Goal: Task Accomplishment & Management: Manage account settings

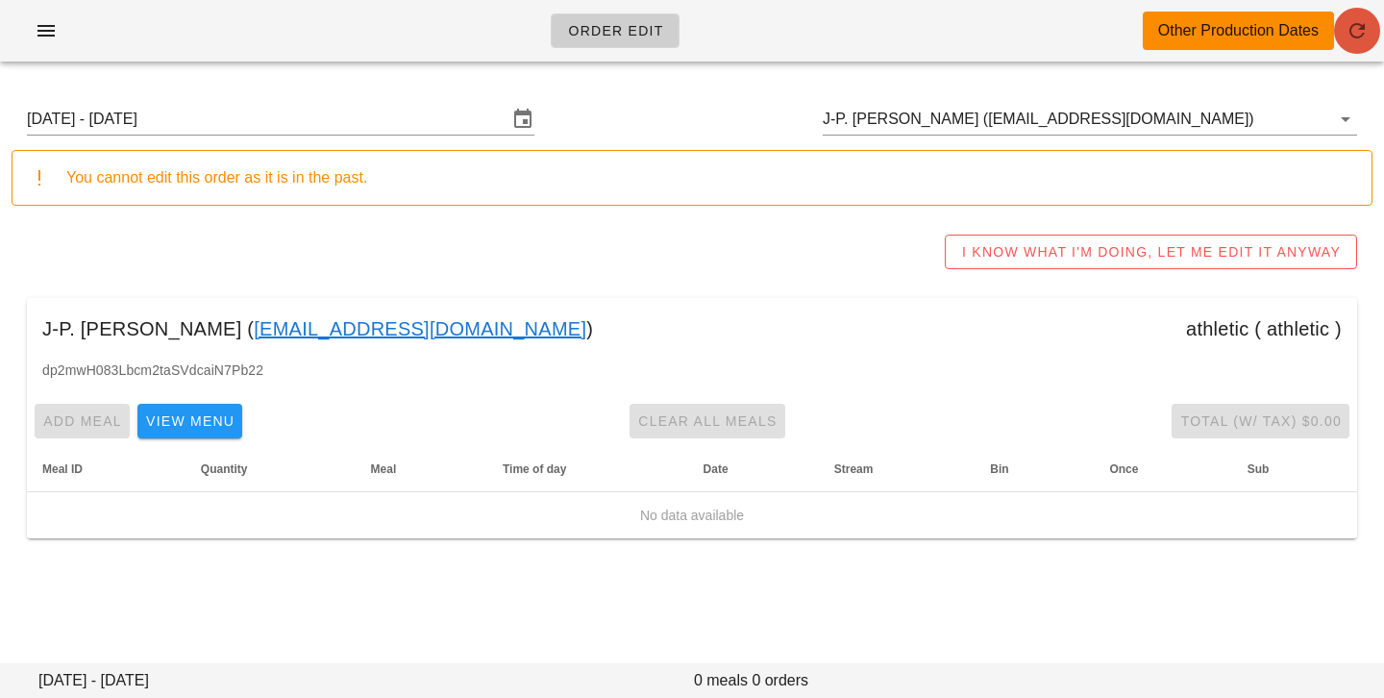
click at [1361, 37] on icon "button" at bounding box center [1356, 30] width 23 height 23
click at [345, 117] on input "Sunday August 17 - Saturday August 23" at bounding box center [267, 119] width 481 height 31
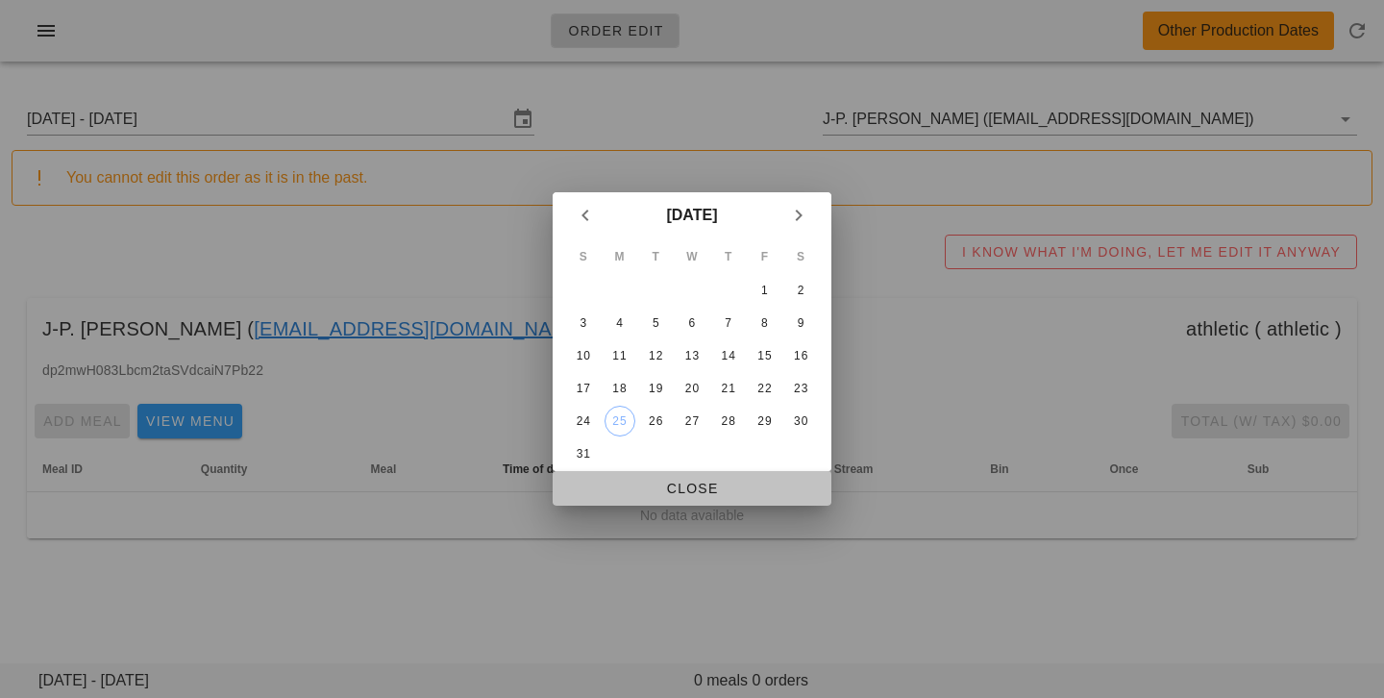
click at [640, 481] on span "Close" at bounding box center [692, 488] width 248 height 15
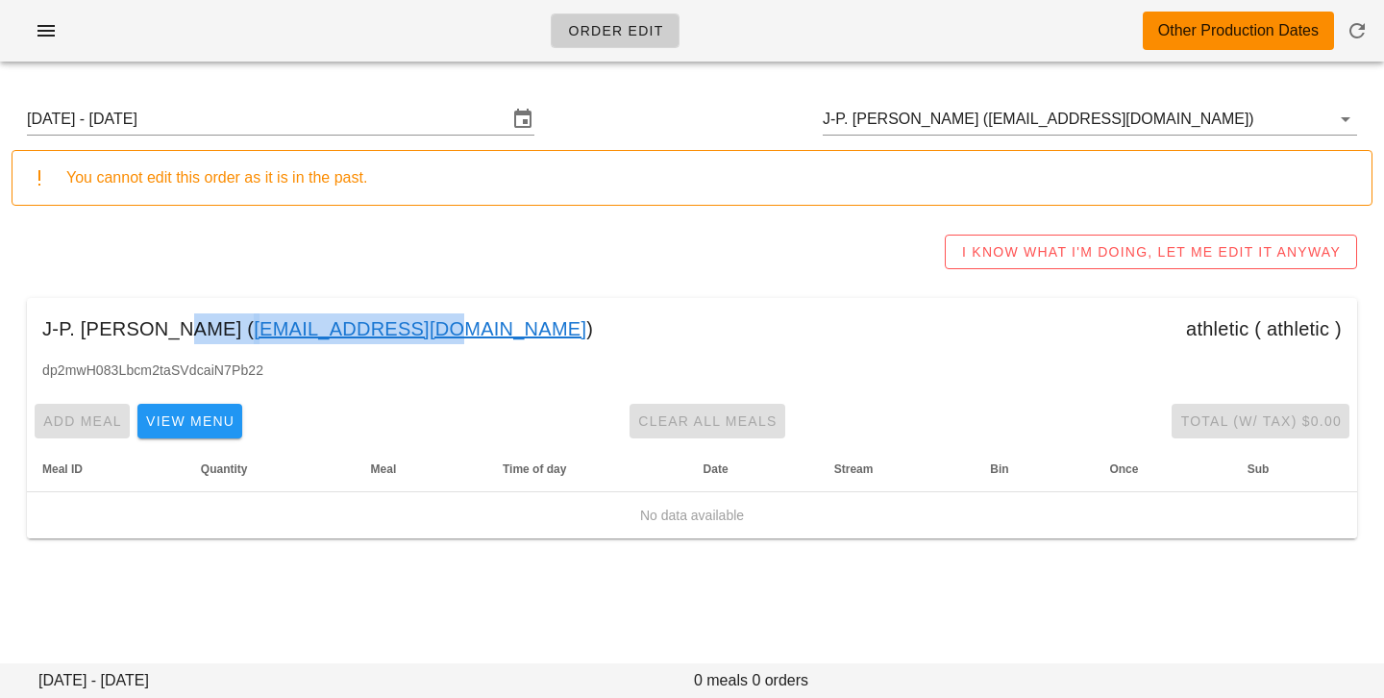
drag, startPoint x: 133, startPoint y: 328, endPoint x: 298, endPoint y: 328, distance: 165.3
click at [298, 328] on div "J-P. Clark ( jpgclark@telus.net ) athletic ( athletic )" at bounding box center [692, 329] width 1330 height 62
copy div "jpgclark@telus.net"
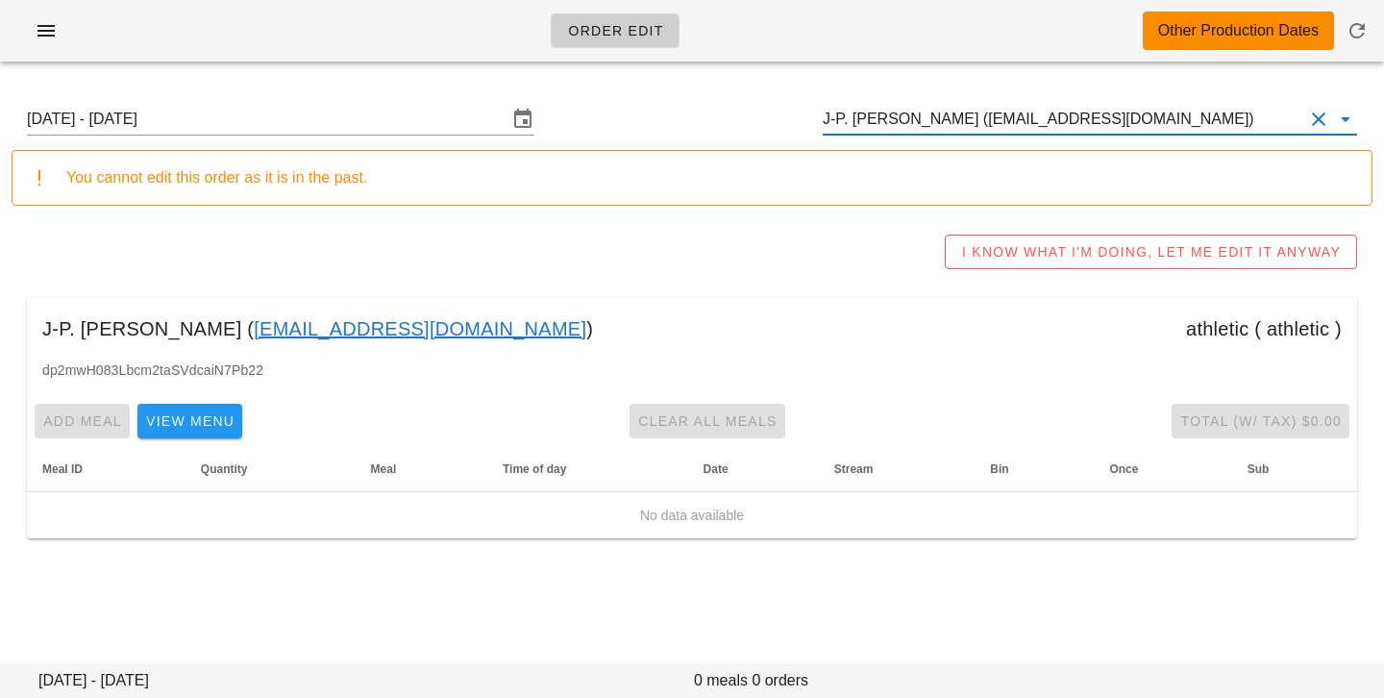
click at [1124, 119] on input "J-P. [PERSON_NAME] ([EMAIL_ADDRESS][DOMAIN_NAME])" at bounding box center [1063, 119] width 481 height 31
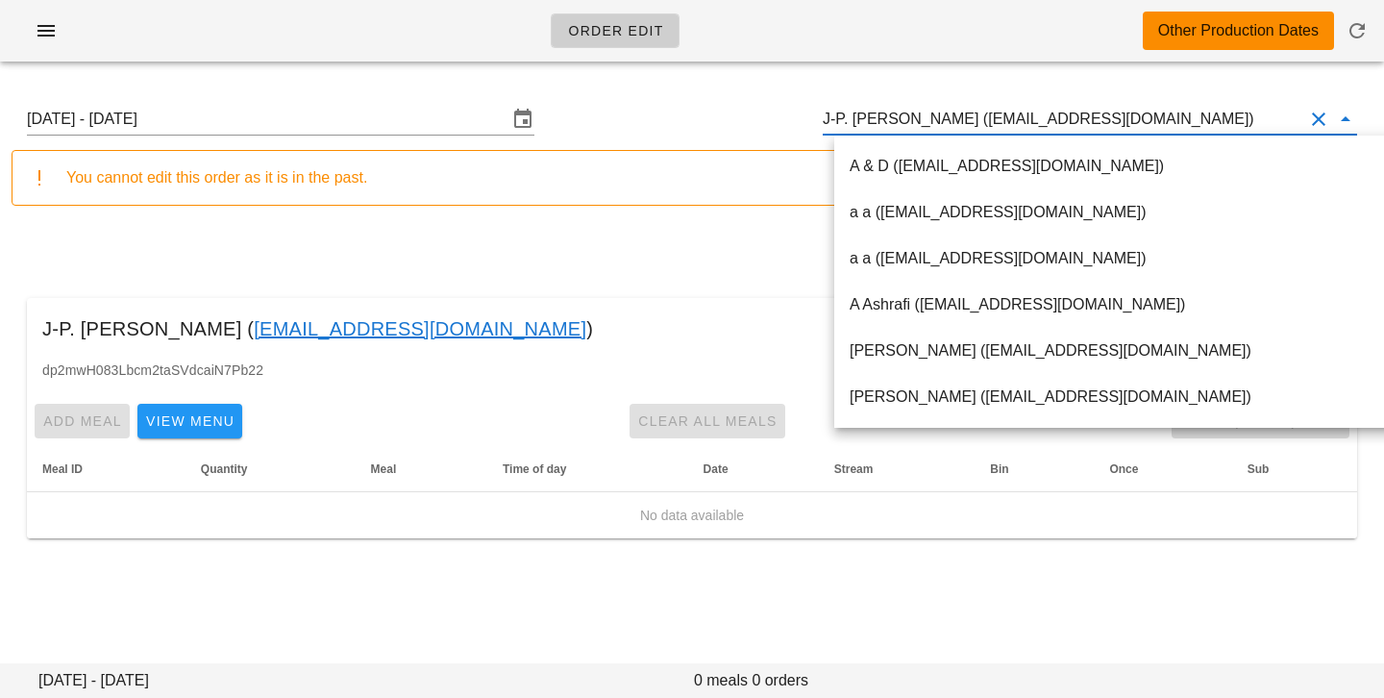
paste input "angjn920@gmail.com"
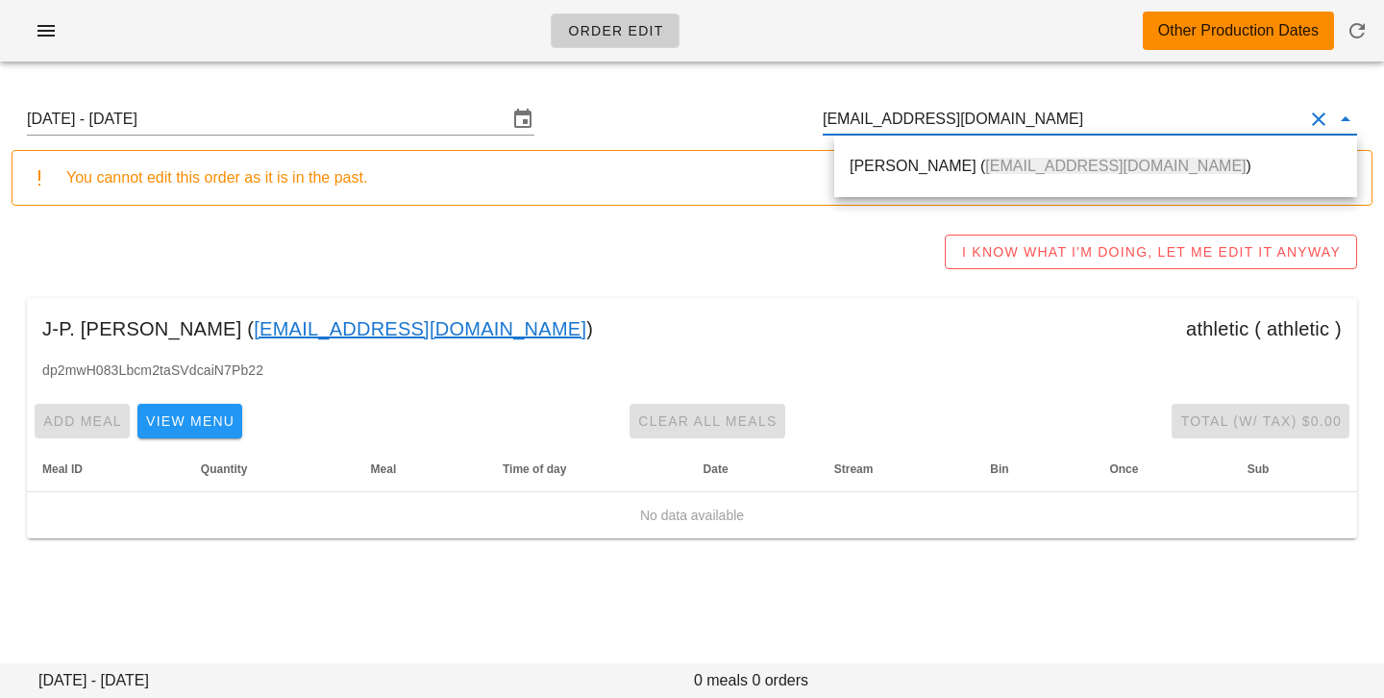
click at [985, 165] on span "angjn920@gmail.com" at bounding box center [1115, 166] width 260 height 16
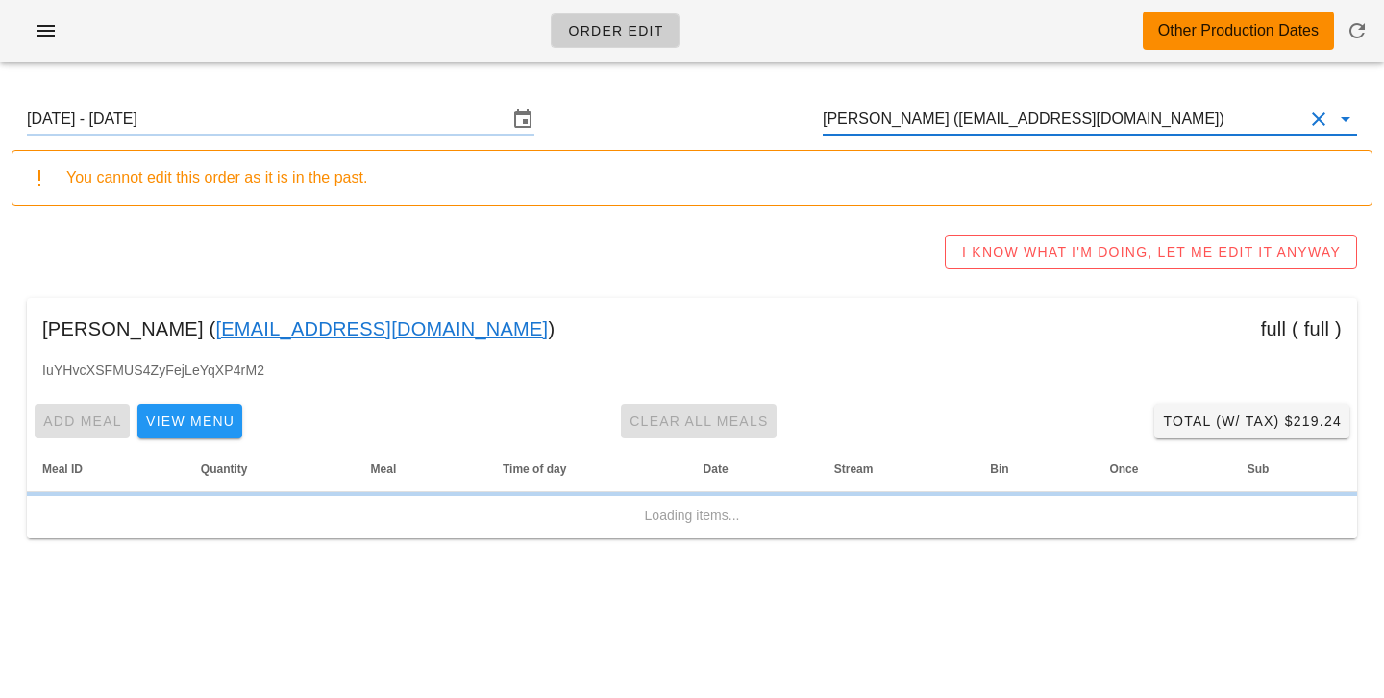
type input "JN Ang (angjn920@gmail.com)"
click at [435, 122] on input "Sunday August 17 - Saturday August 23" at bounding box center [267, 119] width 481 height 31
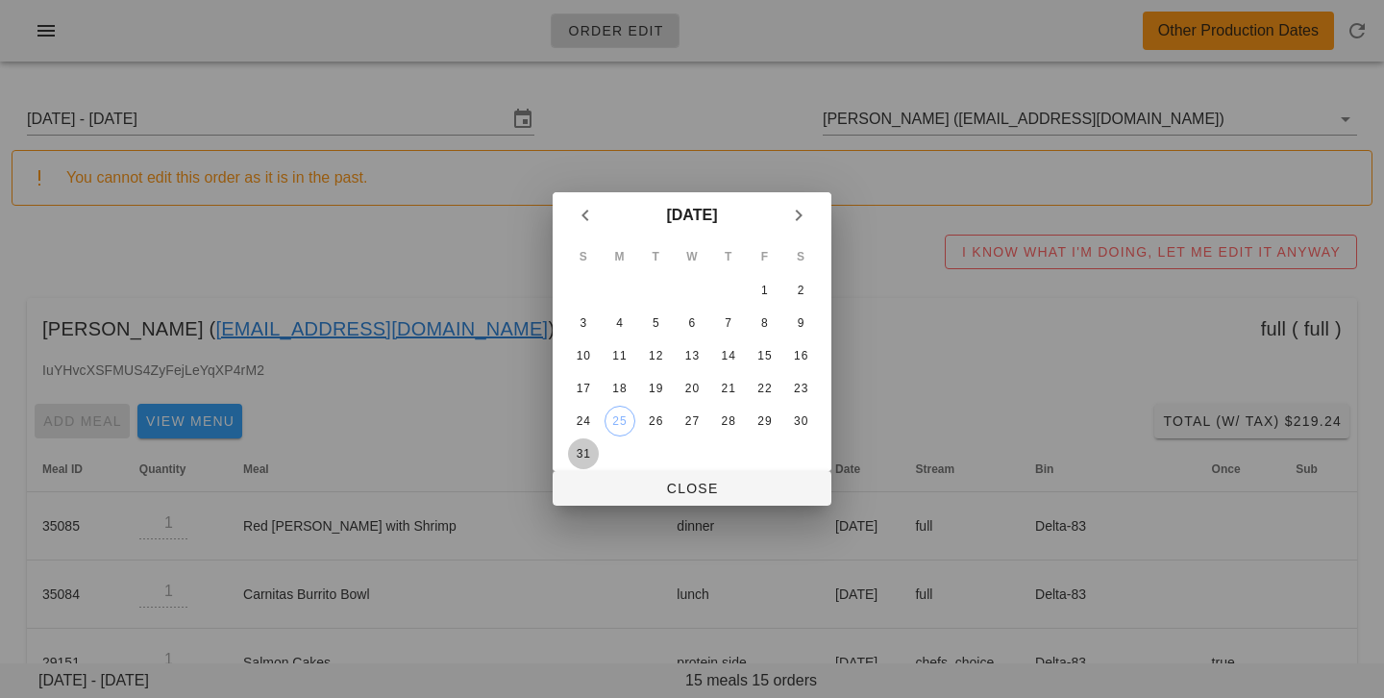
click at [577, 456] on div "31" at bounding box center [583, 453] width 31 height 13
click at [617, 488] on span "Close" at bounding box center [692, 488] width 248 height 15
type input "Sunday August 31 - Saturday September 6"
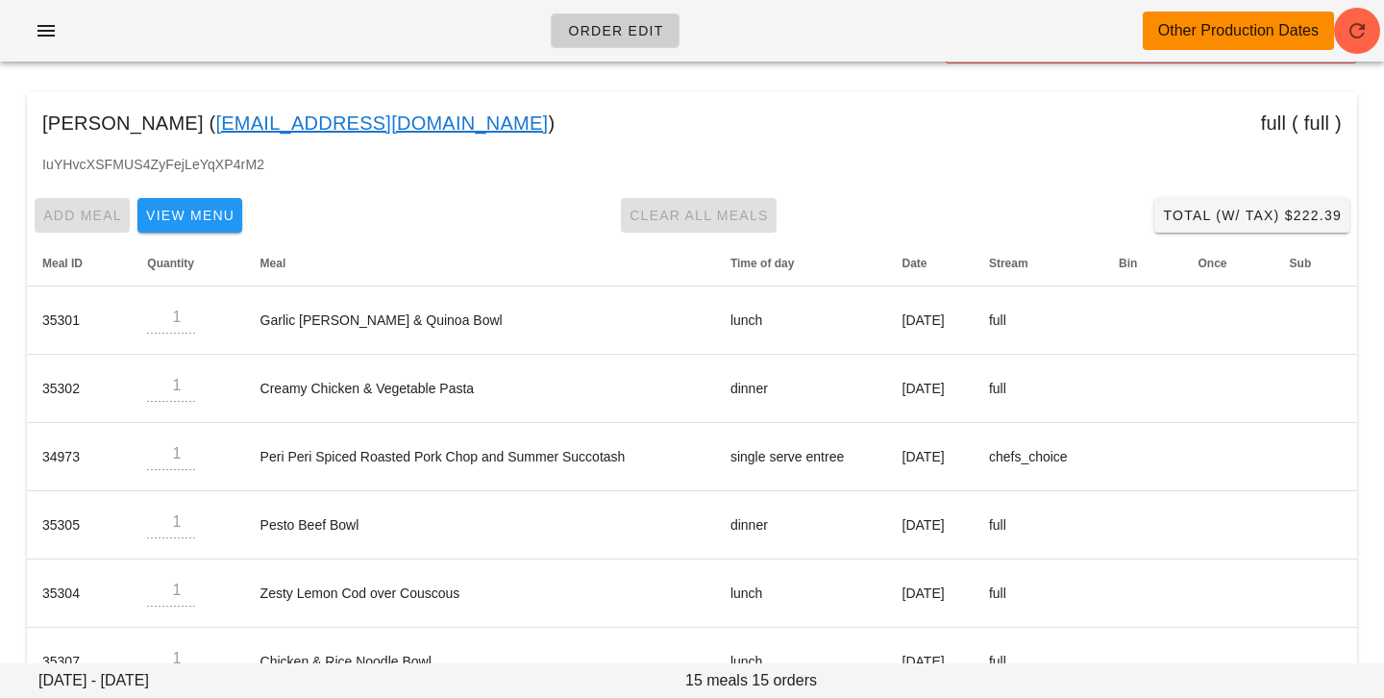
scroll to position [39, 0]
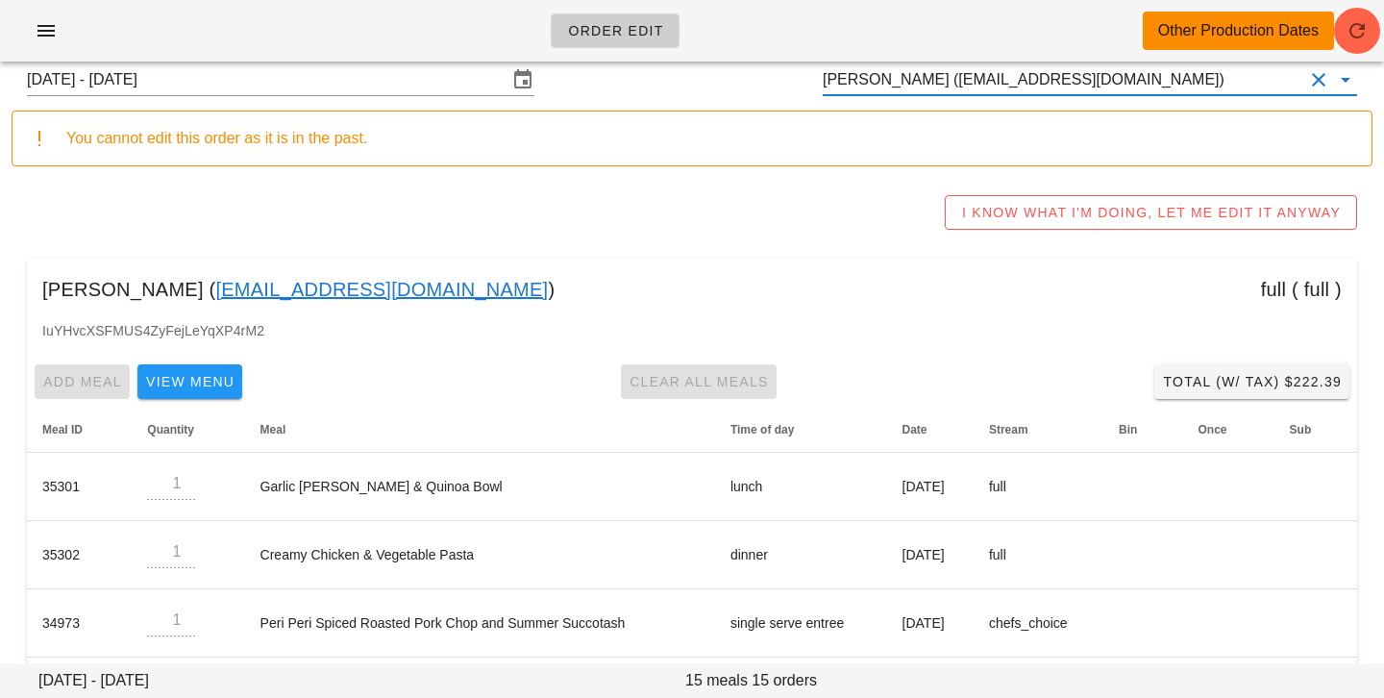
click at [1059, 82] on input "JN Ang (angjn920@gmail.com)" at bounding box center [1063, 79] width 481 height 31
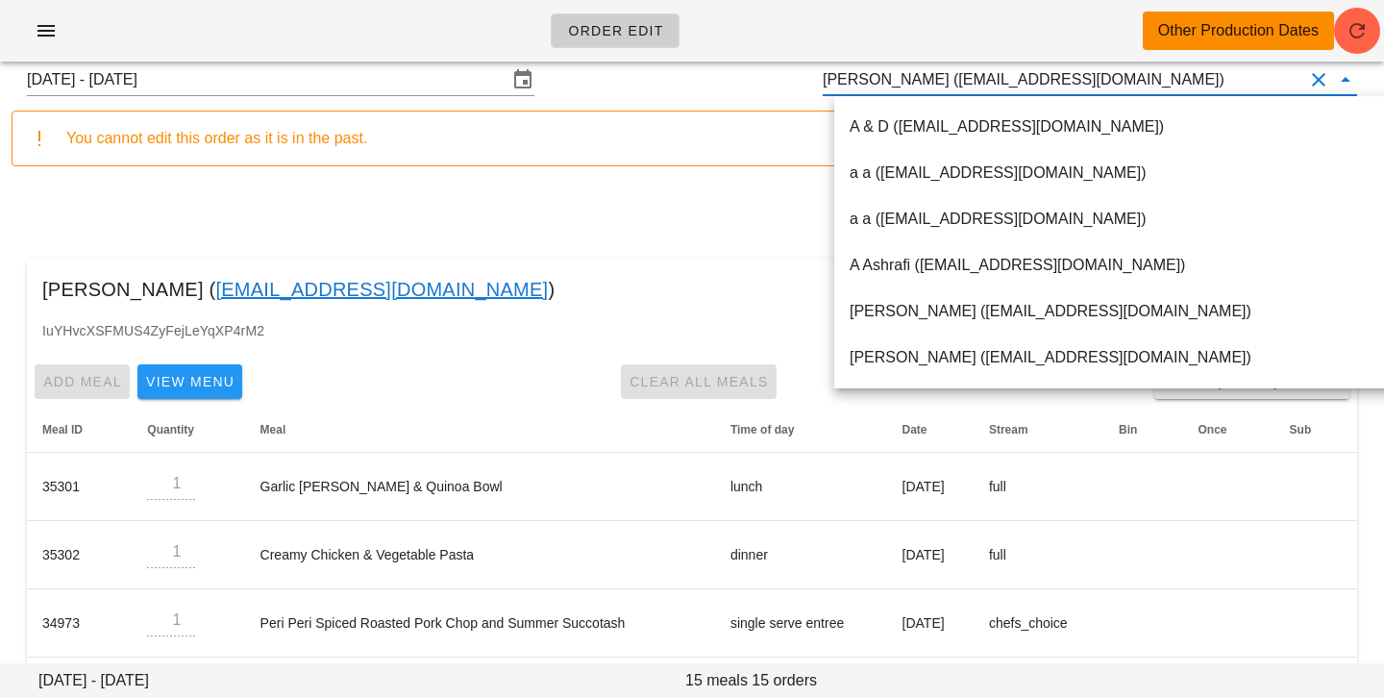
paste input "jan.brown@gmail.com"
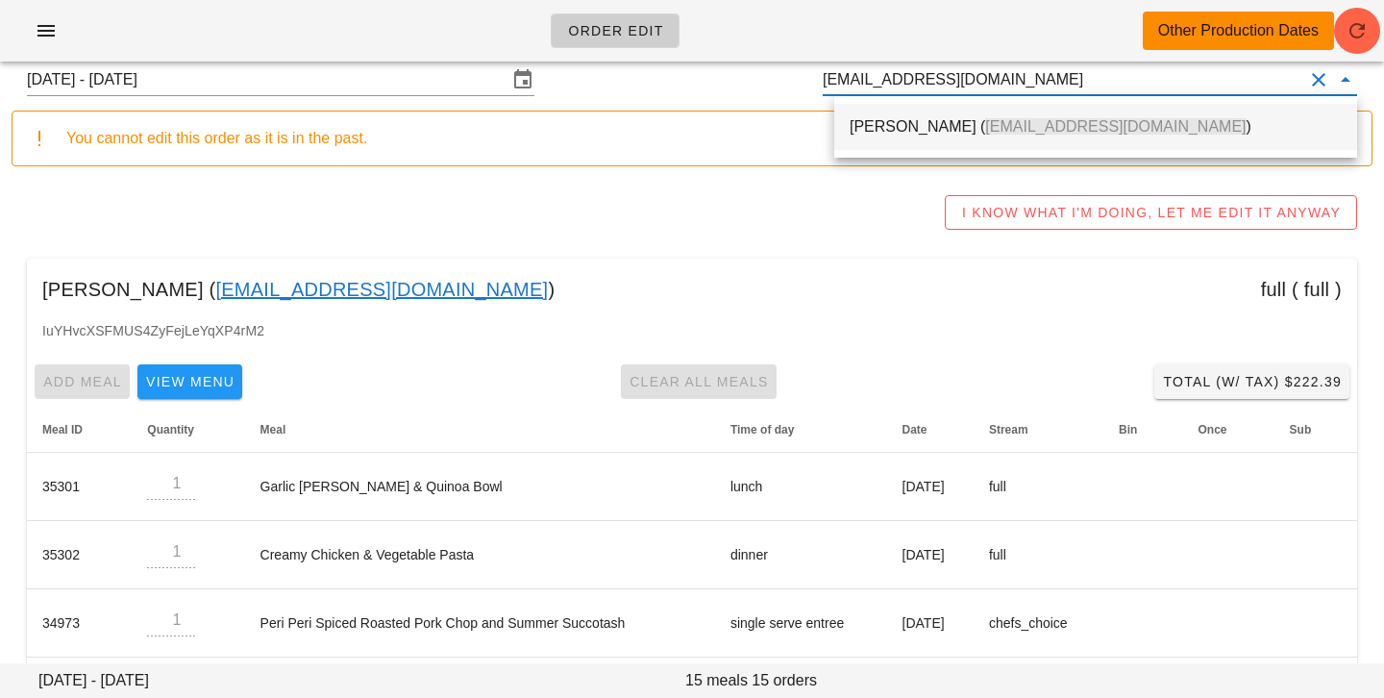
click at [1010, 140] on div "Jan Brown ( jan.brown@gmail.com )" at bounding box center [1096, 126] width 492 height 41
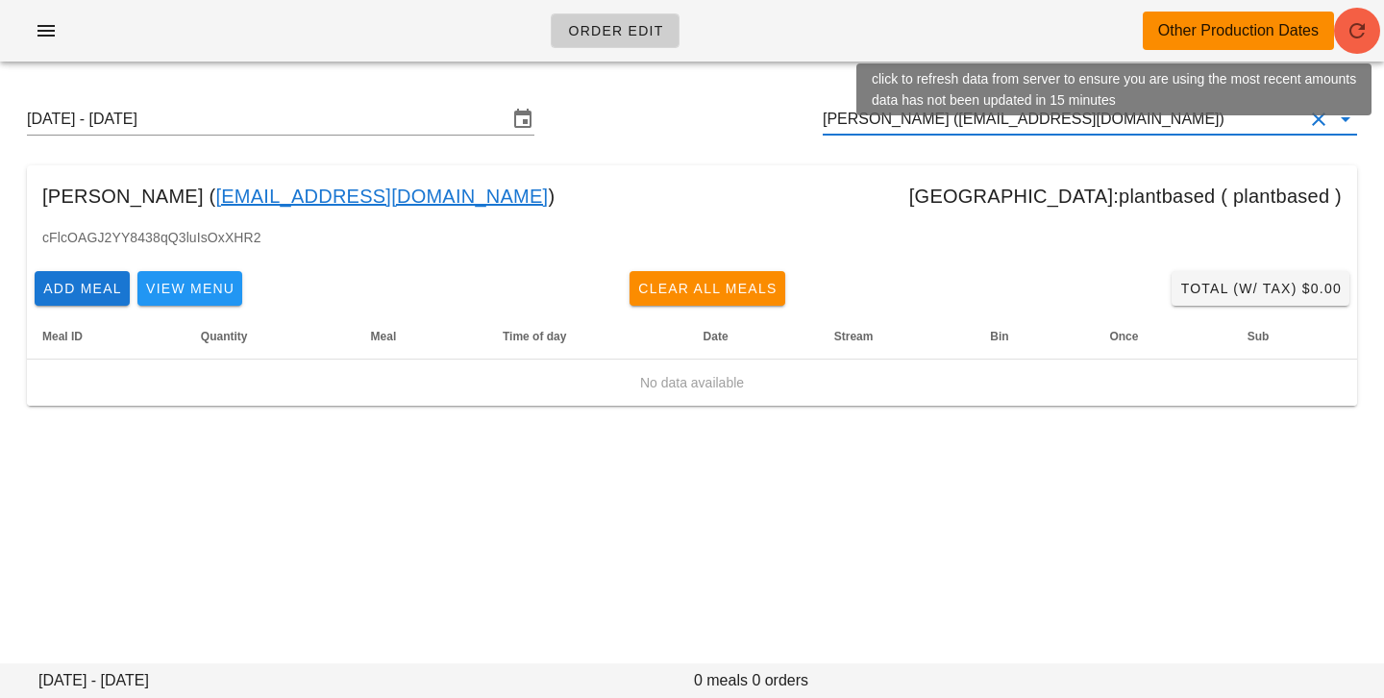
type input "Jan Brown (jan.brown@gmail.com)"
click at [1372, 25] on span "button" at bounding box center [1357, 30] width 46 height 23
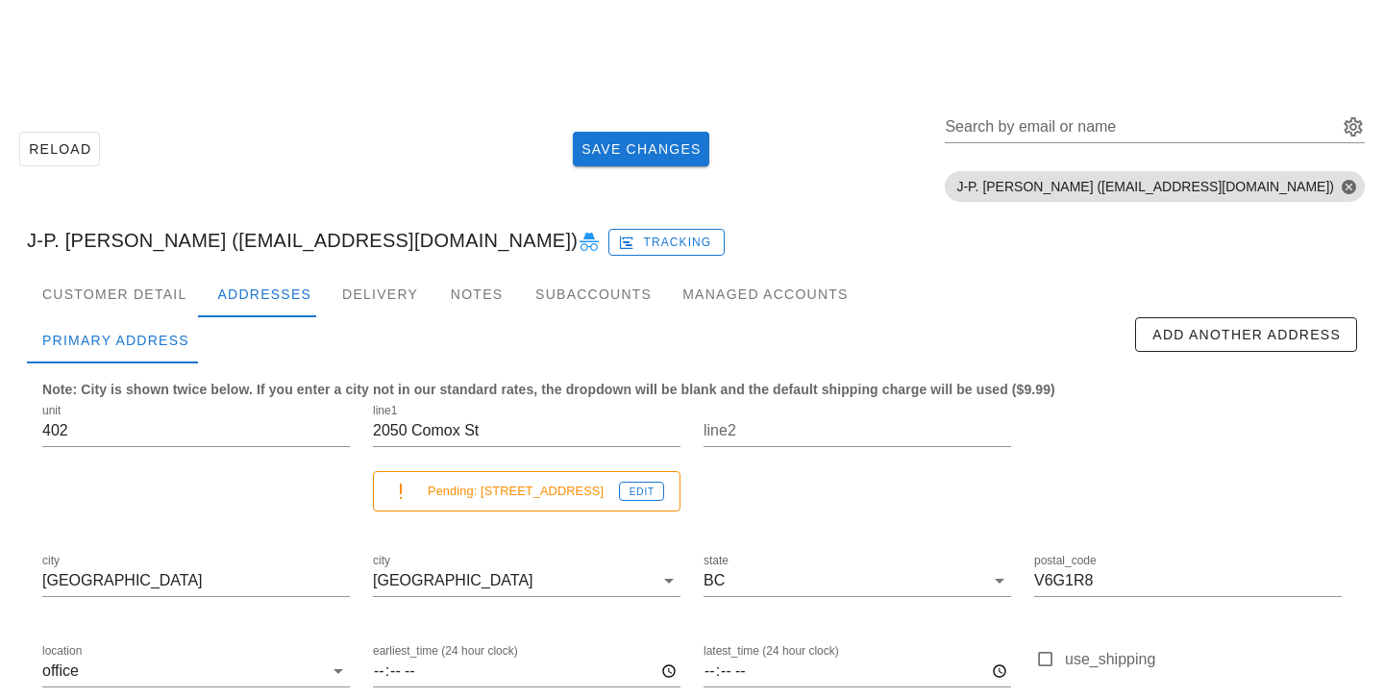
scroll to position [192, 0]
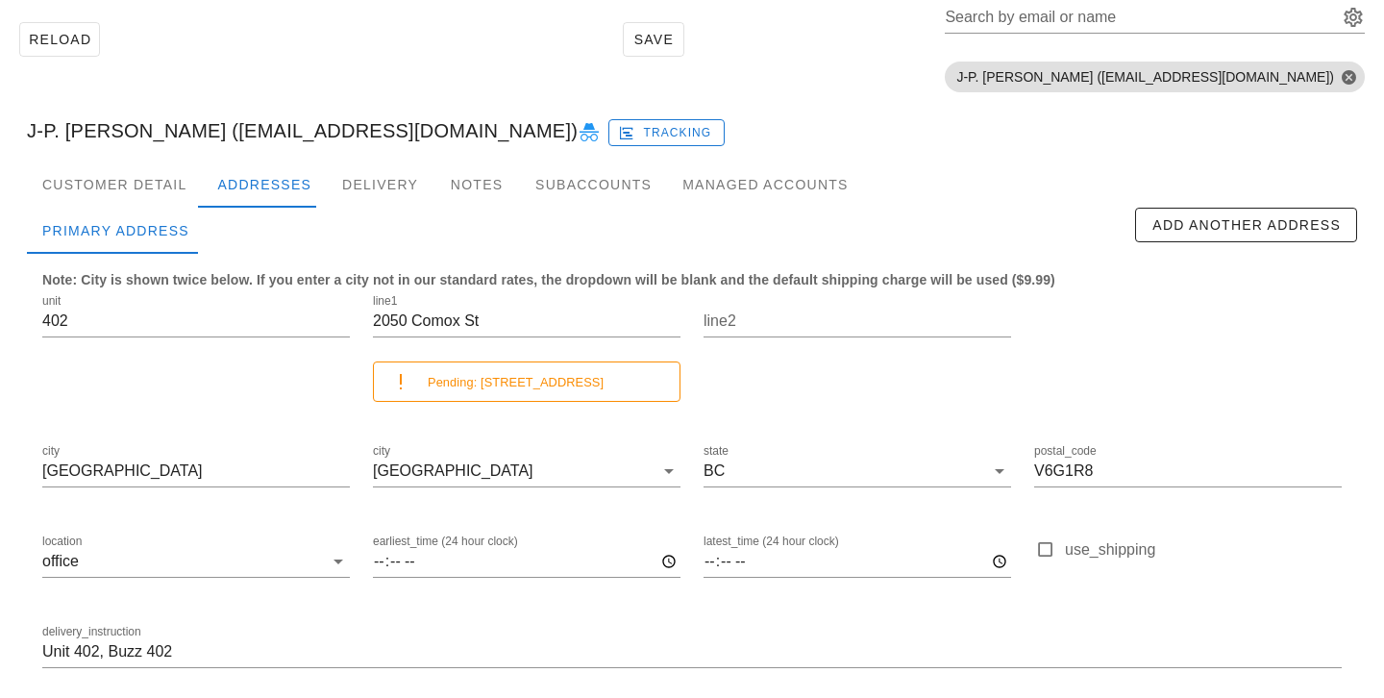
scroll to position [111, 0]
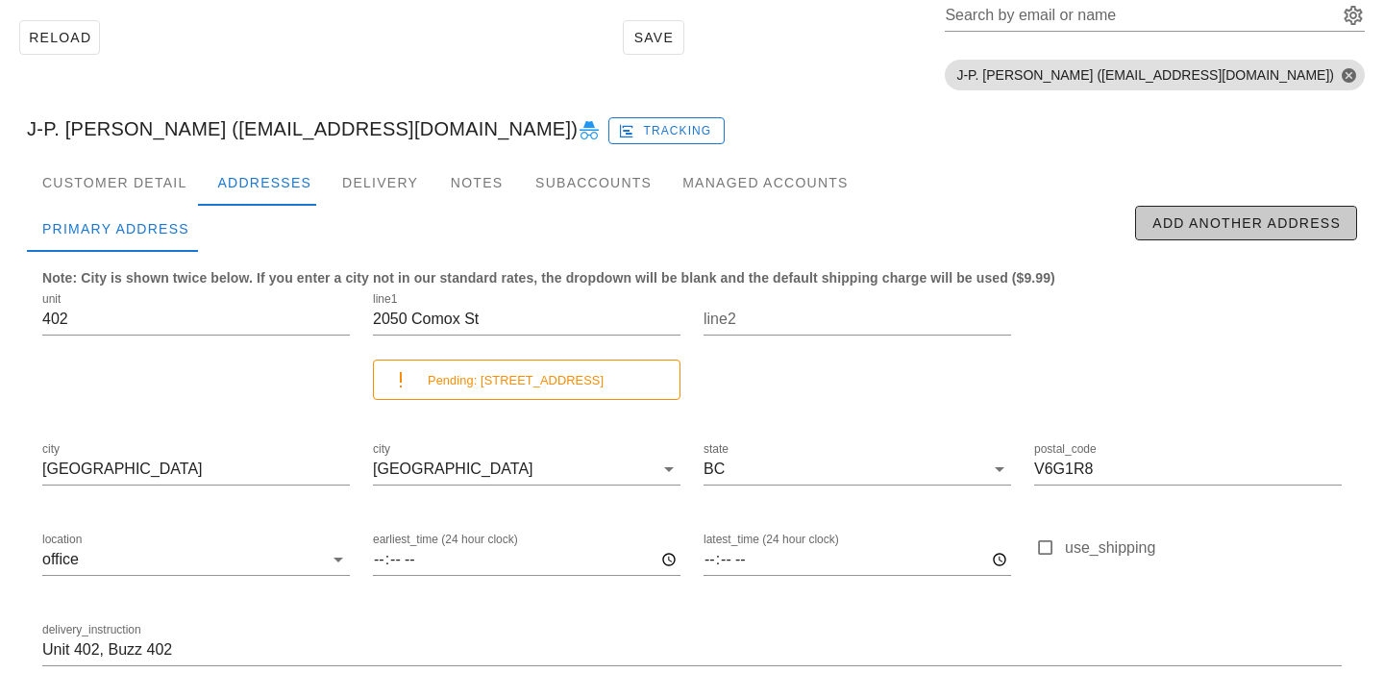
click at [1220, 230] on span "Add Another Address" at bounding box center [1245, 222] width 189 height 15
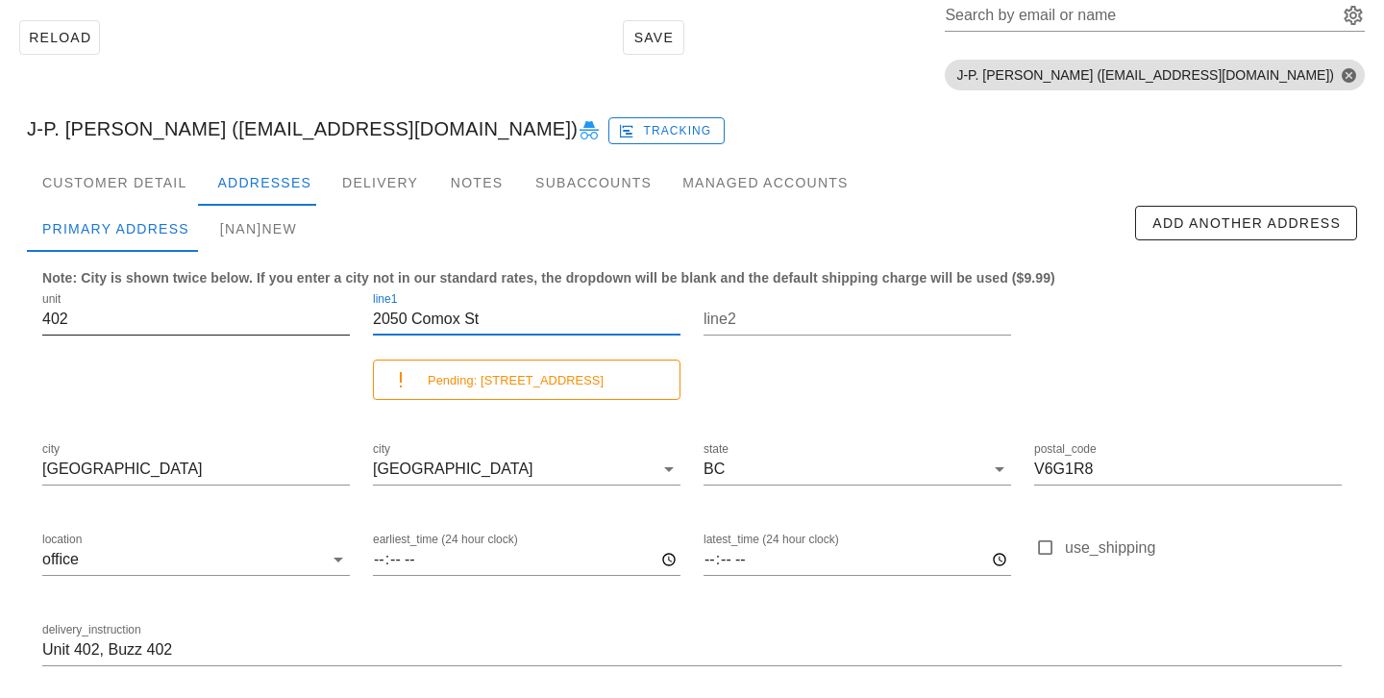
scroll to position [1, 0]
drag, startPoint x: 523, startPoint y: 326, endPoint x: 323, endPoint y: 328, distance: 199.9
click at [323, 328] on div "unit 402 line1 [STREET_ADDRESS][GEOGRAPHIC_DATA]: [STREET_ADDRESS] postal_code …" at bounding box center [692, 487] width 1322 height 421
drag, startPoint x: 517, startPoint y: 326, endPoint x: 251, endPoint y: 303, distance: 267.2
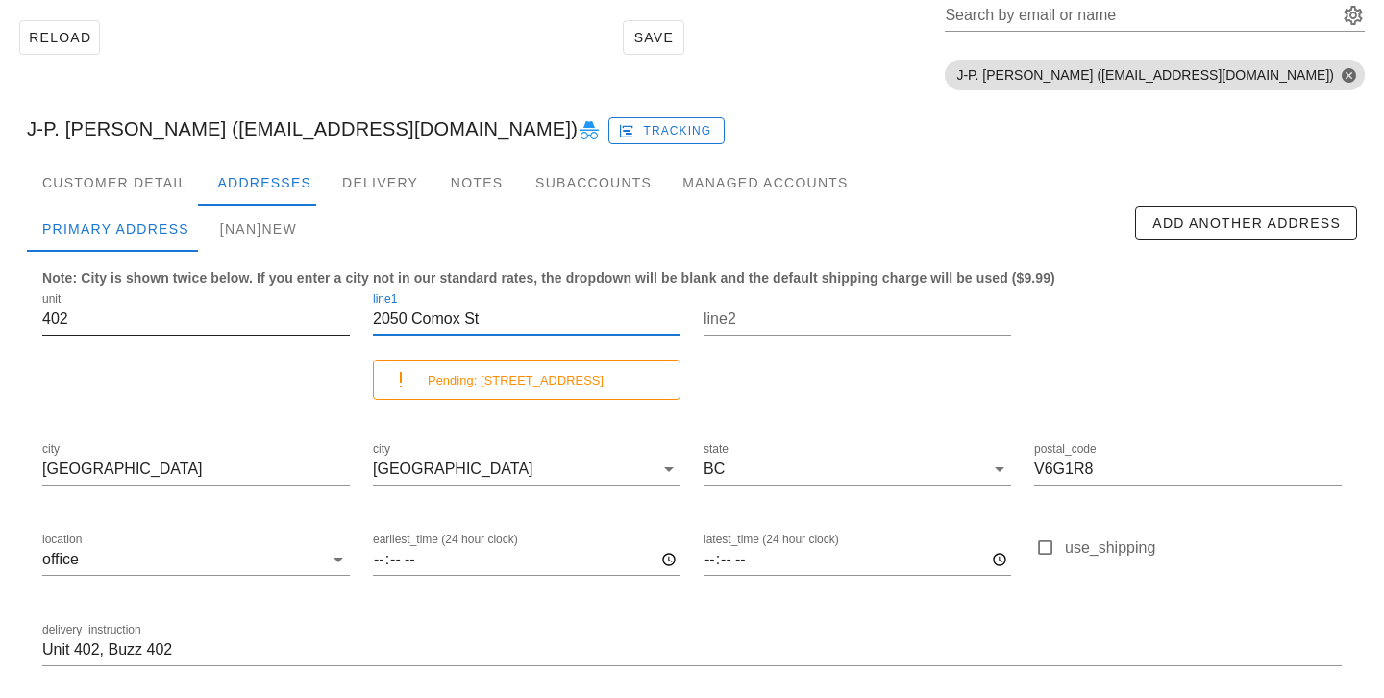
click at [251, 303] on div "unit 402 line1 2050 Comox St Pending: 2050 Comox st line2 city Vancouver city V…" at bounding box center [692, 487] width 1322 height 421
click at [252, 239] on div "[NaN]new" at bounding box center [259, 229] width 108 height 46
type input "new"
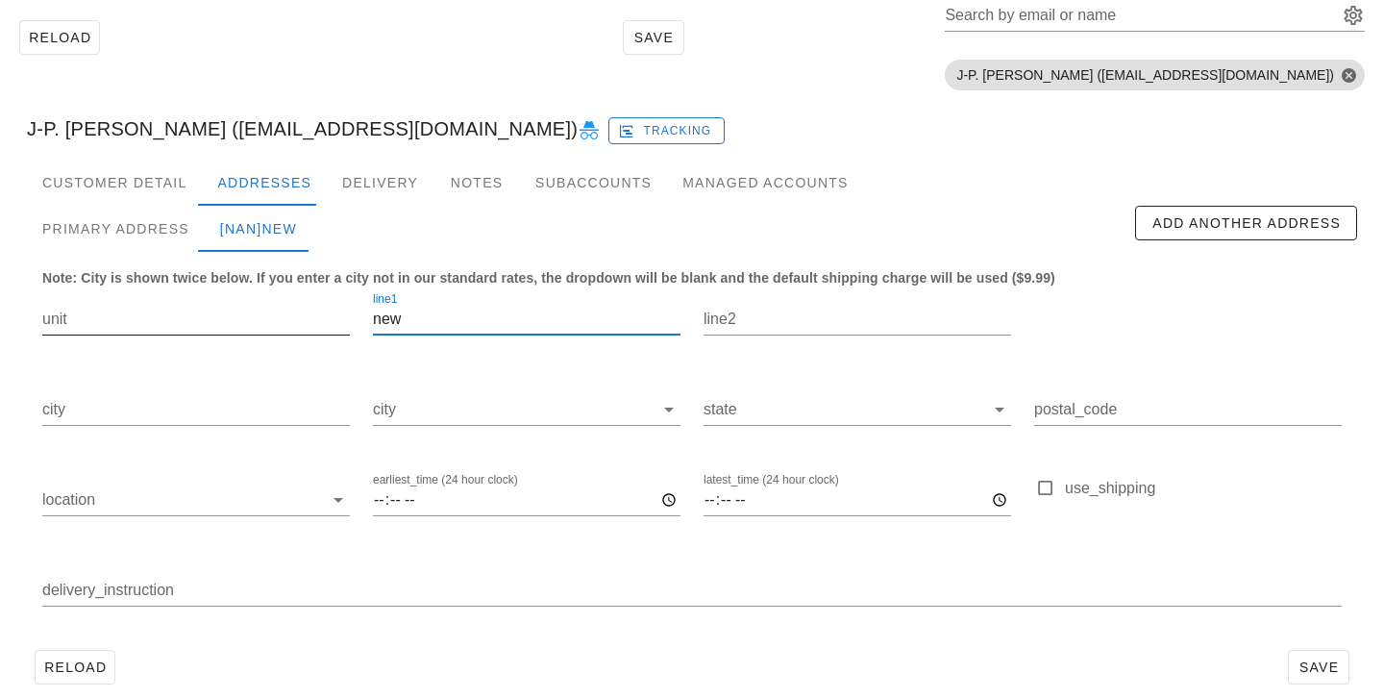
drag, startPoint x: 517, startPoint y: 330, endPoint x: 236, endPoint y: 295, distance: 282.8
click at [239, 296] on div "unit line1 new line2 city city state postal_code location earliest_time (24 hou…" at bounding box center [692, 457] width 1322 height 361
paste input "2050 Comox St"
type input "2050 Comox St"
click at [1302, 672] on span "Save" at bounding box center [1318, 666] width 44 height 15
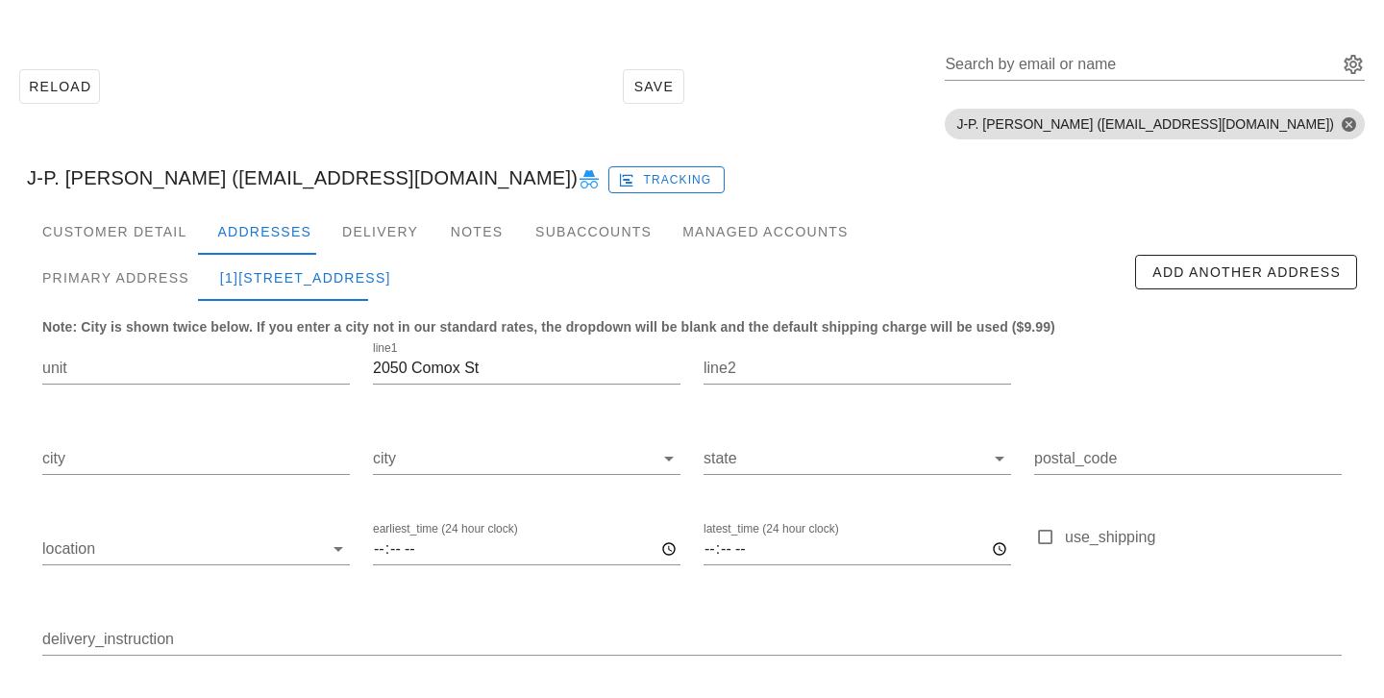
scroll to position [133, 0]
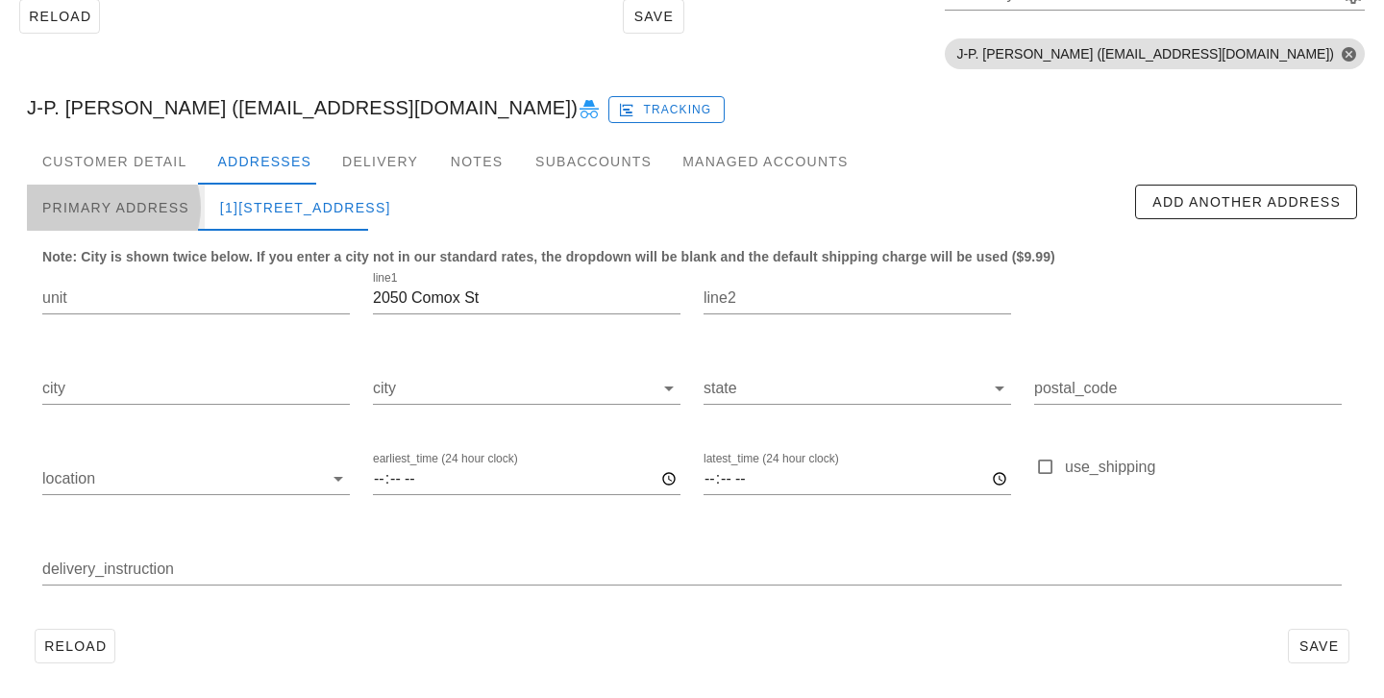
click at [141, 196] on div "Primary Address" at bounding box center [116, 208] width 178 height 46
type input "402"
type input "[GEOGRAPHIC_DATA]"
type input "V6G1R8"
type input "Unit 402, Buzz 402"
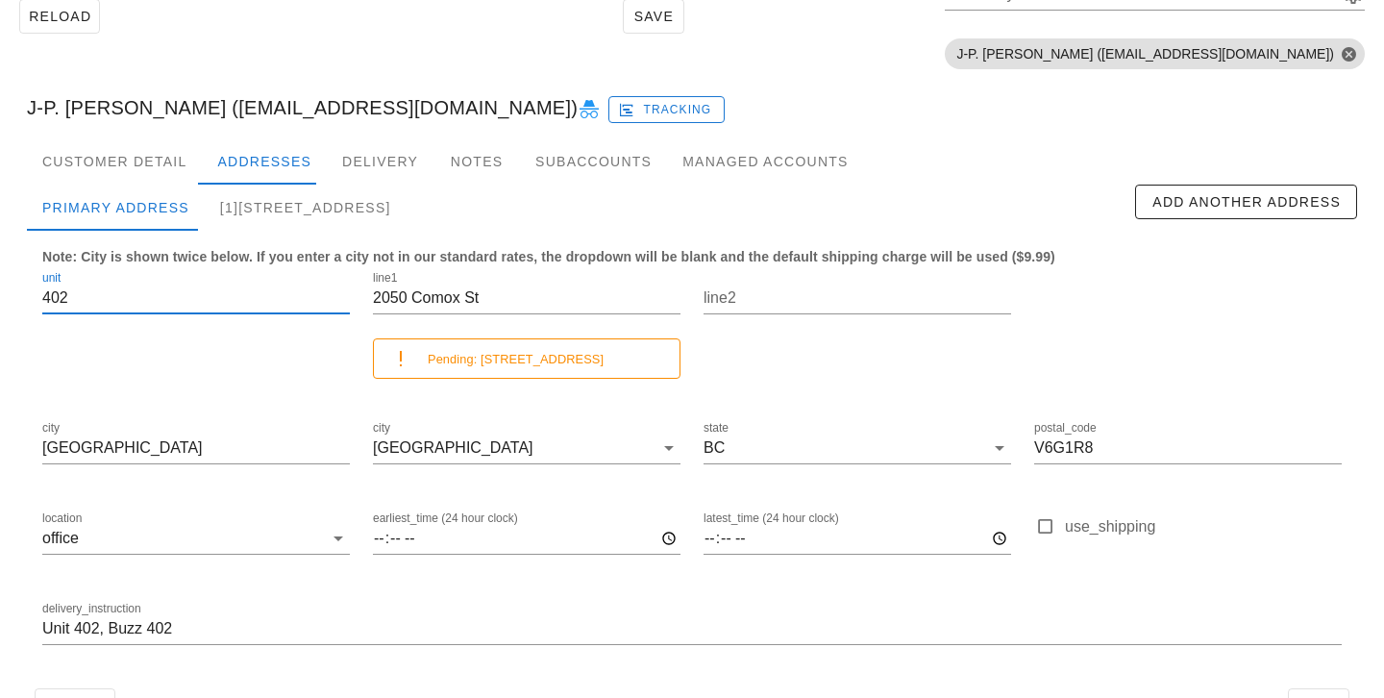
drag, startPoint x: 193, startPoint y: 293, endPoint x: 1, endPoint y: 265, distance: 194.2
click at [2, 265] on div "Reload Save Search by email or name Include deleted accounts Include Shopify ac…" at bounding box center [692, 350] width 1384 height 813
click at [247, 198] on div "[1]2050 Comox St" at bounding box center [306, 208] width 202 height 46
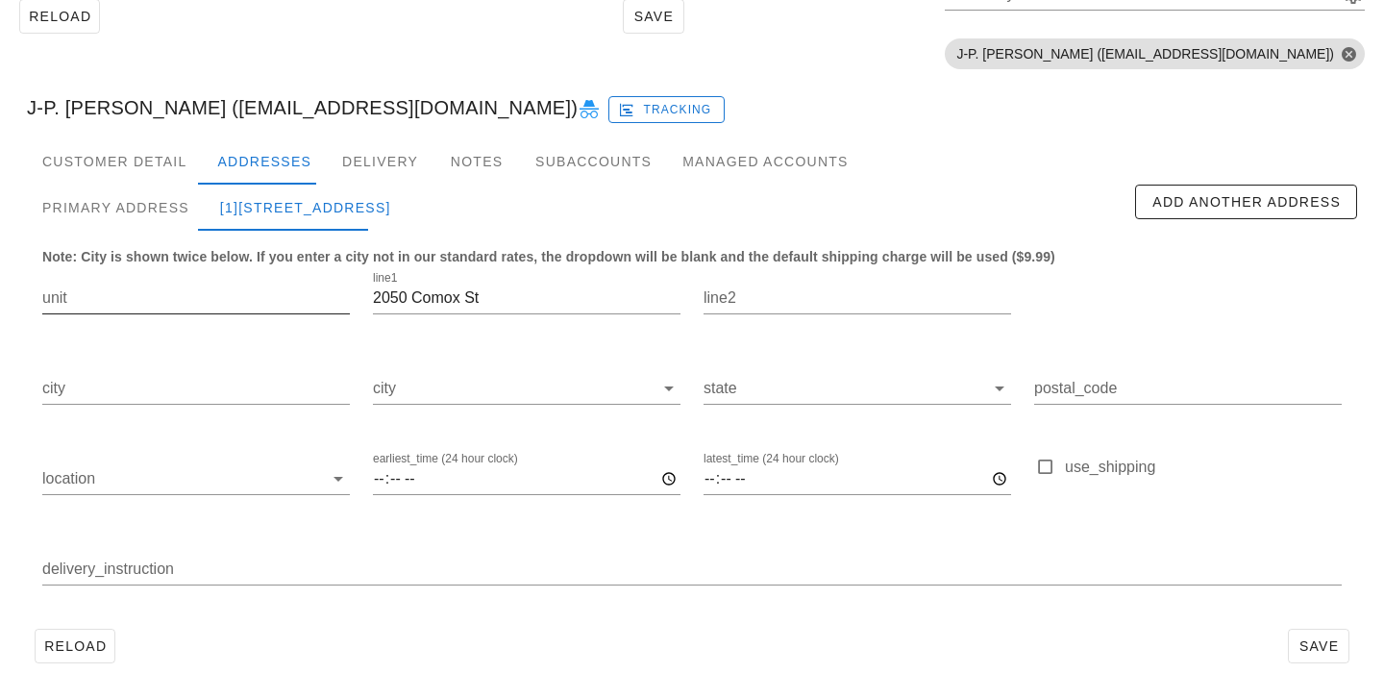
click at [134, 307] on input "unit" at bounding box center [196, 298] width 308 height 31
paste input "402"
type input "402"
click at [144, 211] on div "Primary Address" at bounding box center [116, 208] width 178 height 46
type input "[GEOGRAPHIC_DATA]"
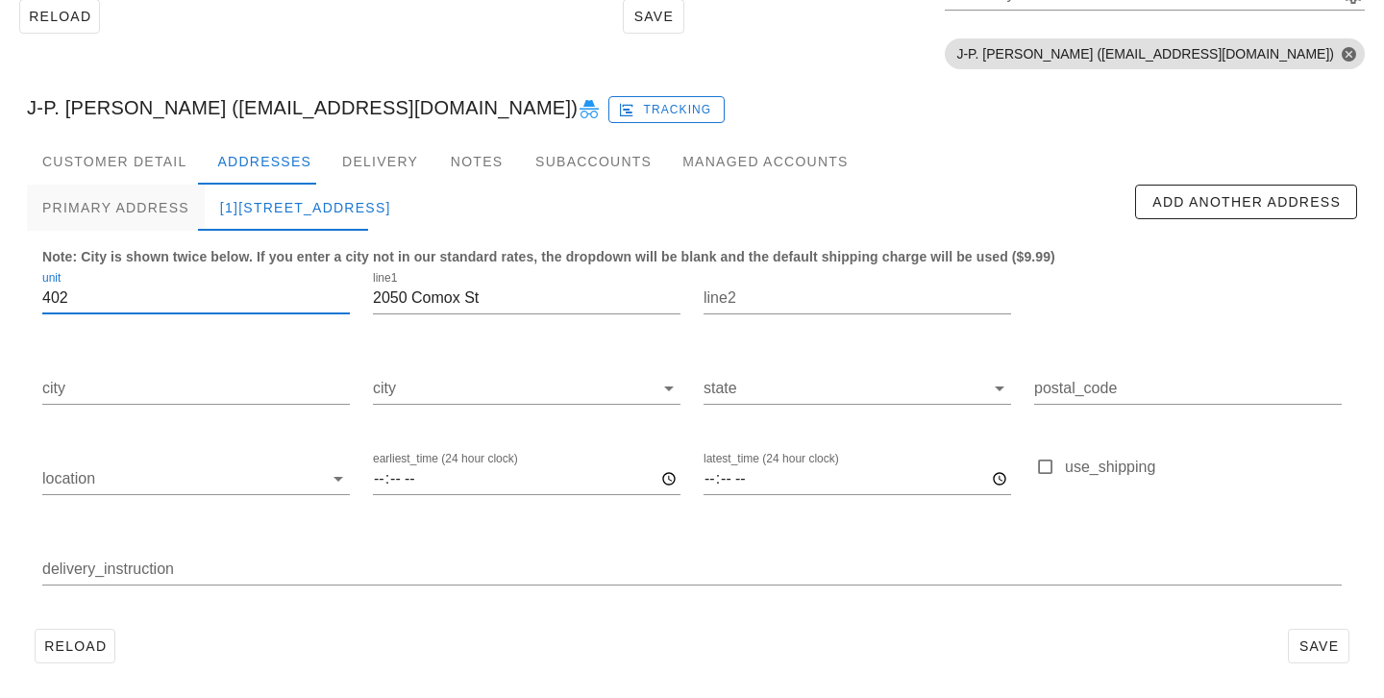
type input "V6G1R8"
type input "Unit 402, Buzz 402"
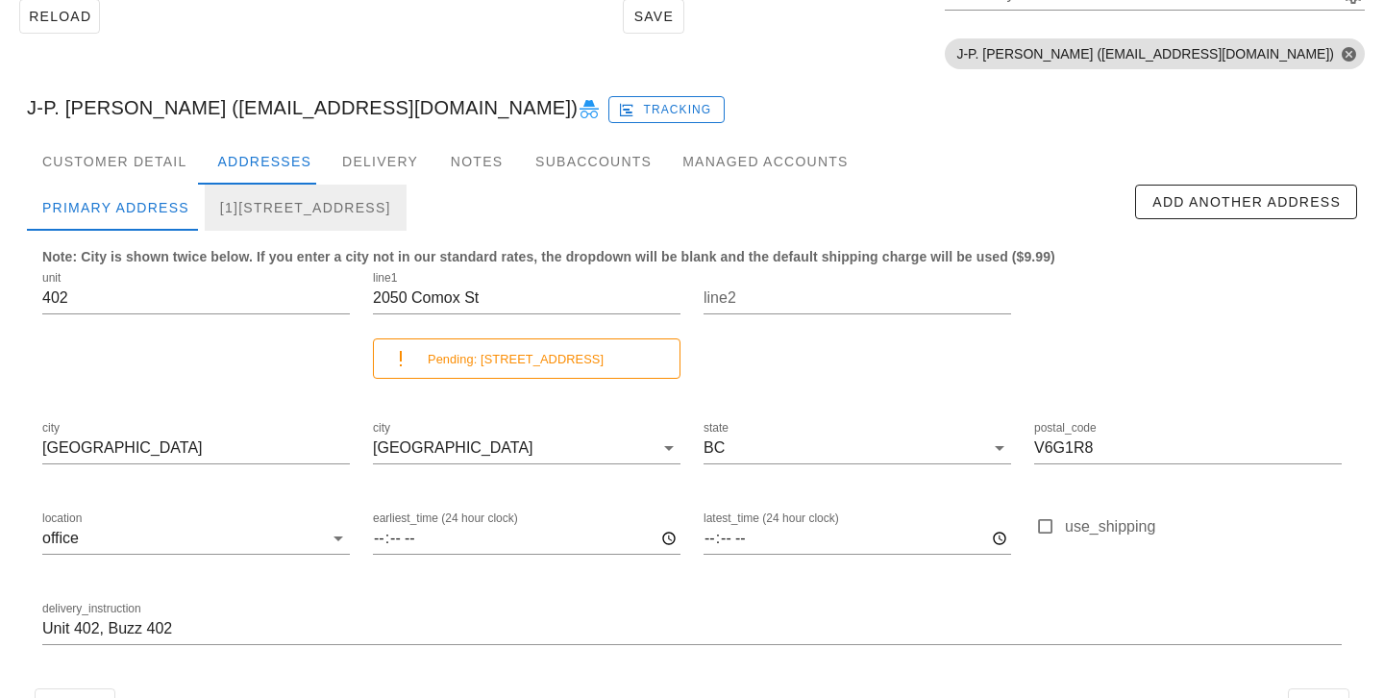
click at [349, 200] on div "[1]402-2050 Comox St" at bounding box center [306, 208] width 202 height 46
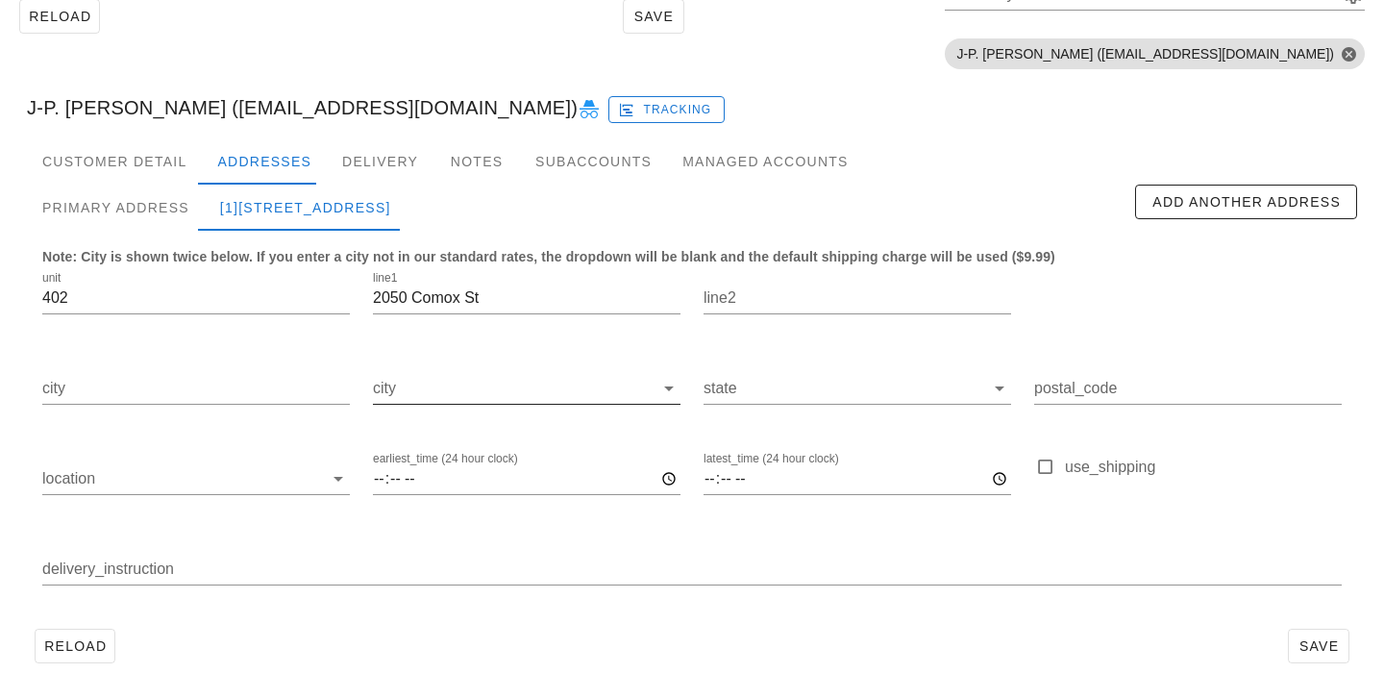
click at [454, 392] on input "city" at bounding box center [513, 388] width 281 height 31
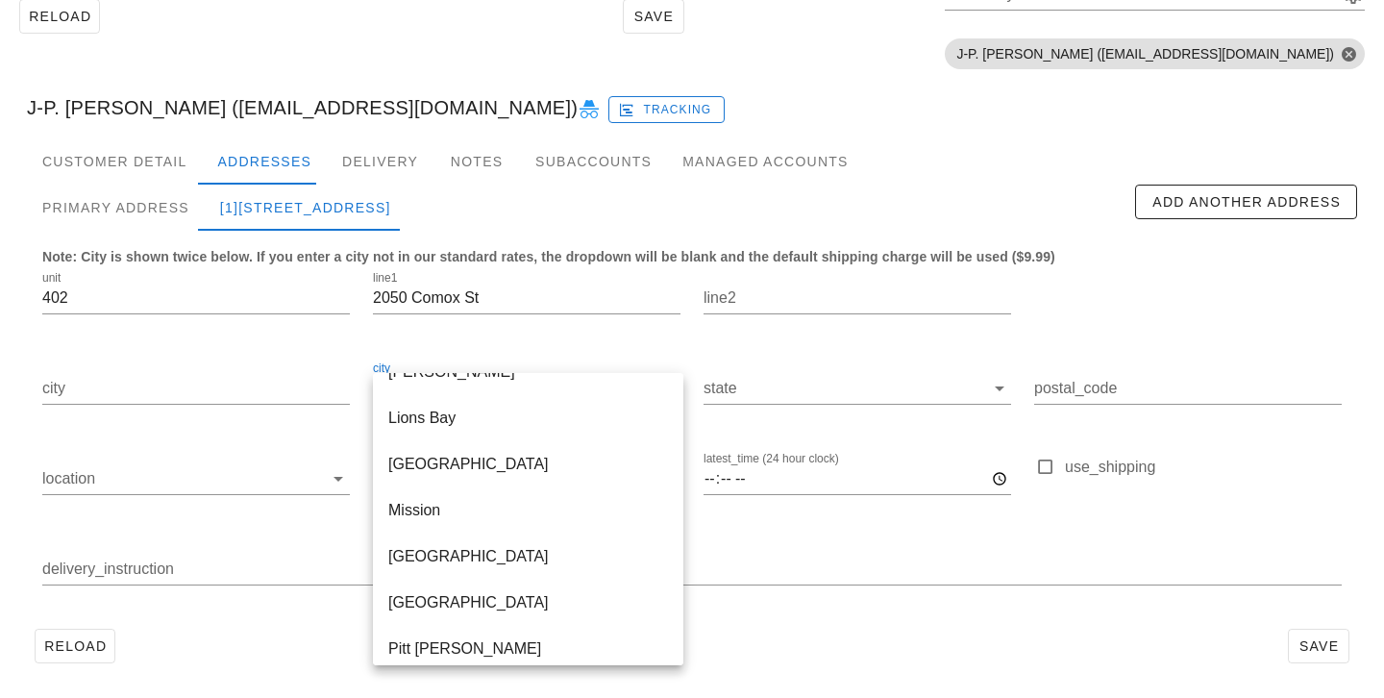
scroll to position [784, 0]
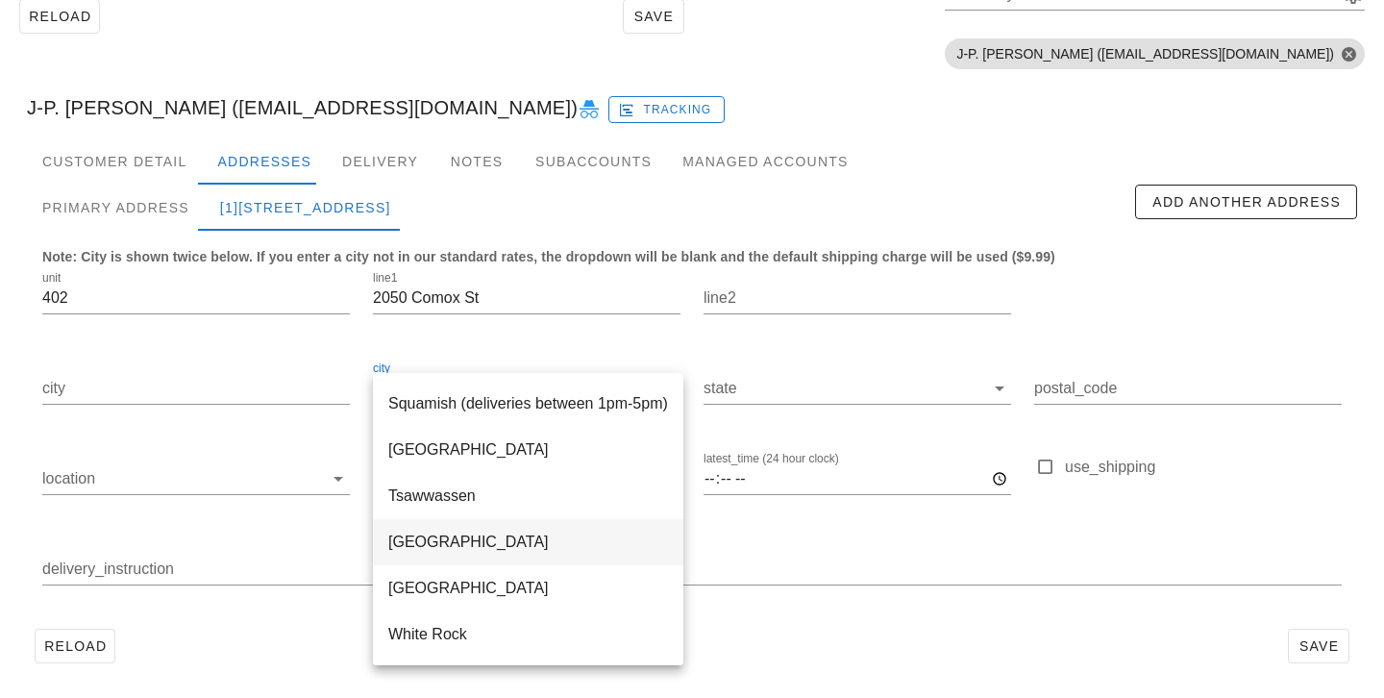
click at [449, 542] on div "[GEOGRAPHIC_DATA]" at bounding box center [528, 541] width 280 height 18
type input "[GEOGRAPHIC_DATA]"
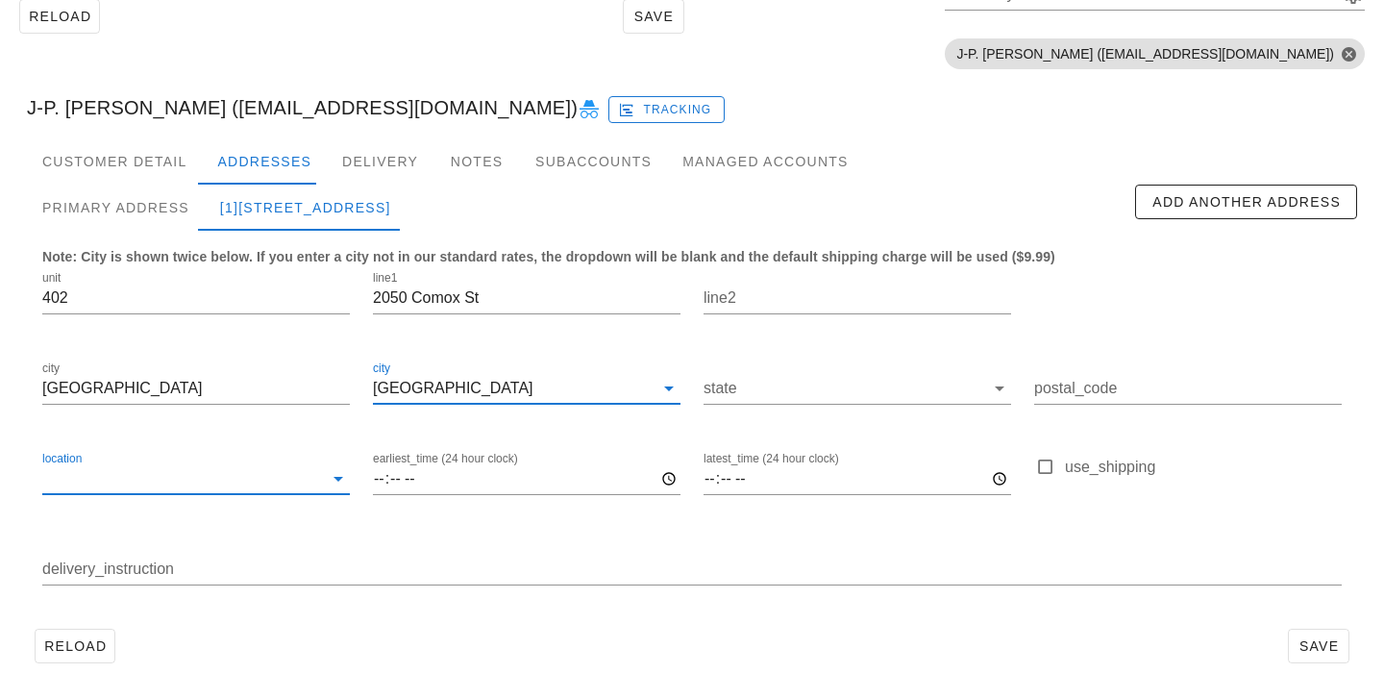
click at [301, 471] on input "location" at bounding box center [182, 478] width 281 height 31
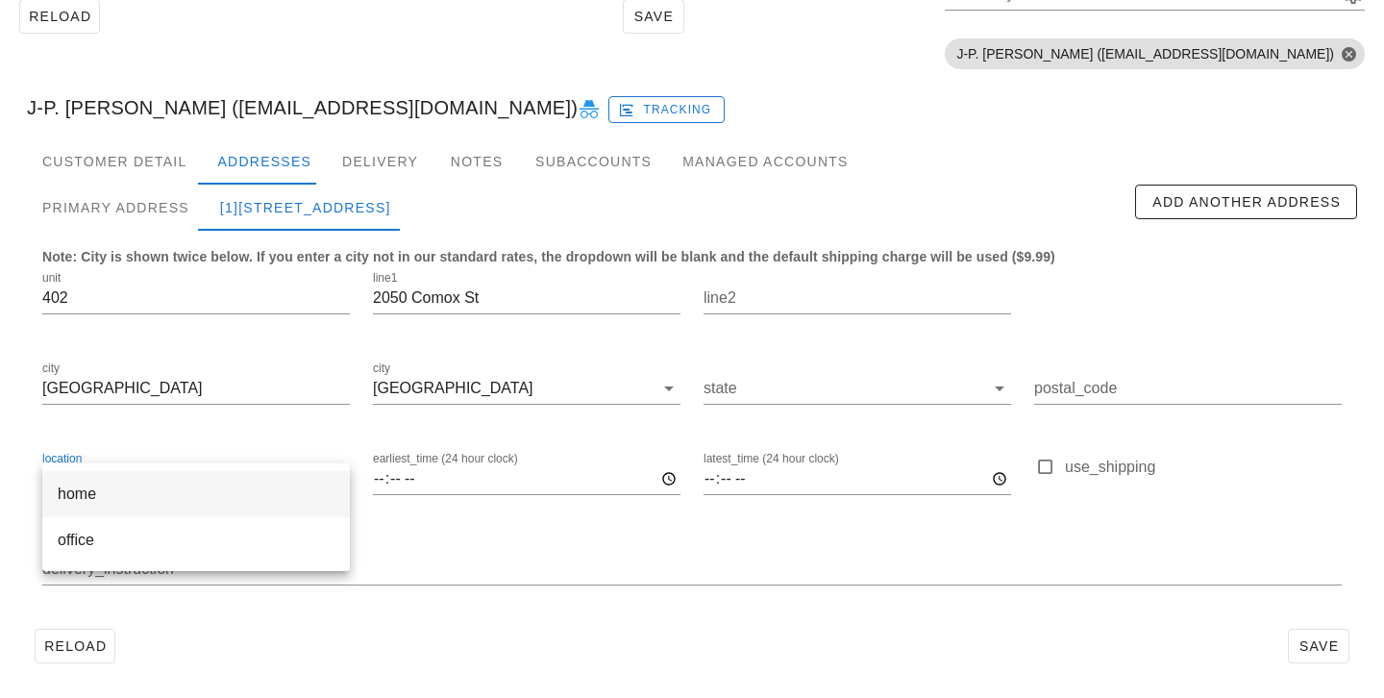
click at [273, 494] on div "home" at bounding box center [196, 493] width 277 height 18
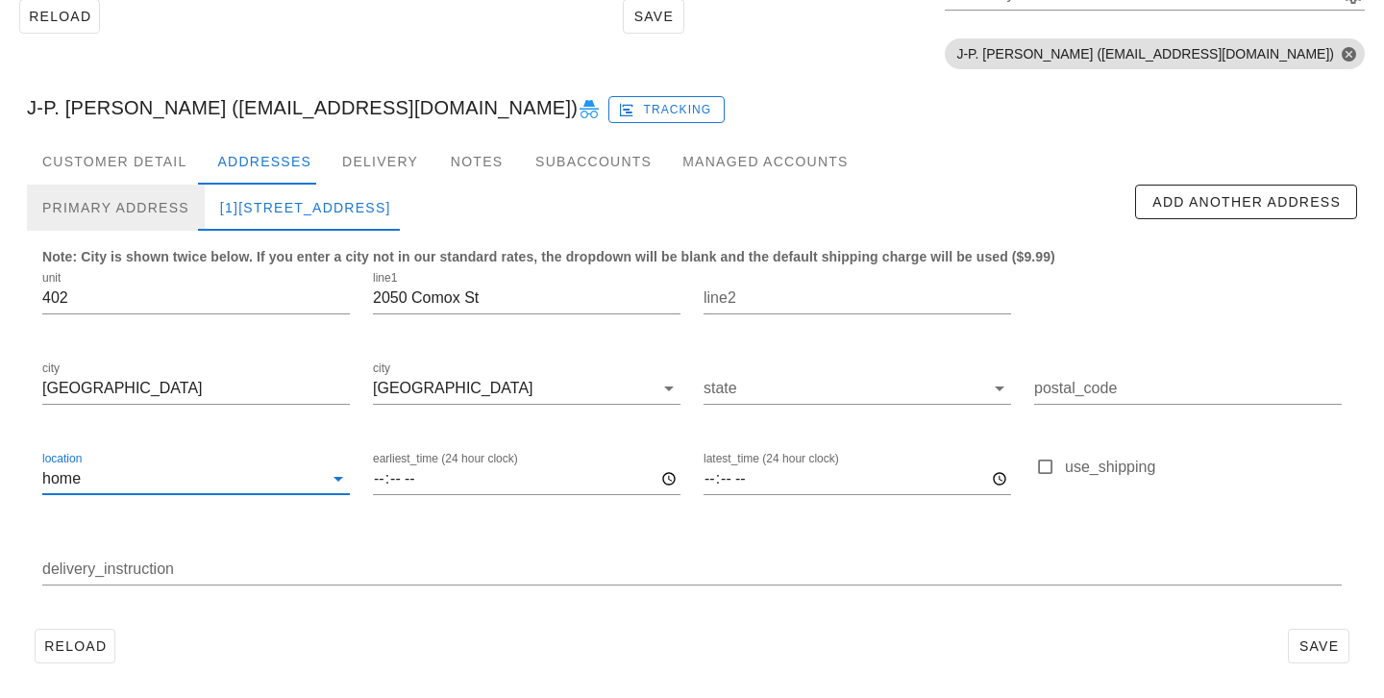
click at [174, 212] on div "Primary Address" at bounding box center [116, 208] width 178 height 46
type input "V6G1R8"
type input "Unit 402, Buzz 402"
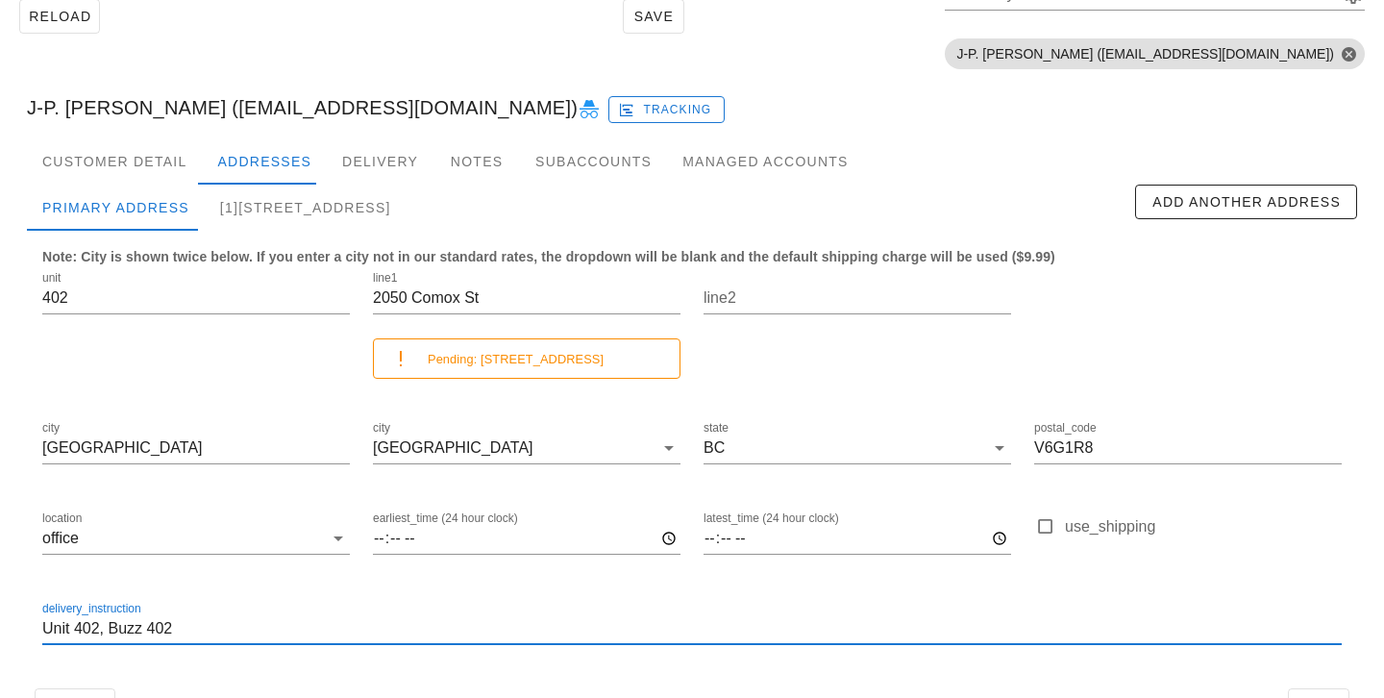
drag, startPoint x: 206, startPoint y: 622, endPoint x: 22, endPoint y: 598, distance: 185.1
click at [22, 598] on div "Customer Detail Addresses Delivery Notes Subaccounts Managed Accounts Primary A…" at bounding box center [692, 441] width 1361 height 607
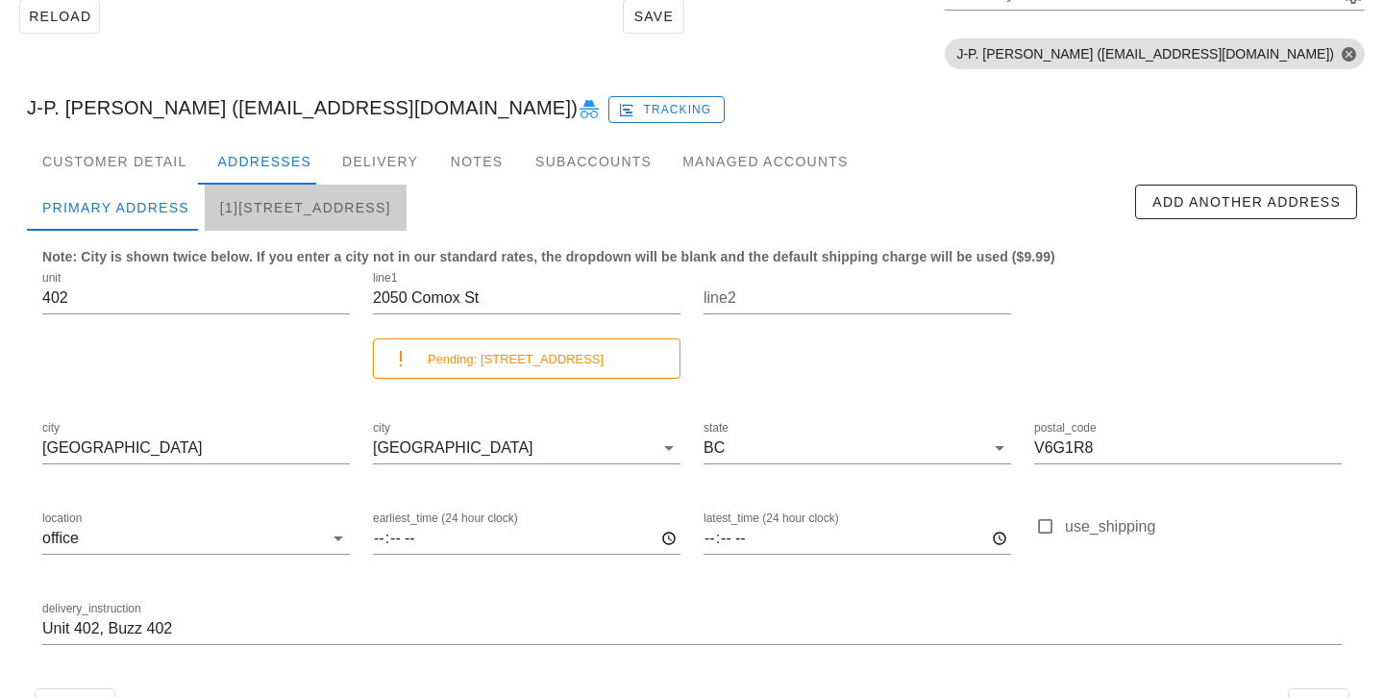
click at [273, 196] on div "[1]402-2050 Comox St, Vancouver" at bounding box center [306, 208] width 202 height 46
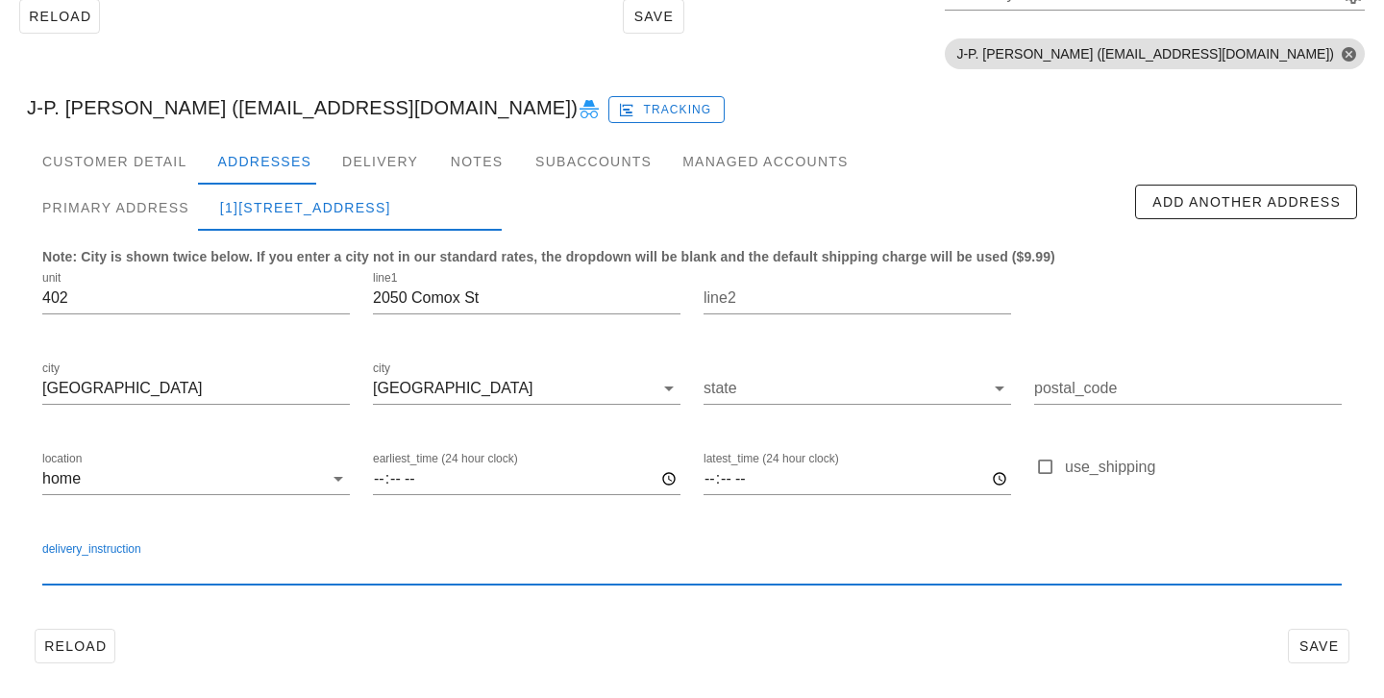
click at [221, 573] on input "delivery_instruction" at bounding box center [691, 569] width 1299 height 31
paste input "Unit 402, Buzz 402"
type input "Unit 402, Buzz 402"
click at [149, 202] on div "Primary Address" at bounding box center [116, 208] width 178 height 46
type input "V6G1R8"
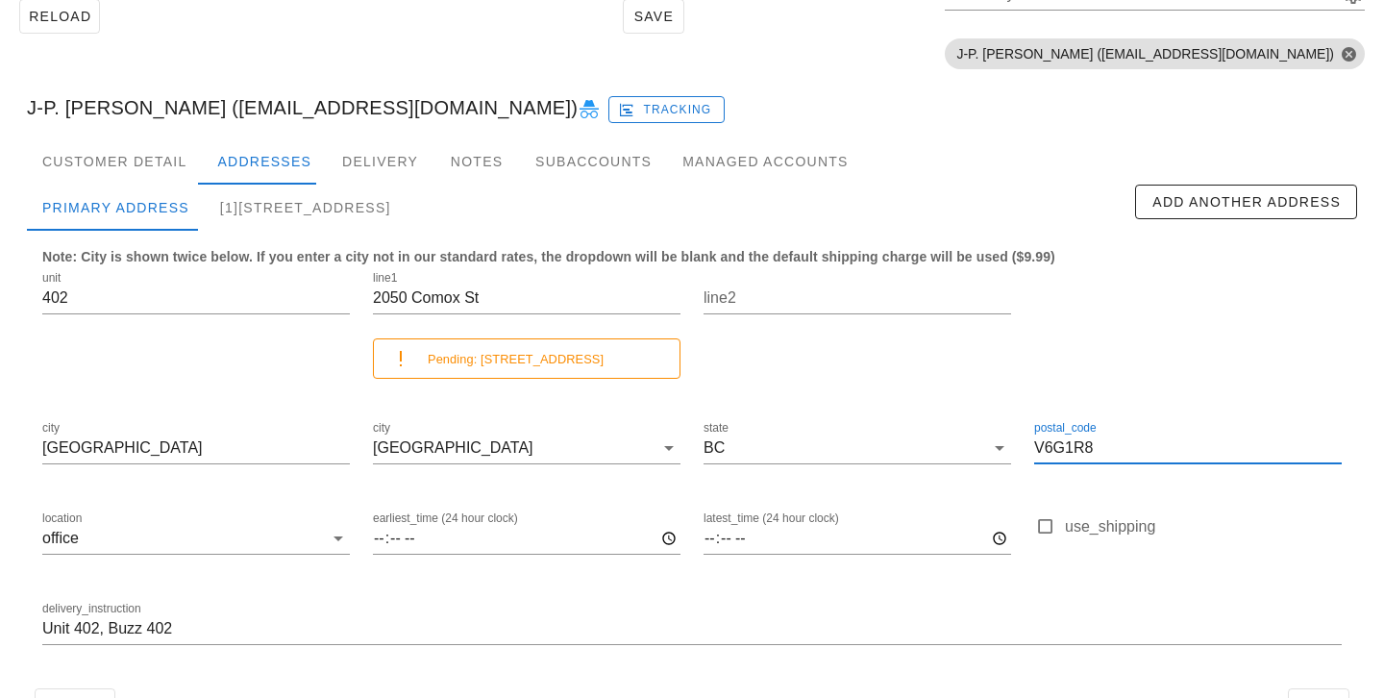
drag, startPoint x: 1127, startPoint y: 439, endPoint x: 869, endPoint y: 391, distance: 263.0
click at [871, 391] on div "unit 402 line1 2050 Comox St Pending: 2050 Comox st line2 city Vancouver city V…" at bounding box center [692, 466] width 1322 height 421
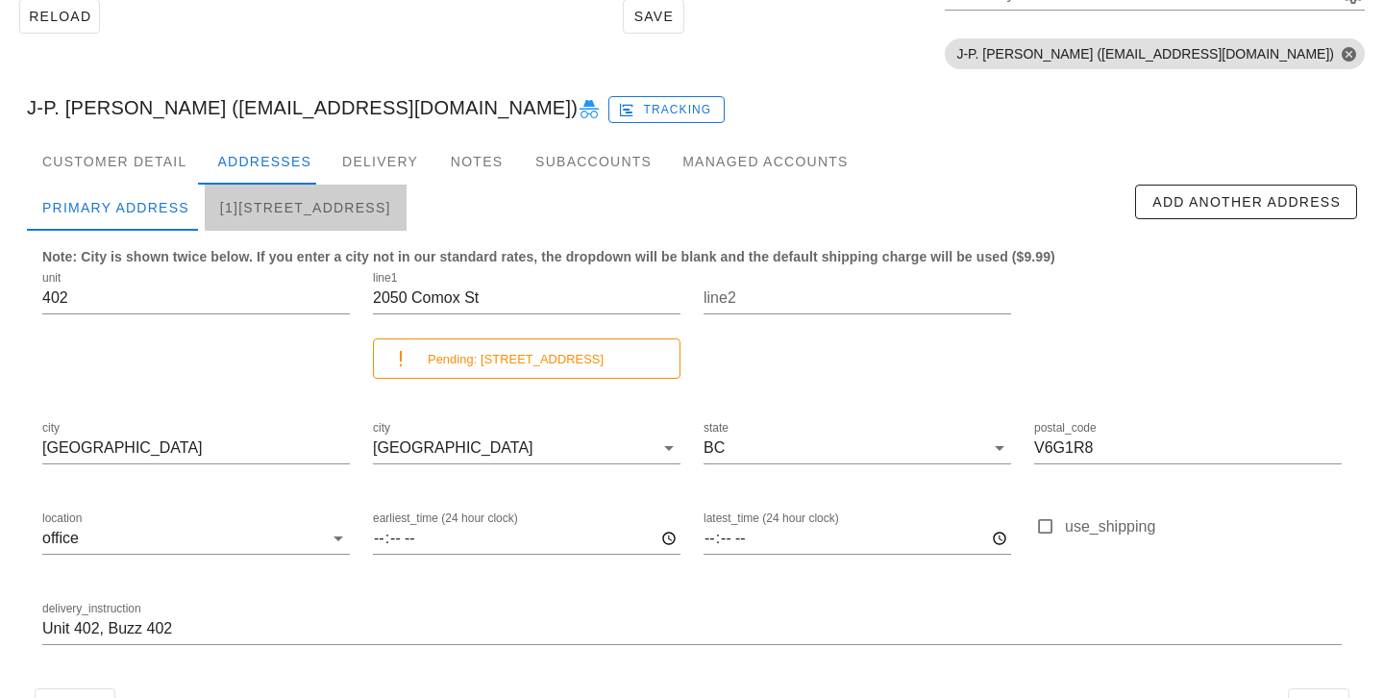
click at [293, 185] on div "[1]402-2050 Comox St, Vancouver" at bounding box center [306, 208] width 202 height 46
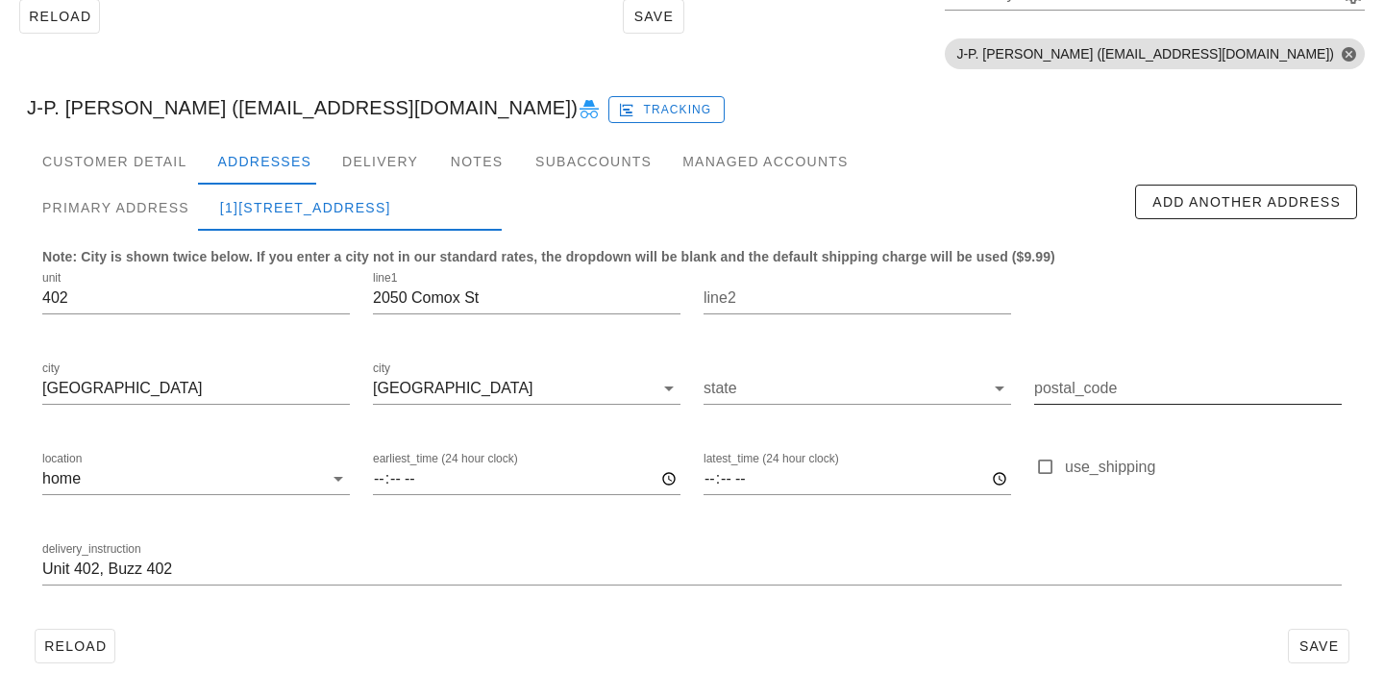
click at [1082, 392] on input "postal_code" at bounding box center [1188, 388] width 308 height 31
paste input "V6G1R8"
type input "V6G1R8"
click at [901, 398] on input "state" at bounding box center [844, 388] width 281 height 31
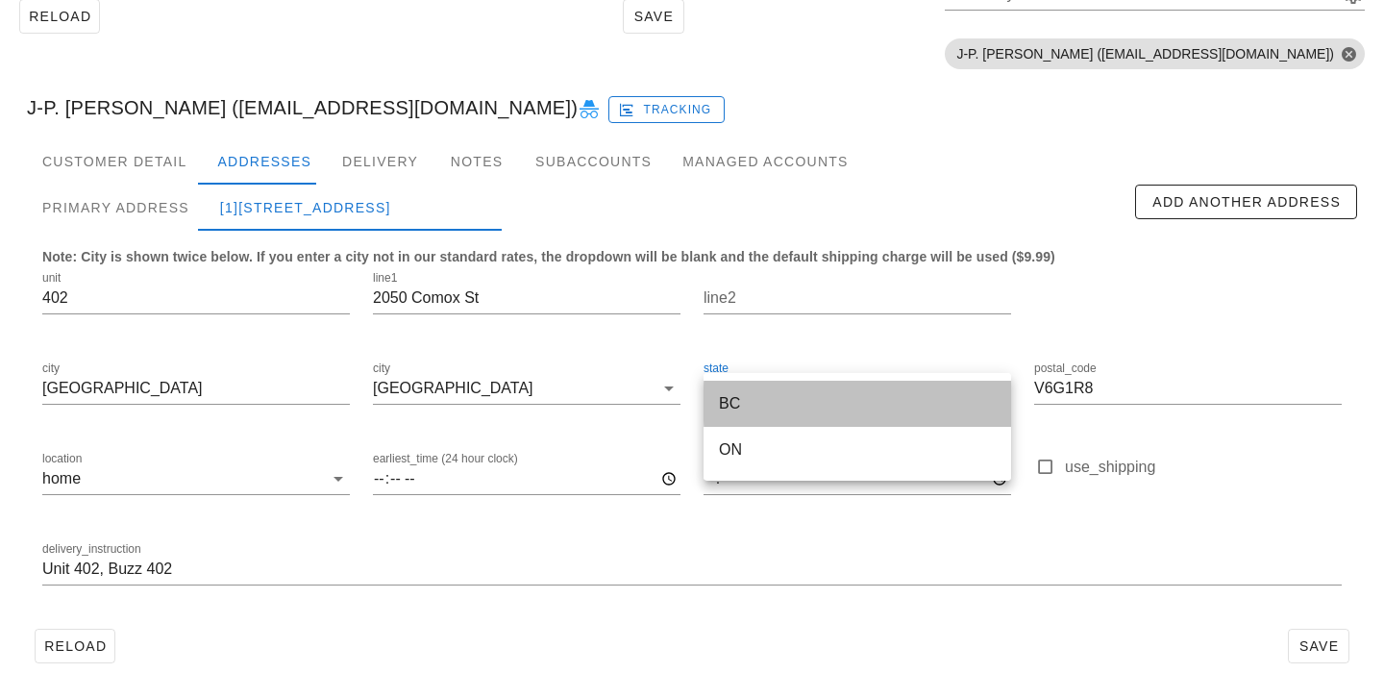
click at [871, 407] on div "BC" at bounding box center [857, 403] width 277 height 18
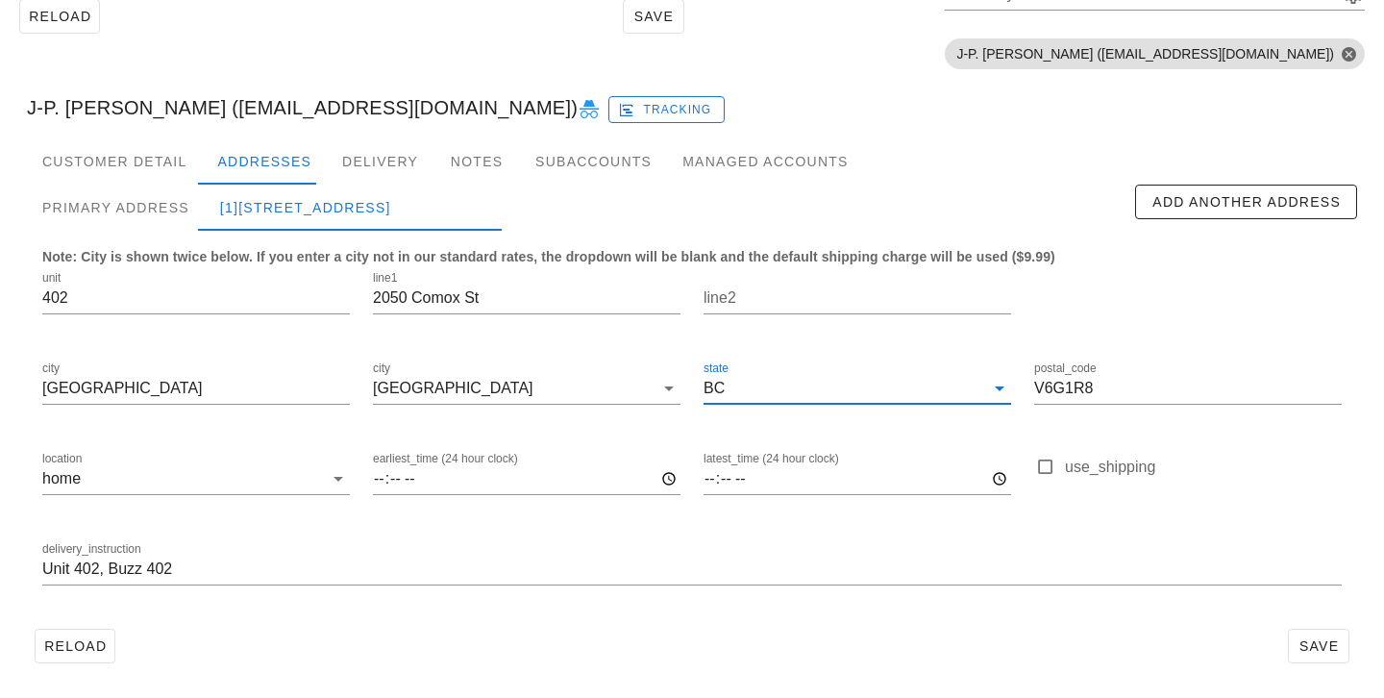
click at [885, 644] on div "Reload Save" at bounding box center [692, 646] width 1330 height 50
click at [1325, 640] on span "Save" at bounding box center [1318, 645] width 44 height 15
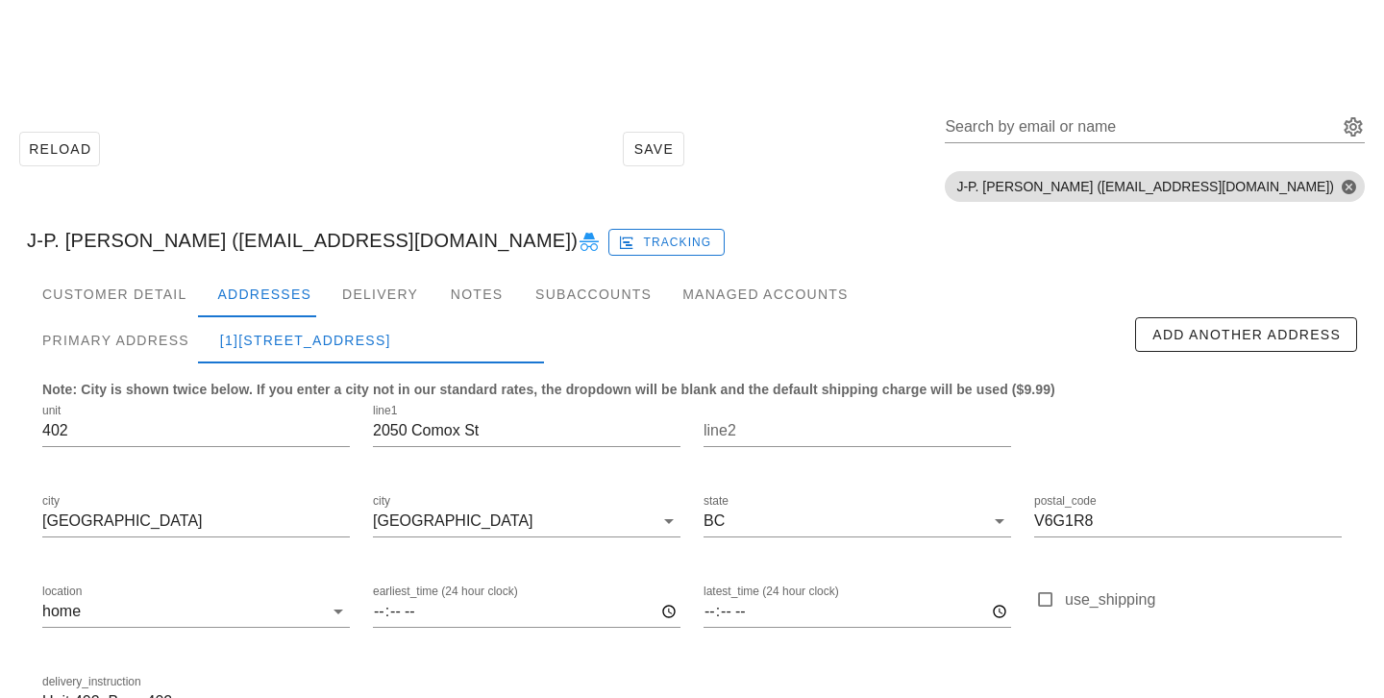
scroll to position [133, 0]
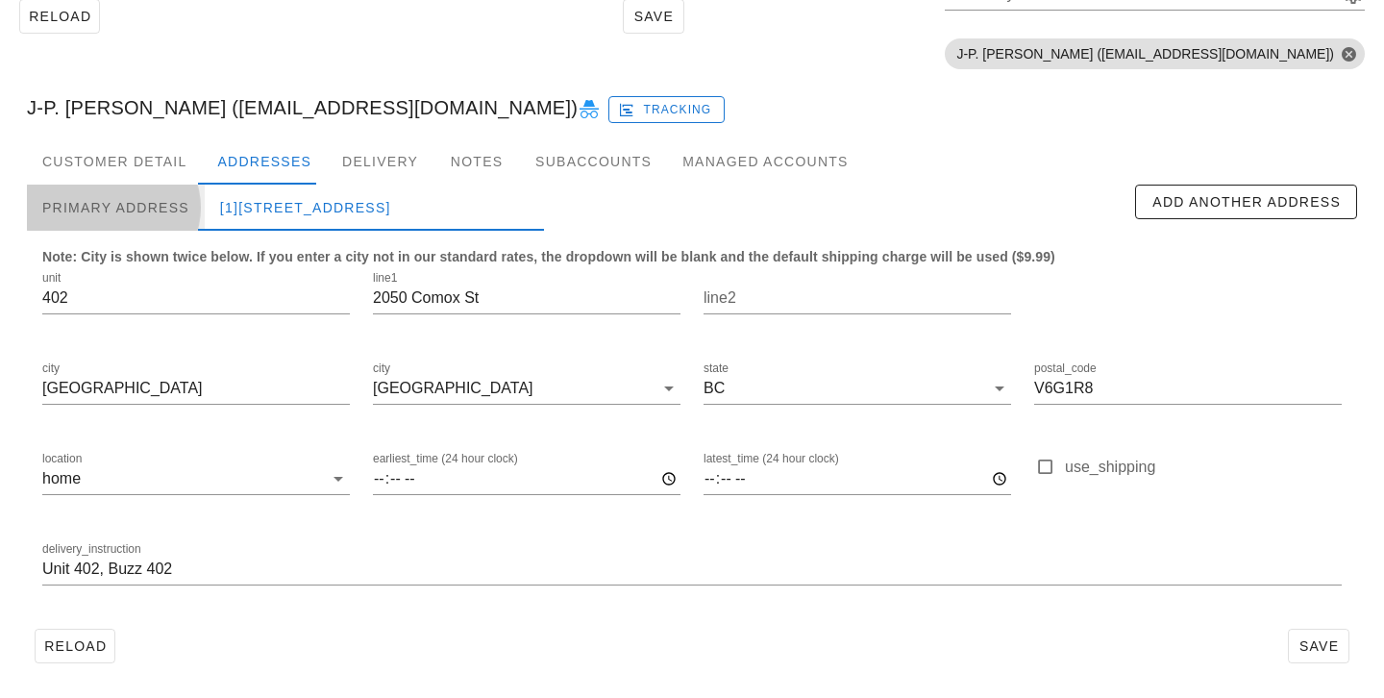
click at [161, 208] on div "Primary Address" at bounding box center [116, 208] width 178 height 46
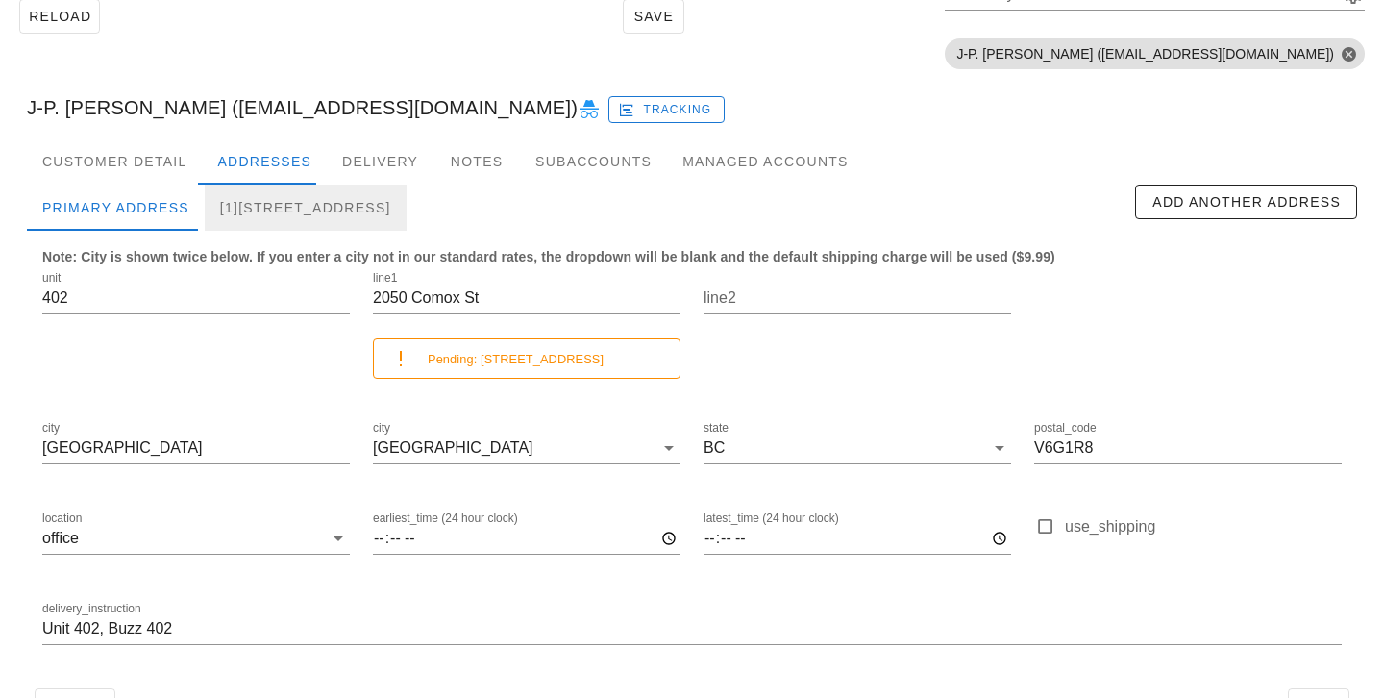
click at [234, 213] on div "[1][STREET_ADDRESS]" at bounding box center [306, 208] width 202 height 46
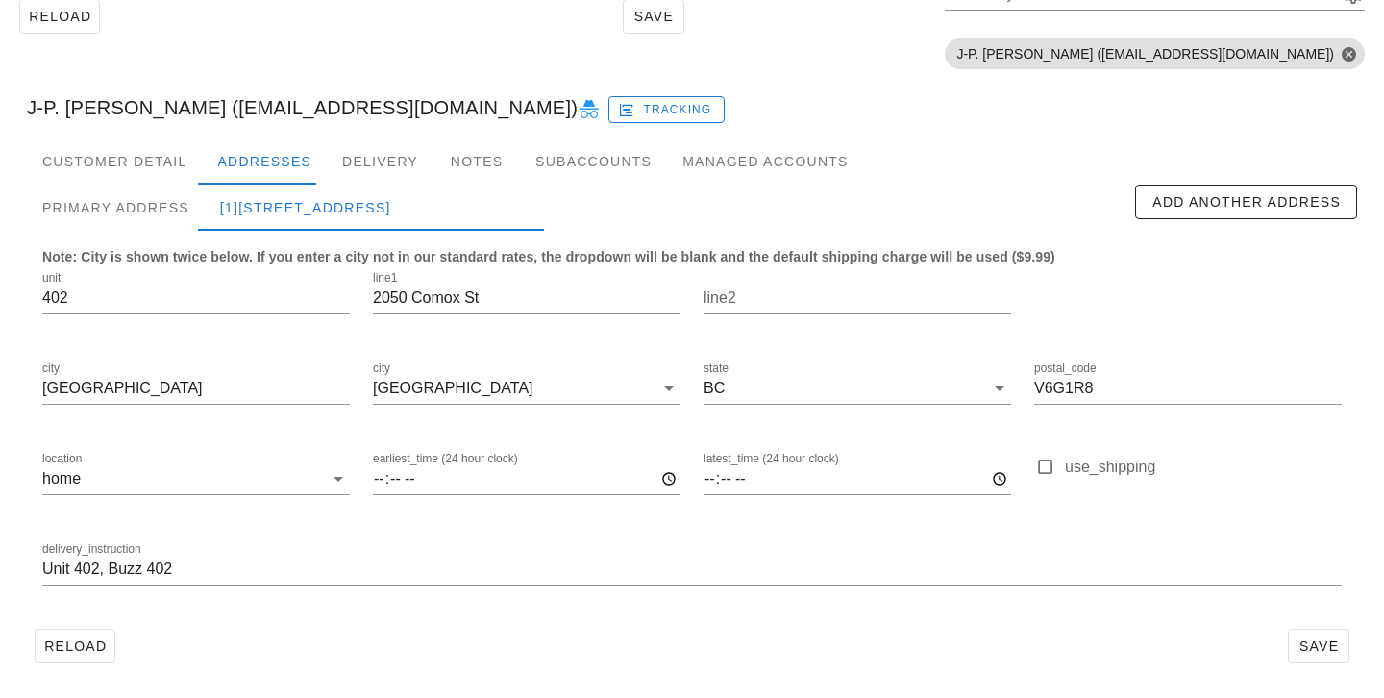
click at [147, 232] on div "Note: City is shown twice below. If you enter a city not in our standard rates,…" at bounding box center [692, 426] width 1330 height 390
click at [150, 207] on div "Primary Address" at bounding box center [116, 208] width 178 height 46
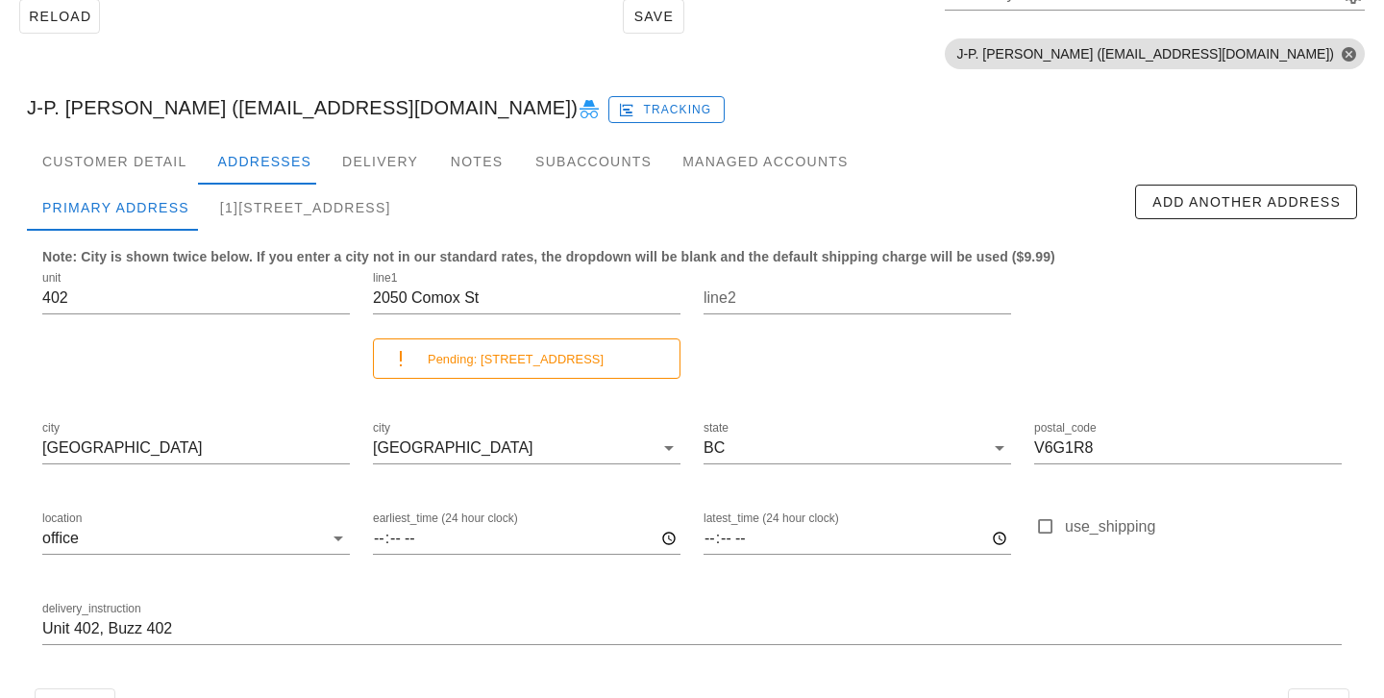
click at [514, 361] on small "Pending: [STREET_ADDRESS]" at bounding box center [516, 359] width 176 height 14
click at [336, 191] on div "[1][STREET_ADDRESS]" at bounding box center [306, 208] width 202 height 46
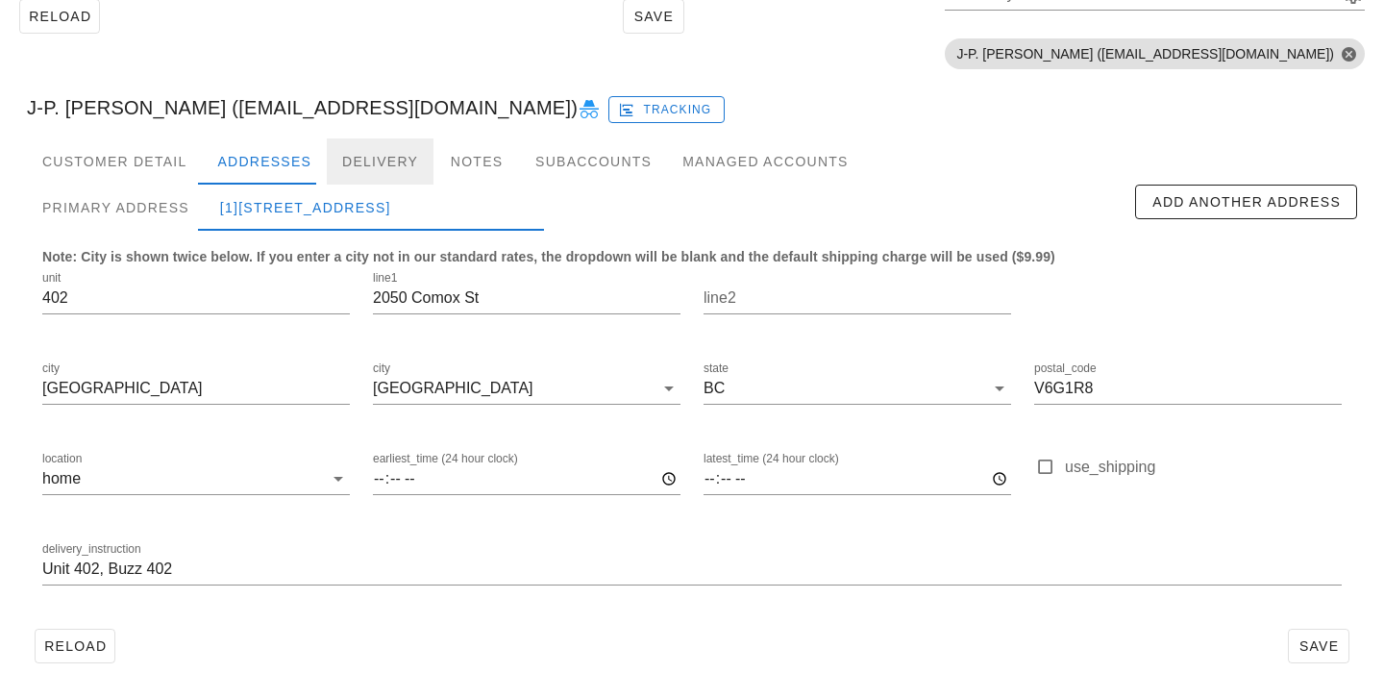
click at [345, 166] on div "Delivery" at bounding box center [380, 161] width 107 height 46
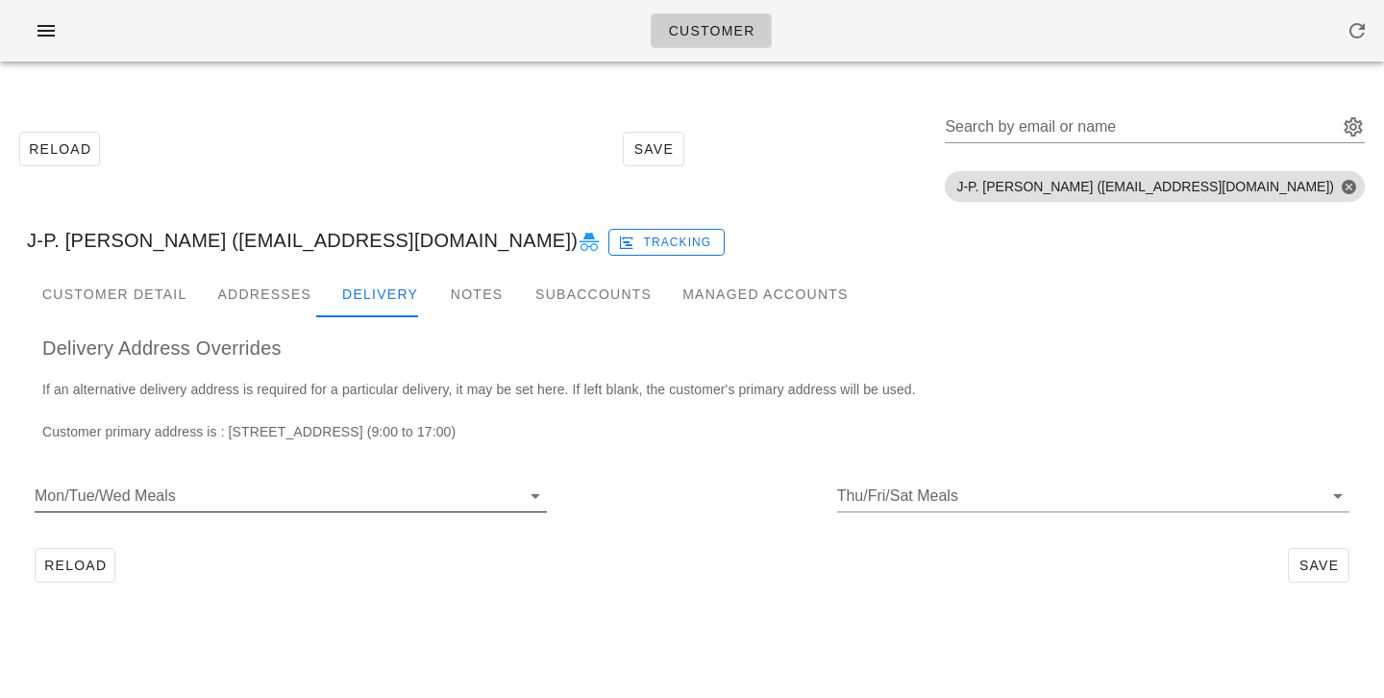
click at [242, 494] on input "Mon/Tue/Wed Meals" at bounding box center [275, 496] width 481 height 31
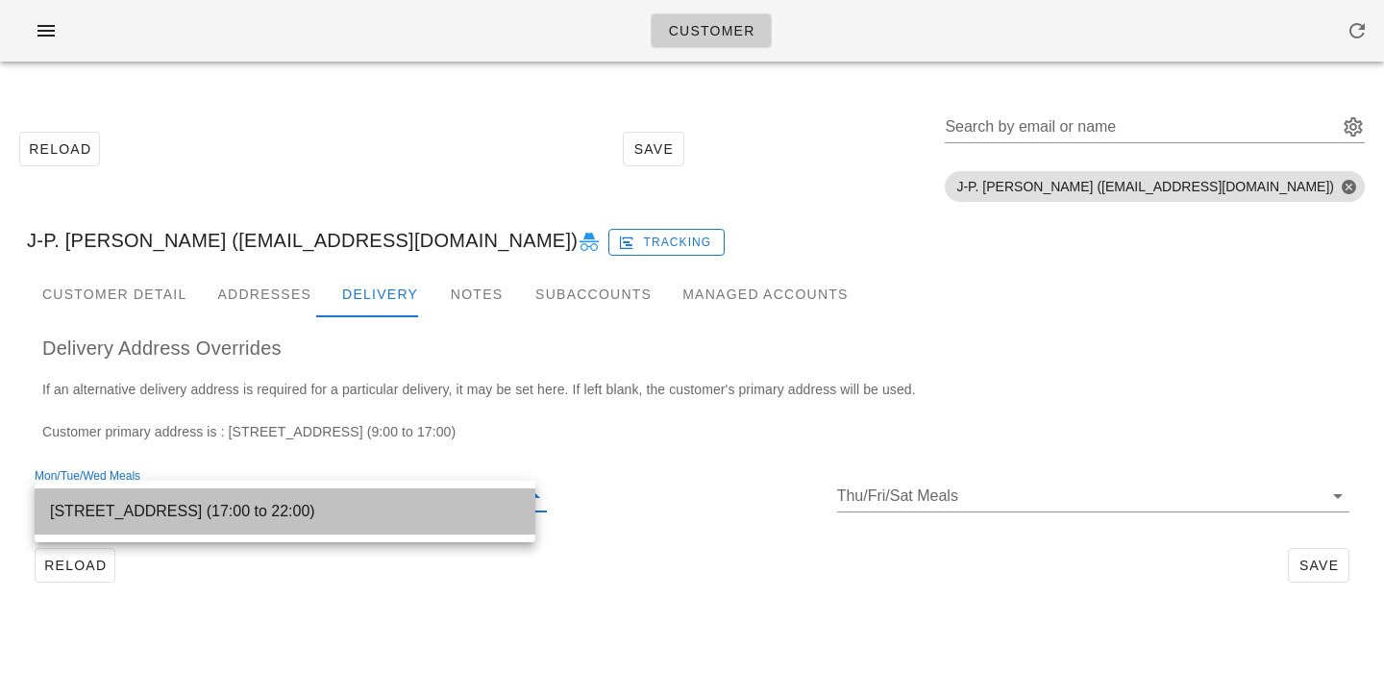
click at [239, 499] on div "[STREET_ADDRESS] (17:00 to 22:00)" at bounding box center [285, 510] width 470 height 41
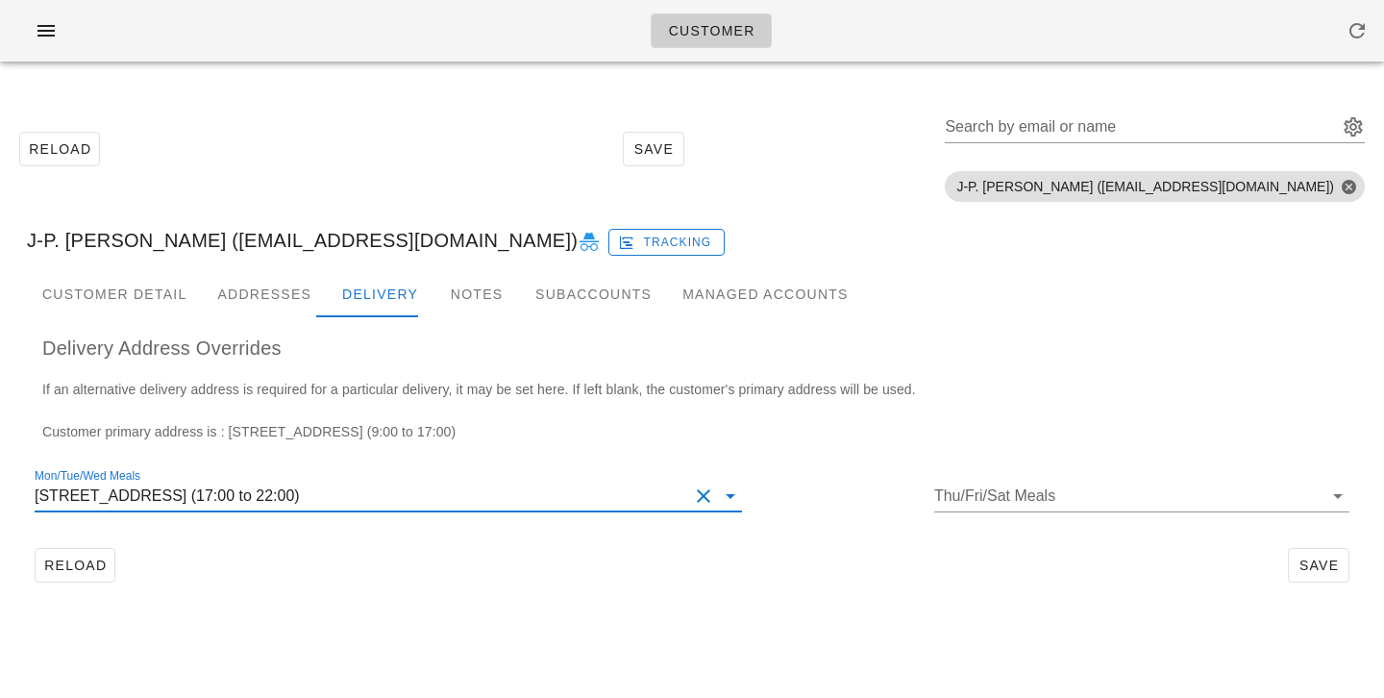
click at [315, 575] on div "Reload Save" at bounding box center [692, 565] width 1330 height 50
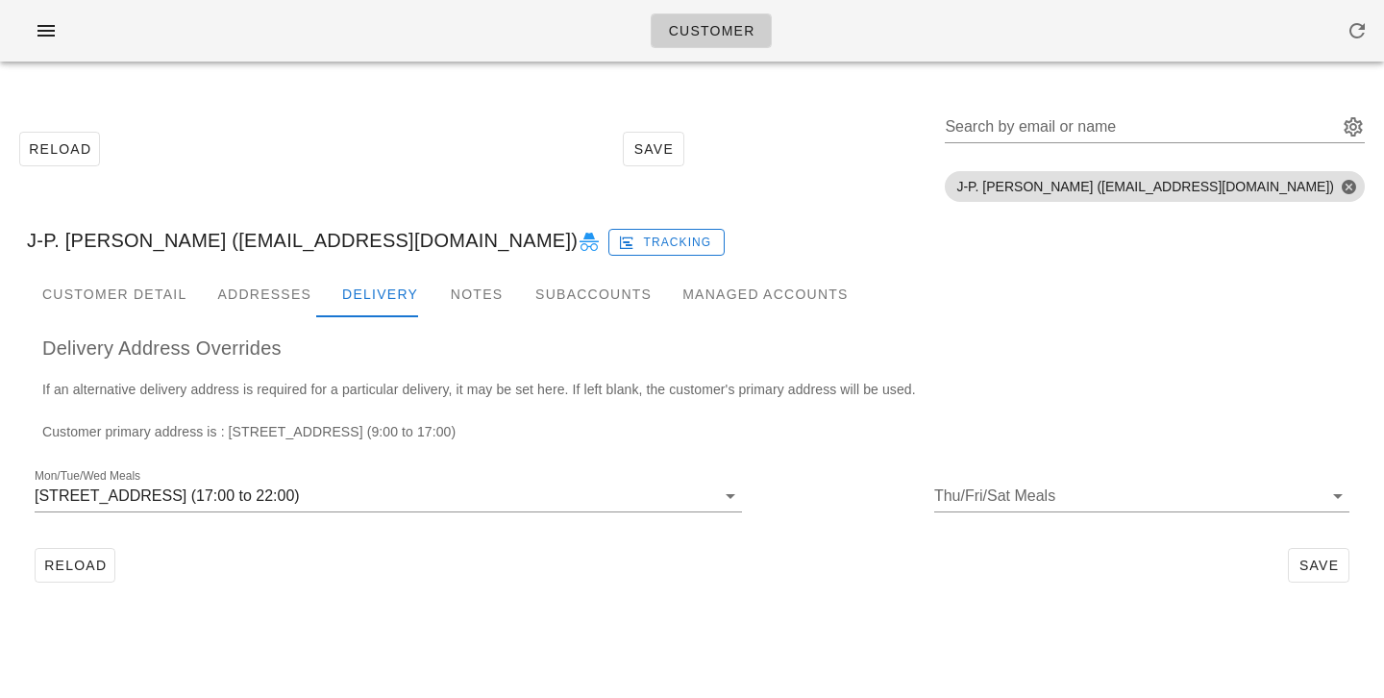
click at [715, 499] on button "Clear Mon/Tue/Wed Meals" at bounding box center [703, 495] width 23 height 23
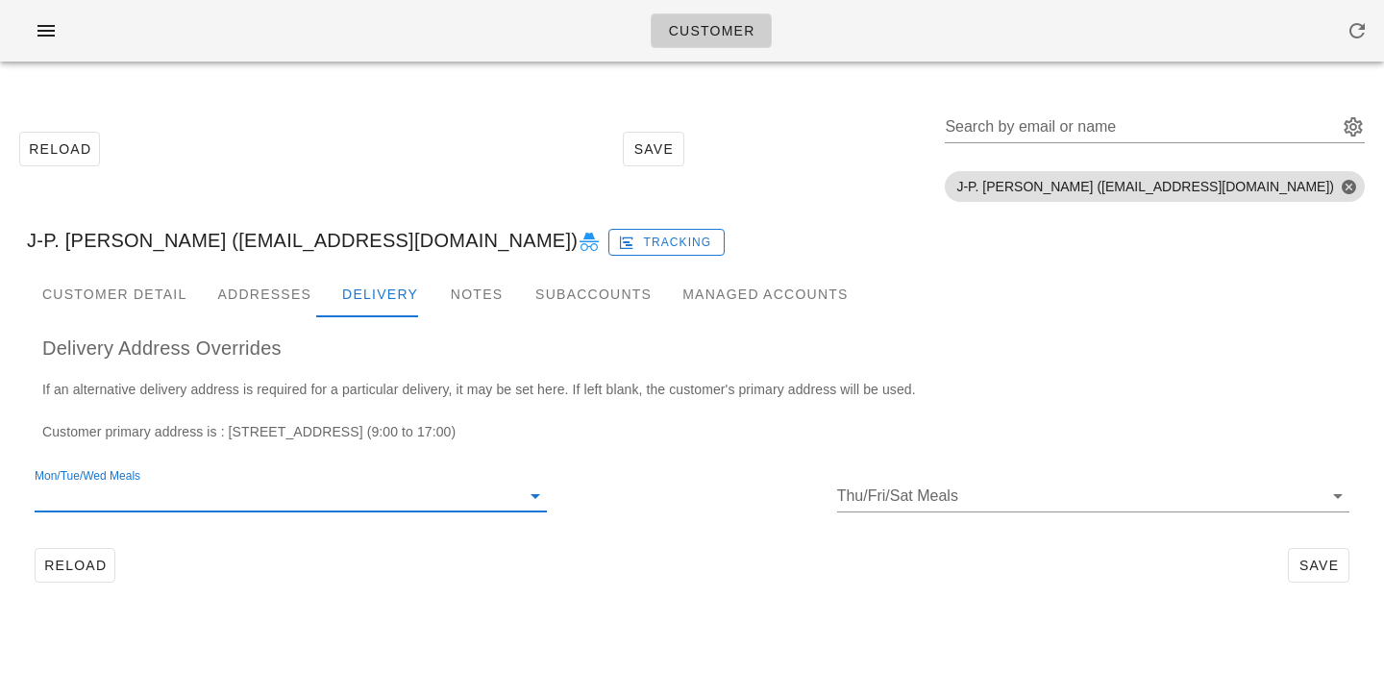
click at [630, 487] on div "Mon/Tue/Wed Meals Thu/Fri/Sat Meals" at bounding box center [692, 498] width 1330 height 83
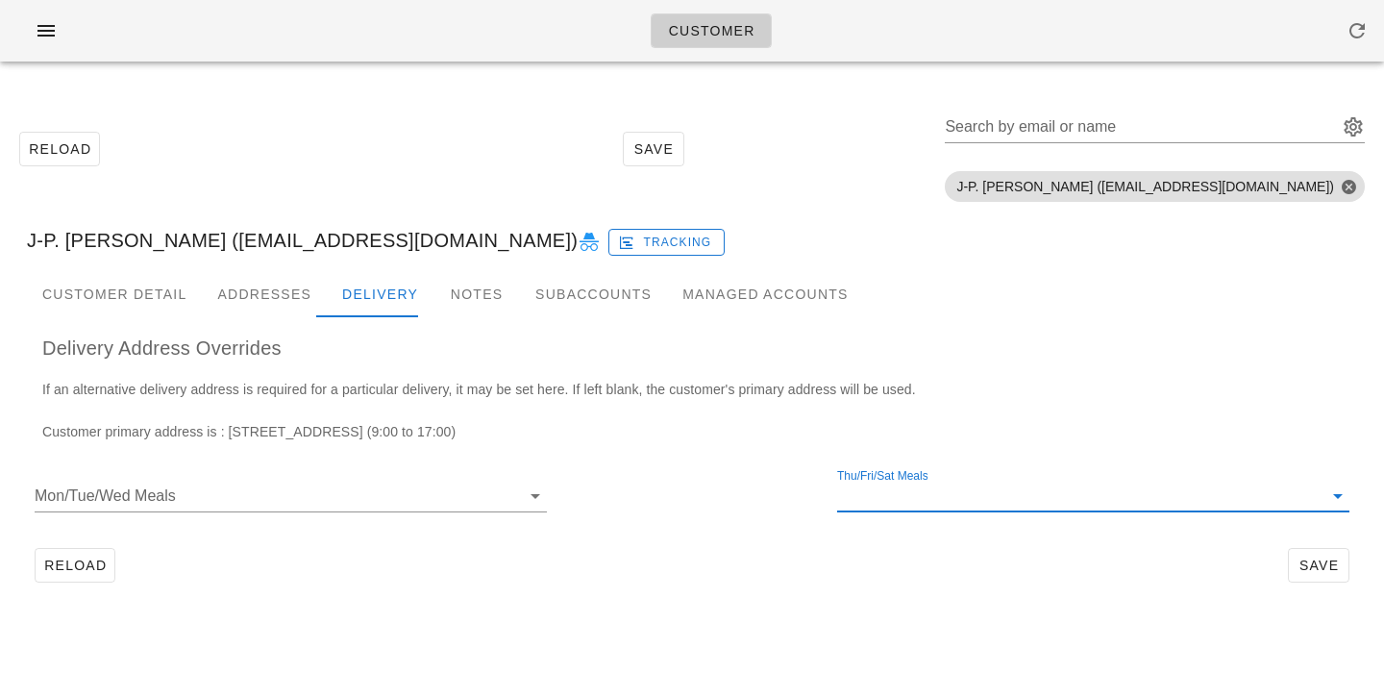
click at [997, 505] on input "Thu/Fri/Sat Meals" at bounding box center [1077, 496] width 481 height 31
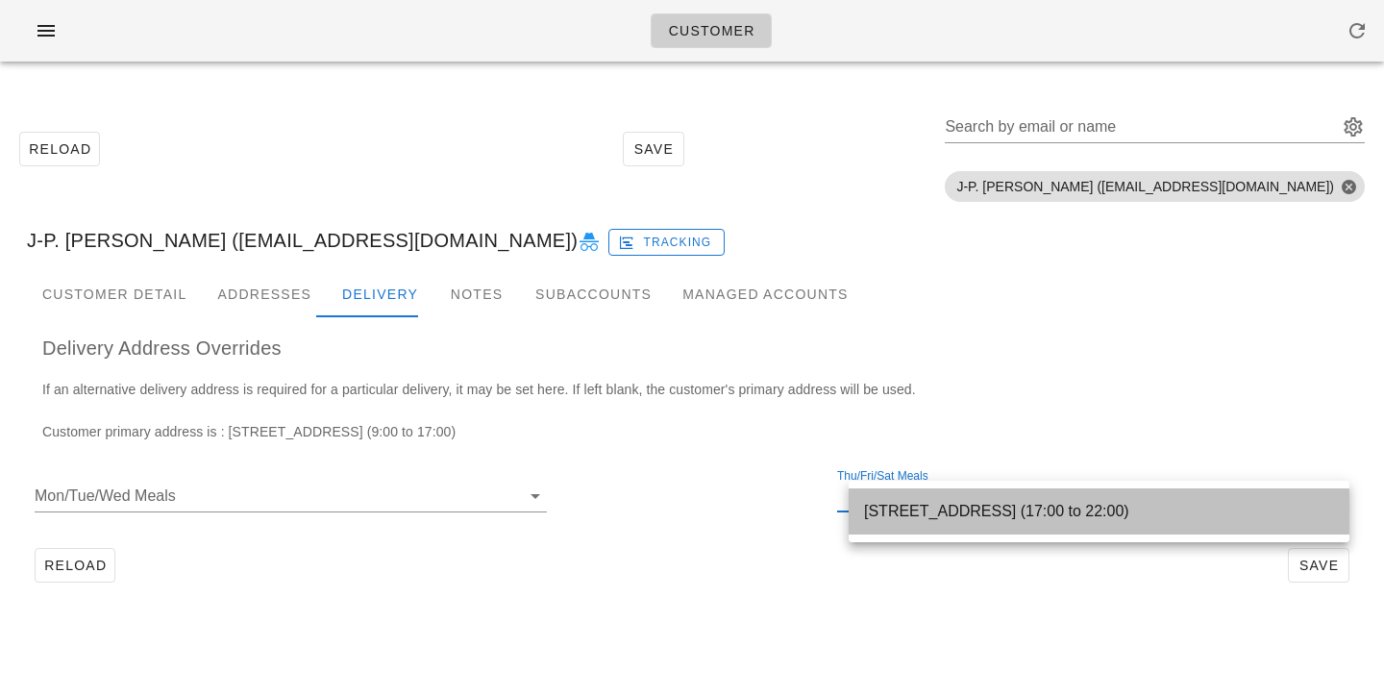
click at [992, 507] on div "402-2050 Comox St, Vancouver, V6G1R8 (17:00 to 22:00)" at bounding box center [1099, 511] width 470 height 18
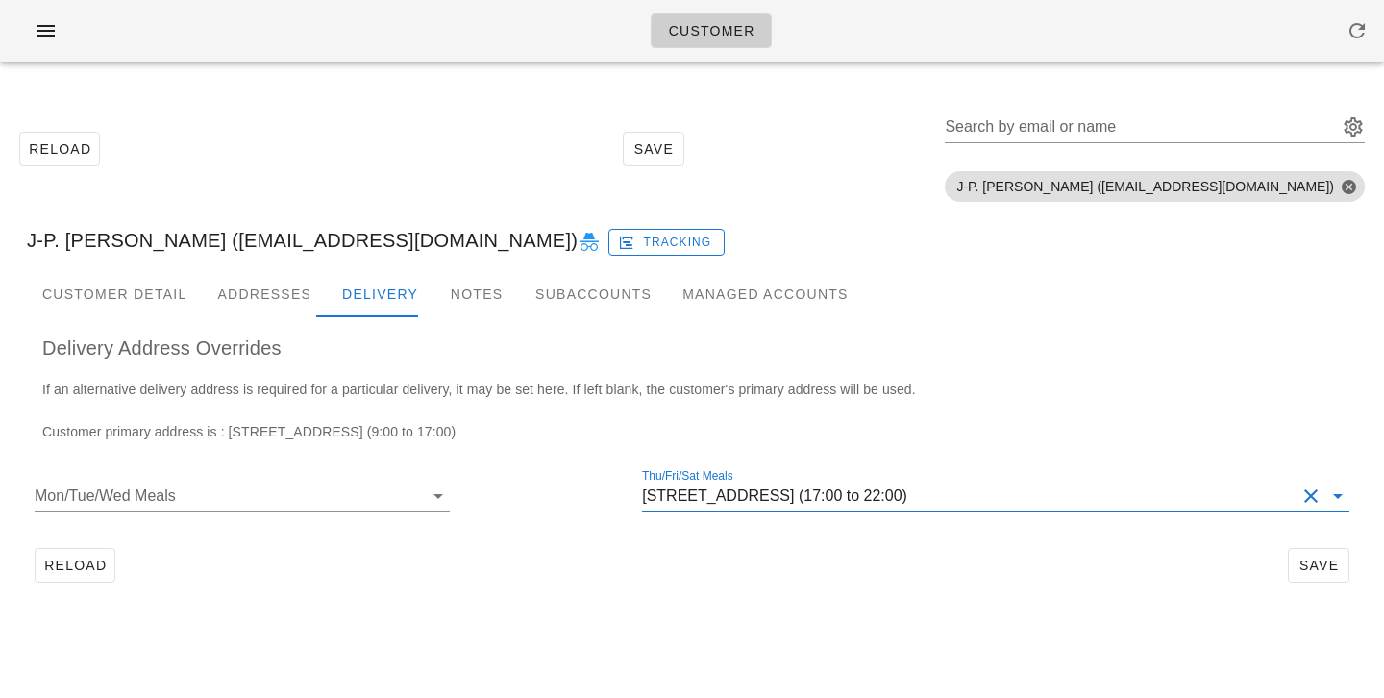
click at [1005, 545] on div "Reload Save" at bounding box center [692, 565] width 1330 height 50
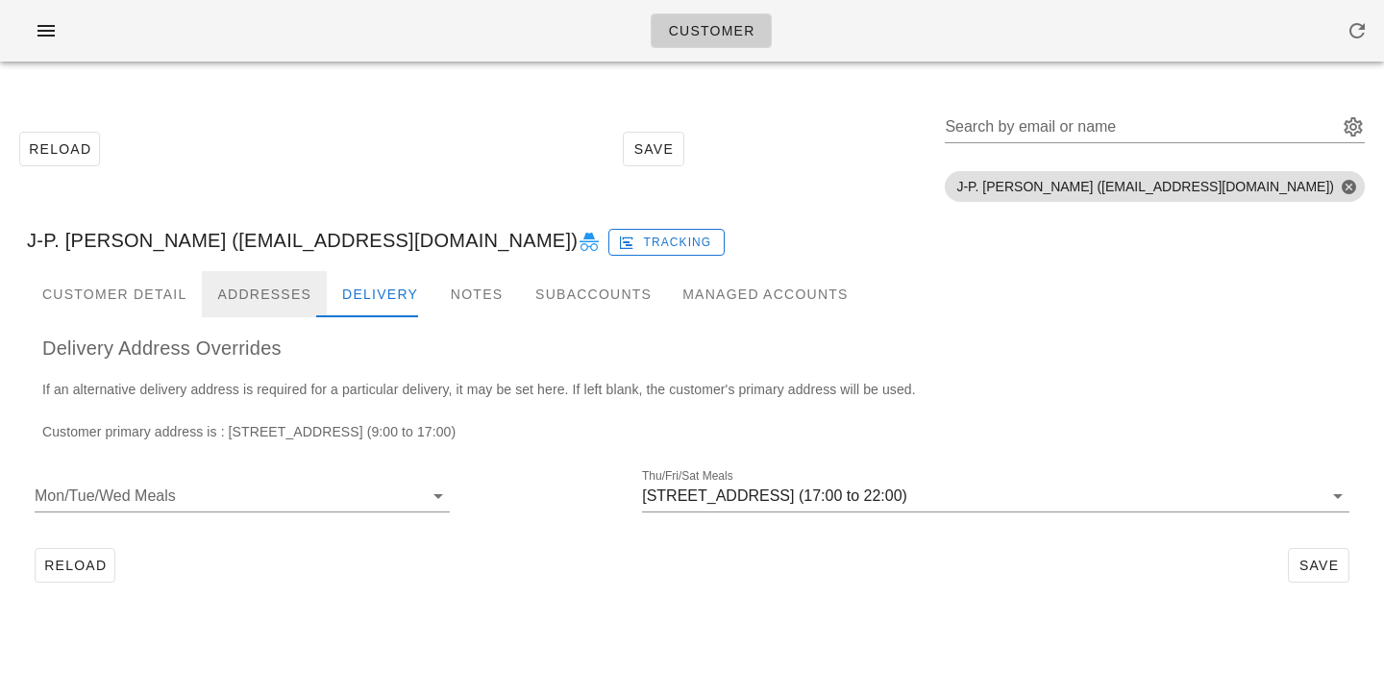
click at [260, 280] on div "Addresses" at bounding box center [264, 294] width 125 height 46
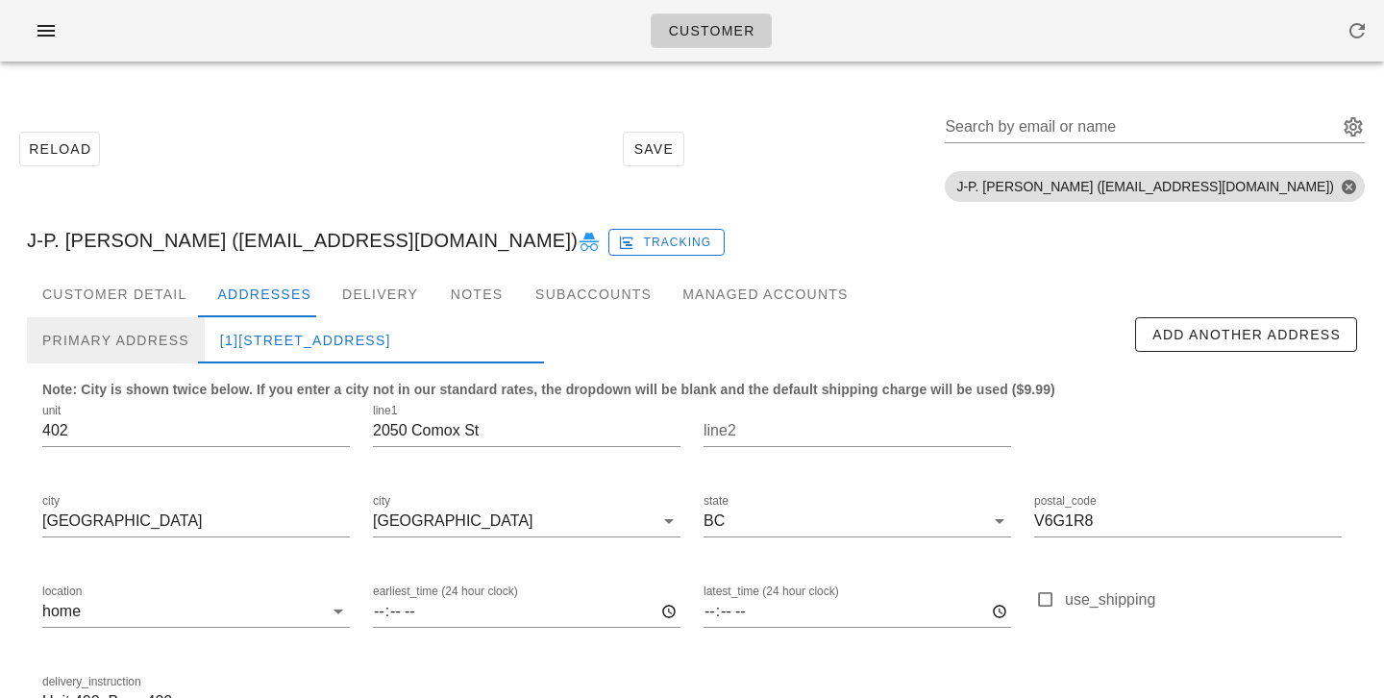
click at [166, 329] on div "Primary Address" at bounding box center [116, 340] width 178 height 46
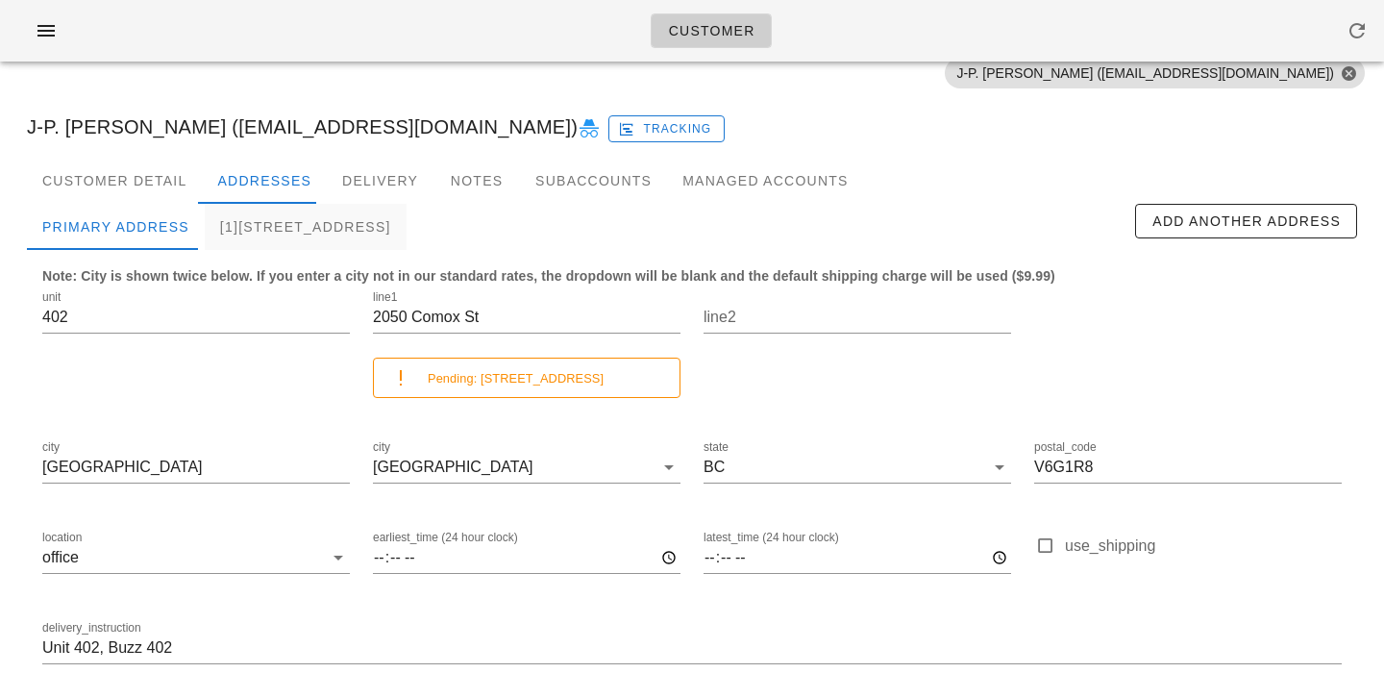
scroll to position [192, 0]
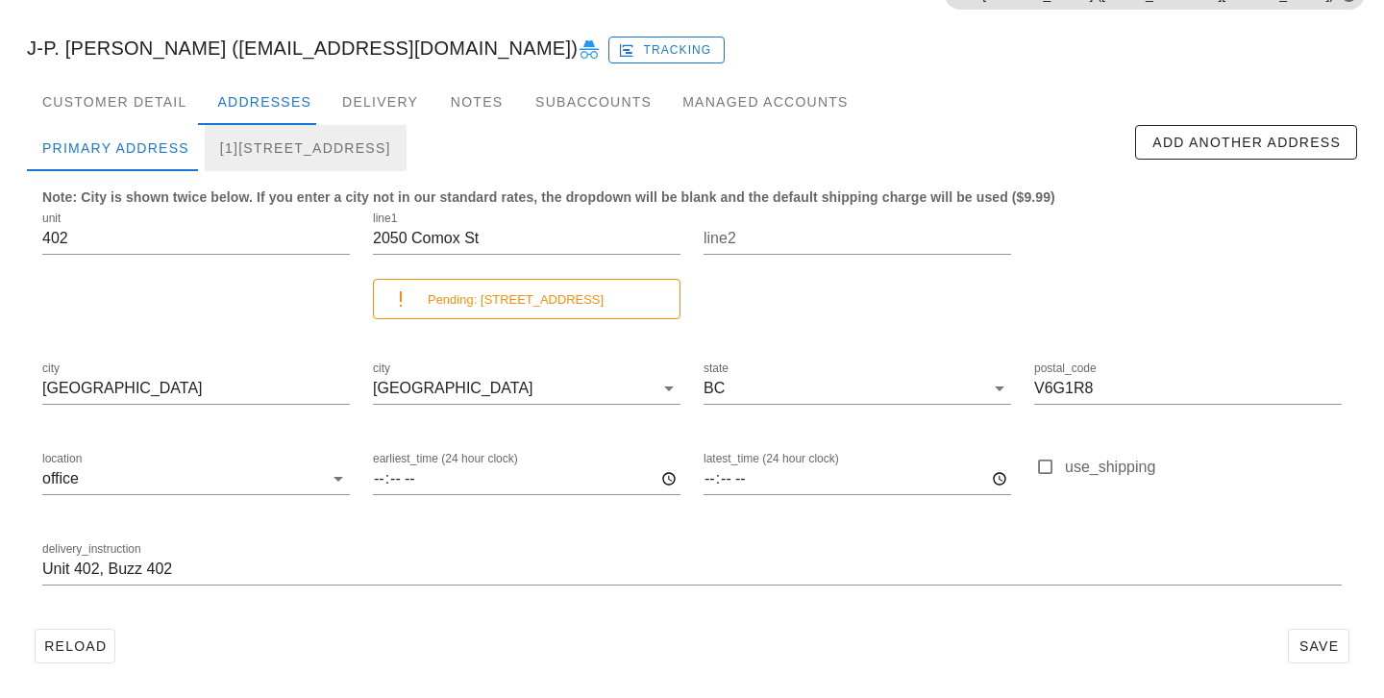
click at [345, 157] on div "[1]402-2050 Comox St, Vancouver, V6G1R8" at bounding box center [306, 148] width 202 height 46
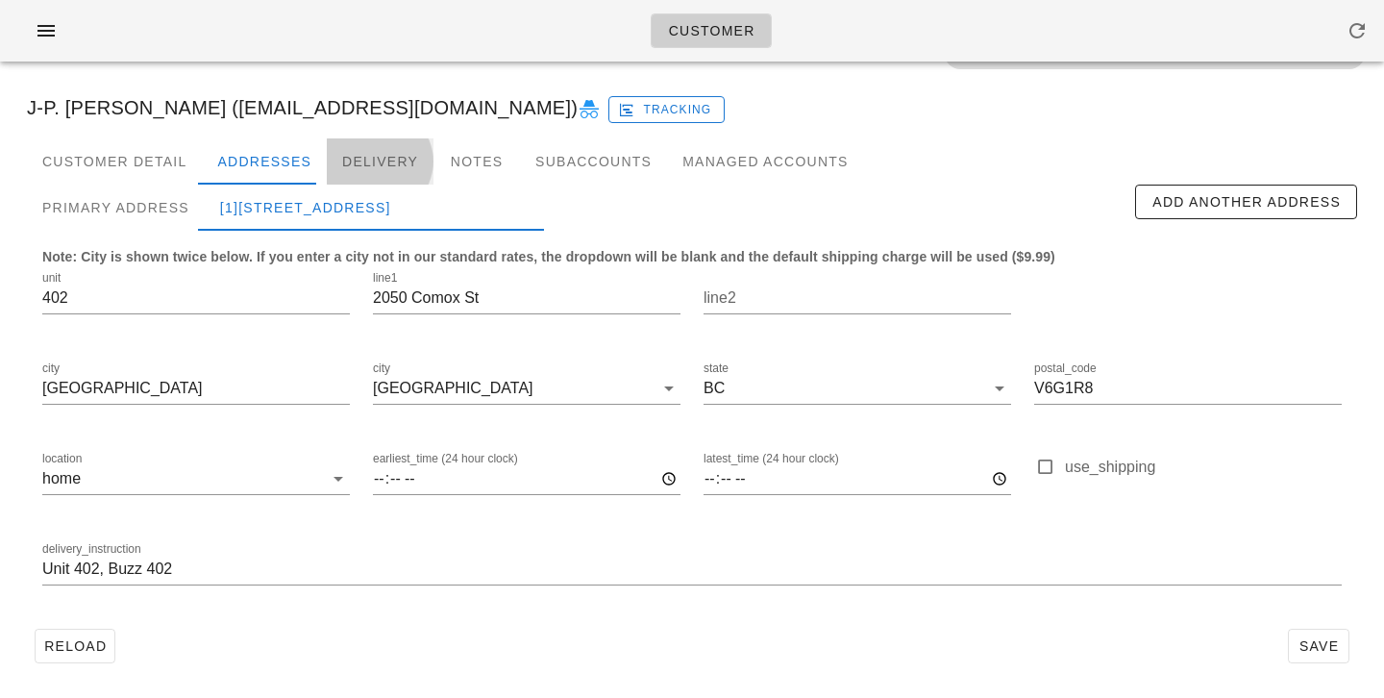
click at [356, 163] on div "Delivery" at bounding box center [380, 161] width 107 height 46
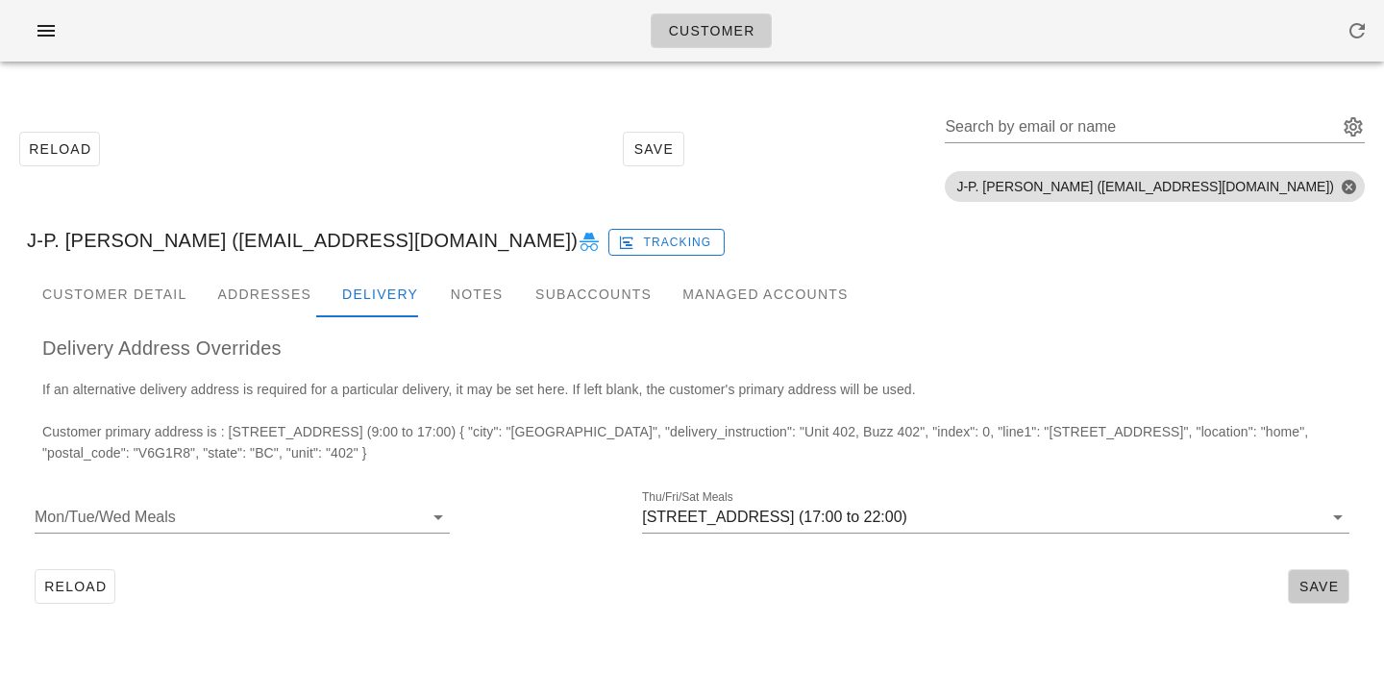
click at [1308, 588] on span "Save" at bounding box center [1318, 586] width 44 height 15
click at [667, 577] on div "Reload Save" at bounding box center [692, 586] width 1330 height 50
click at [1323, 588] on span "Save" at bounding box center [1318, 586] width 44 height 15
click at [257, 281] on div "Addresses" at bounding box center [264, 294] width 125 height 46
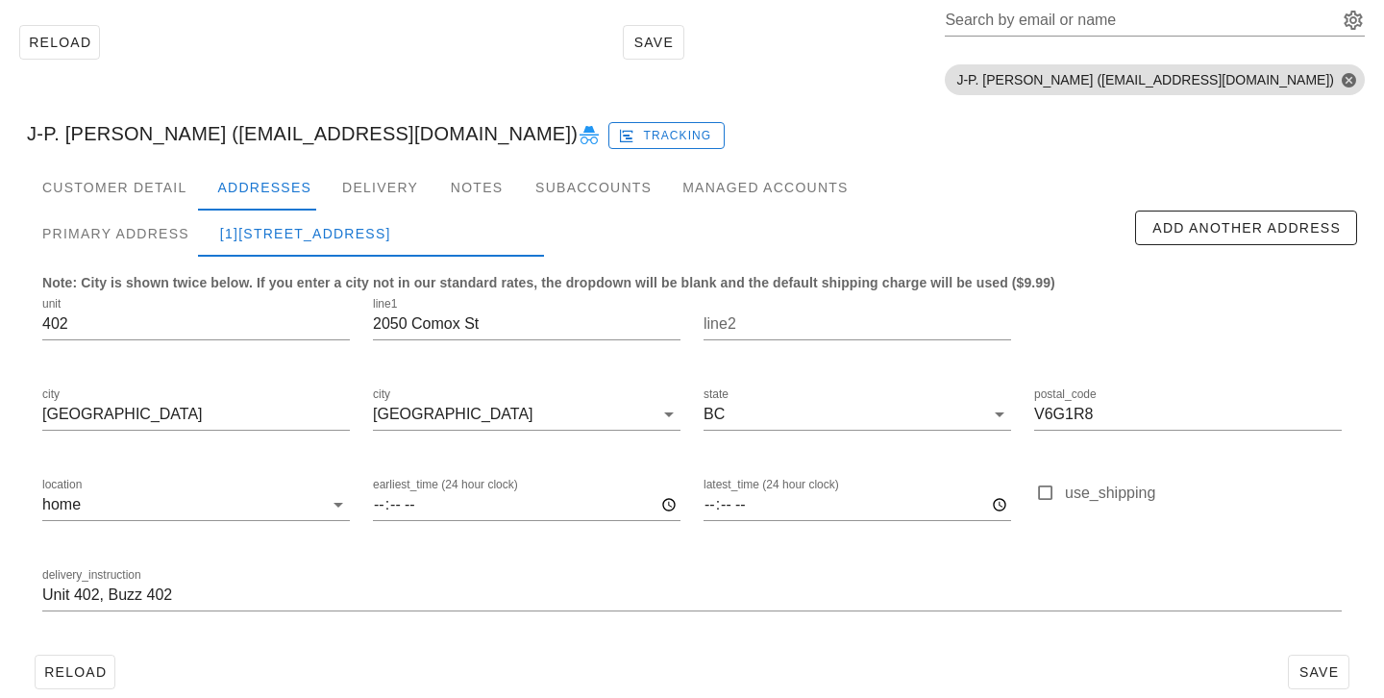
scroll to position [133, 0]
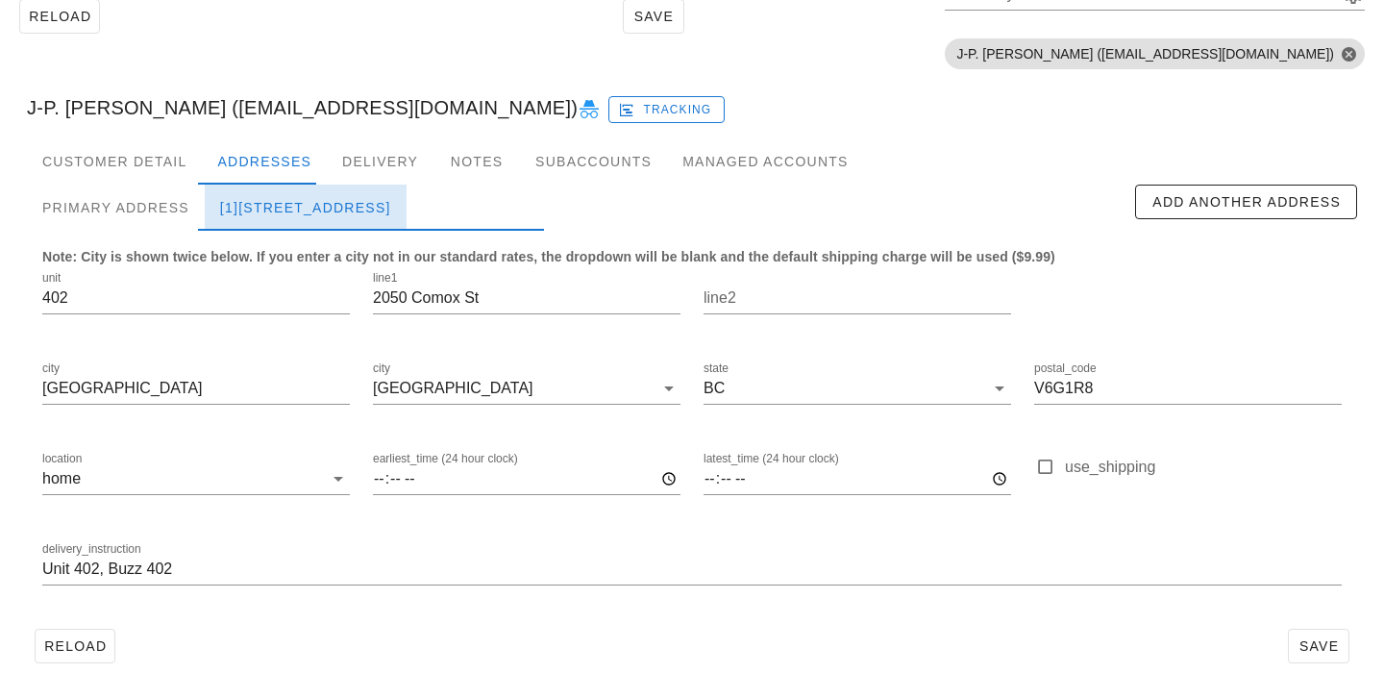
click at [359, 201] on div "[1][STREET_ADDRESS]" at bounding box center [306, 208] width 202 height 46
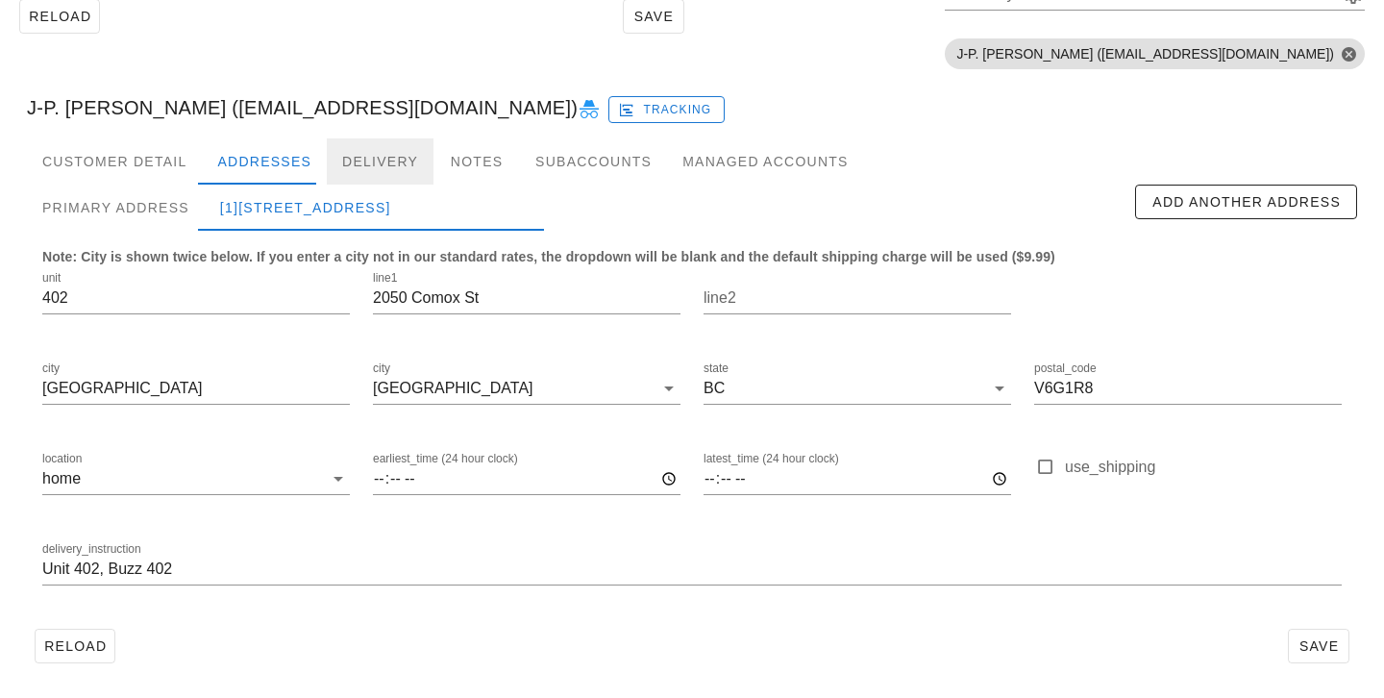
click at [362, 172] on div "Delivery" at bounding box center [380, 161] width 107 height 46
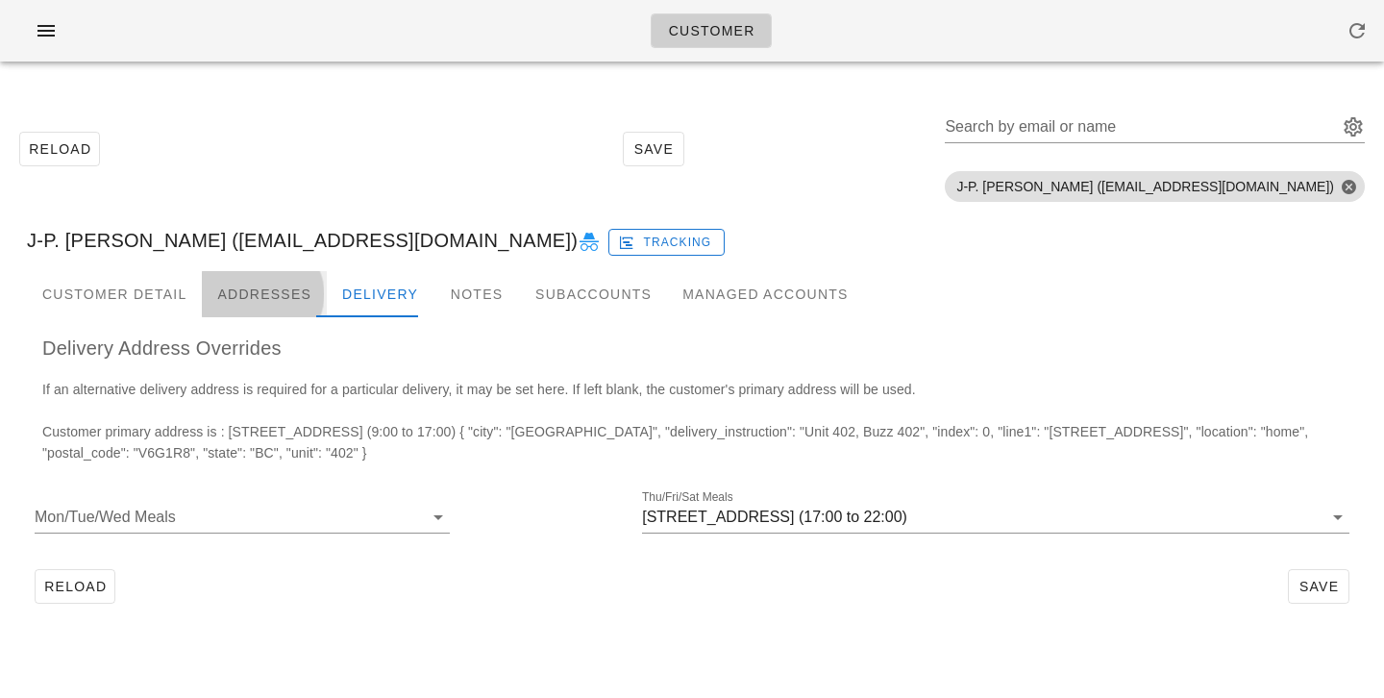
click at [235, 297] on div "Addresses" at bounding box center [264, 294] width 125 height 46
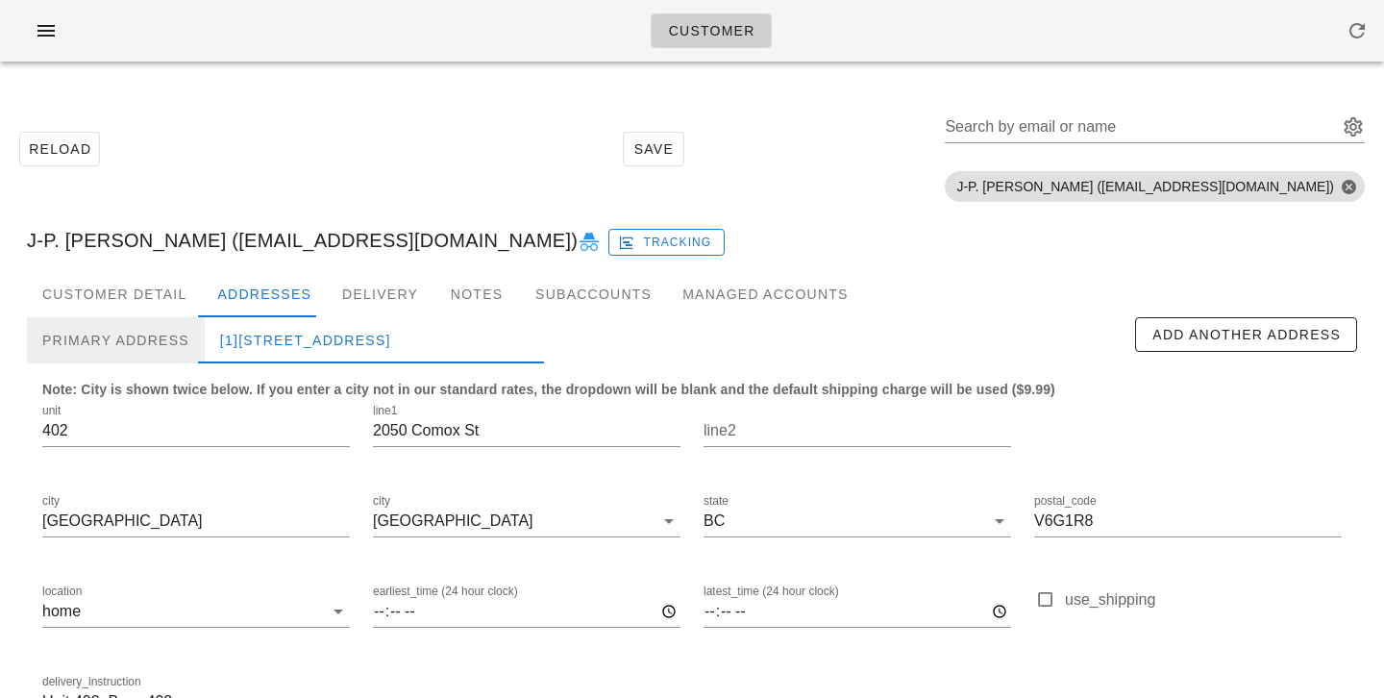
click at [160, 344] on div "Primary Address" at bounding box center [116, 340] width 178 height 46
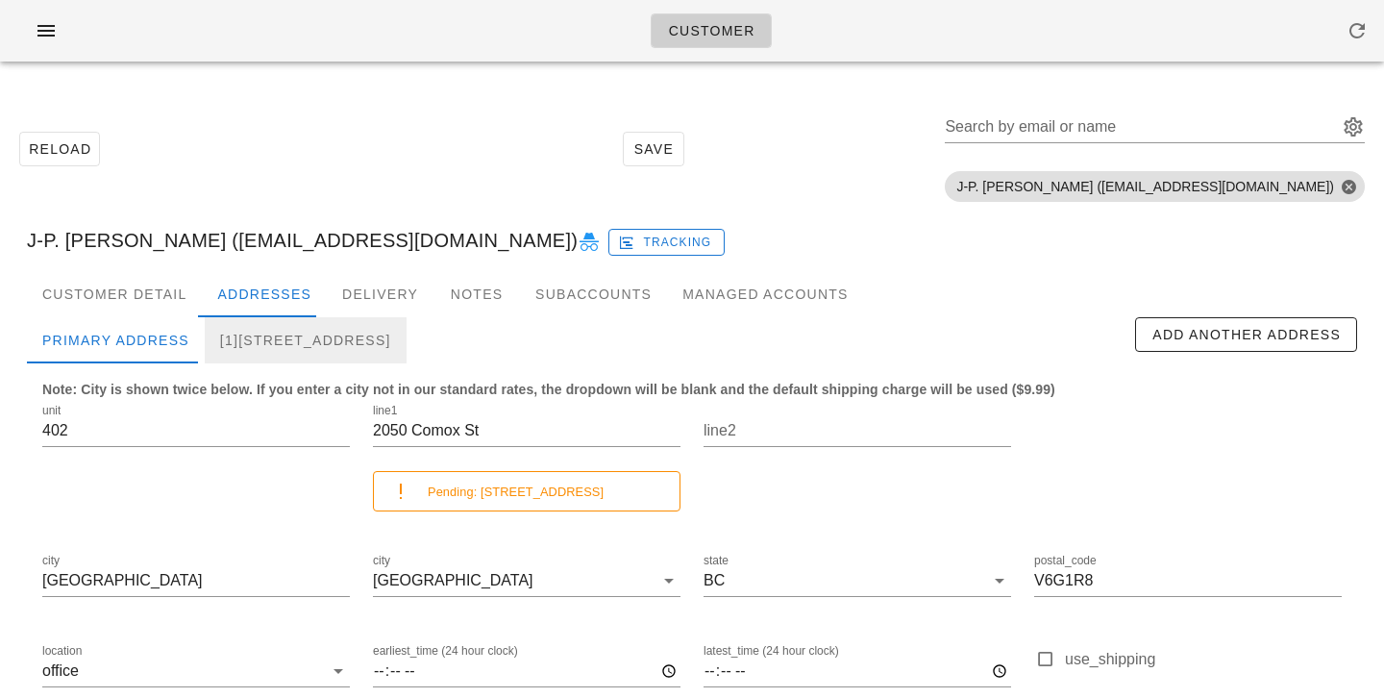
click at [276, 343] on div "[1][STREET_ADDRESS]" at bounding box center [306, 340] width 202 height 46
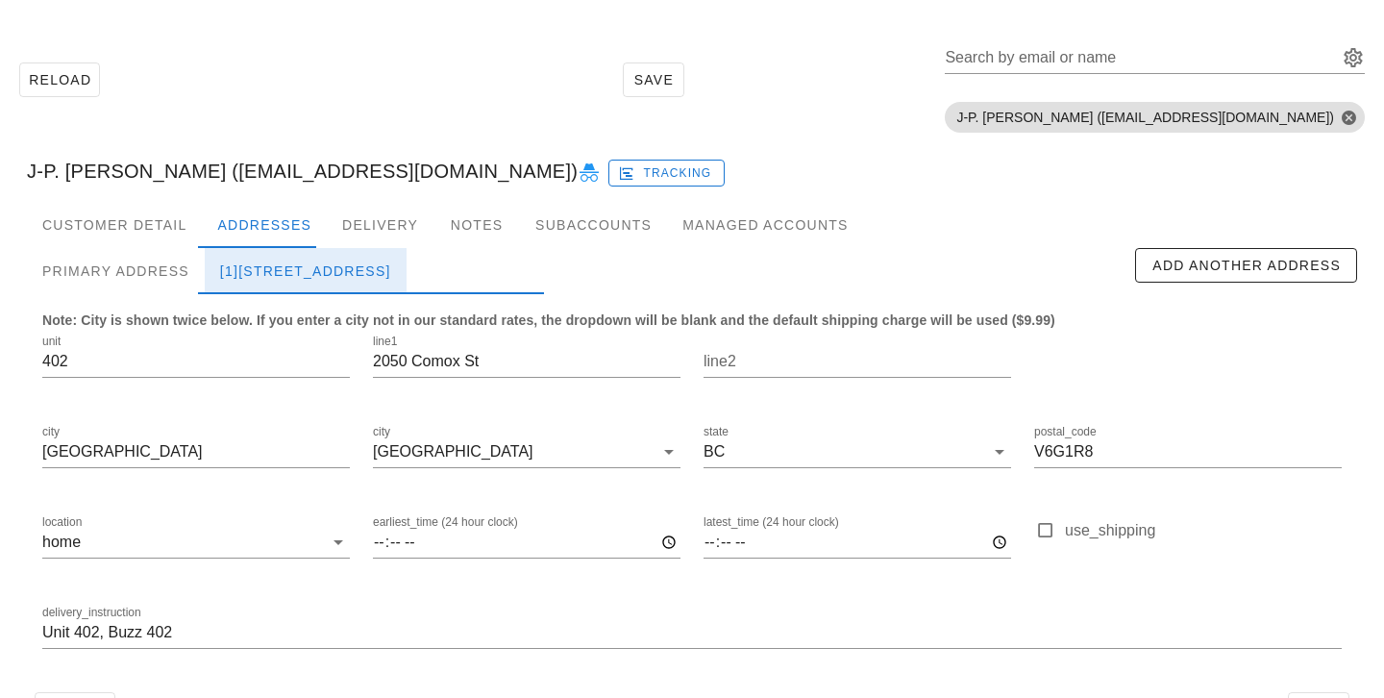
scroll to position [133, 0]
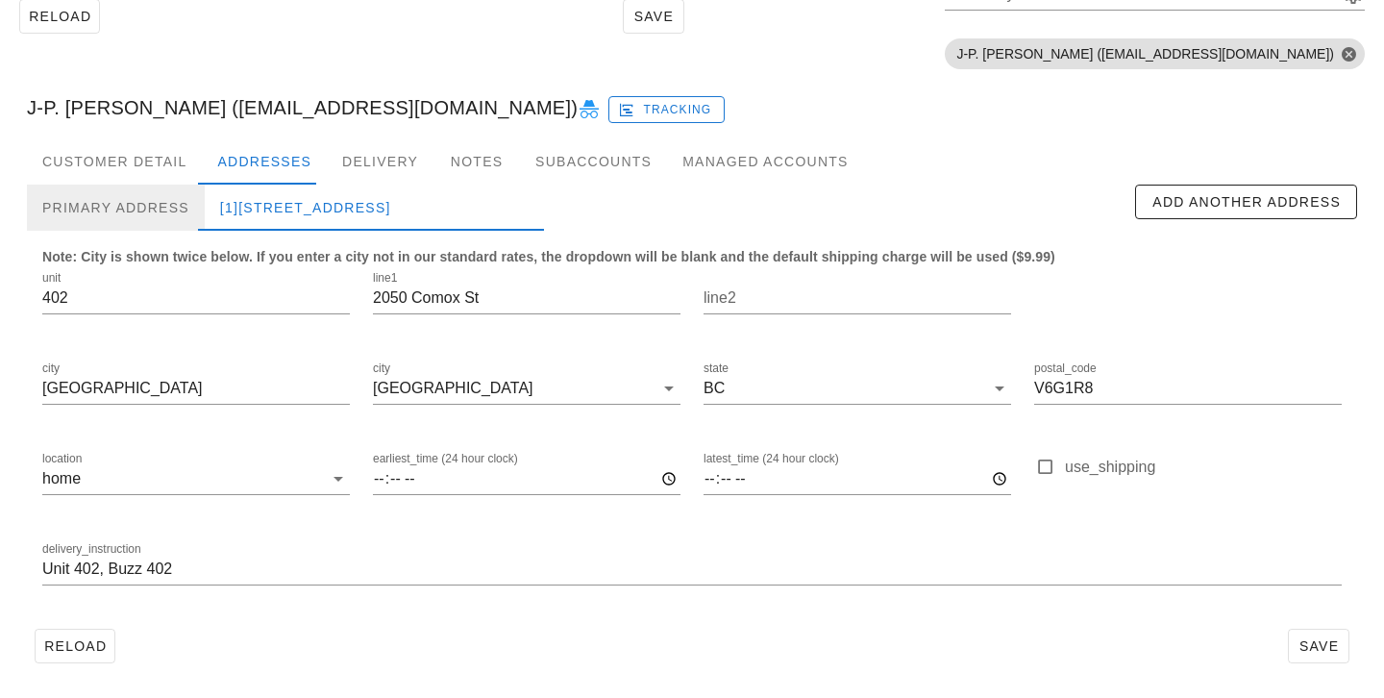
click at [171, 197] on div "Primary Address" at bounding box center [116, 208] width 178 height 46
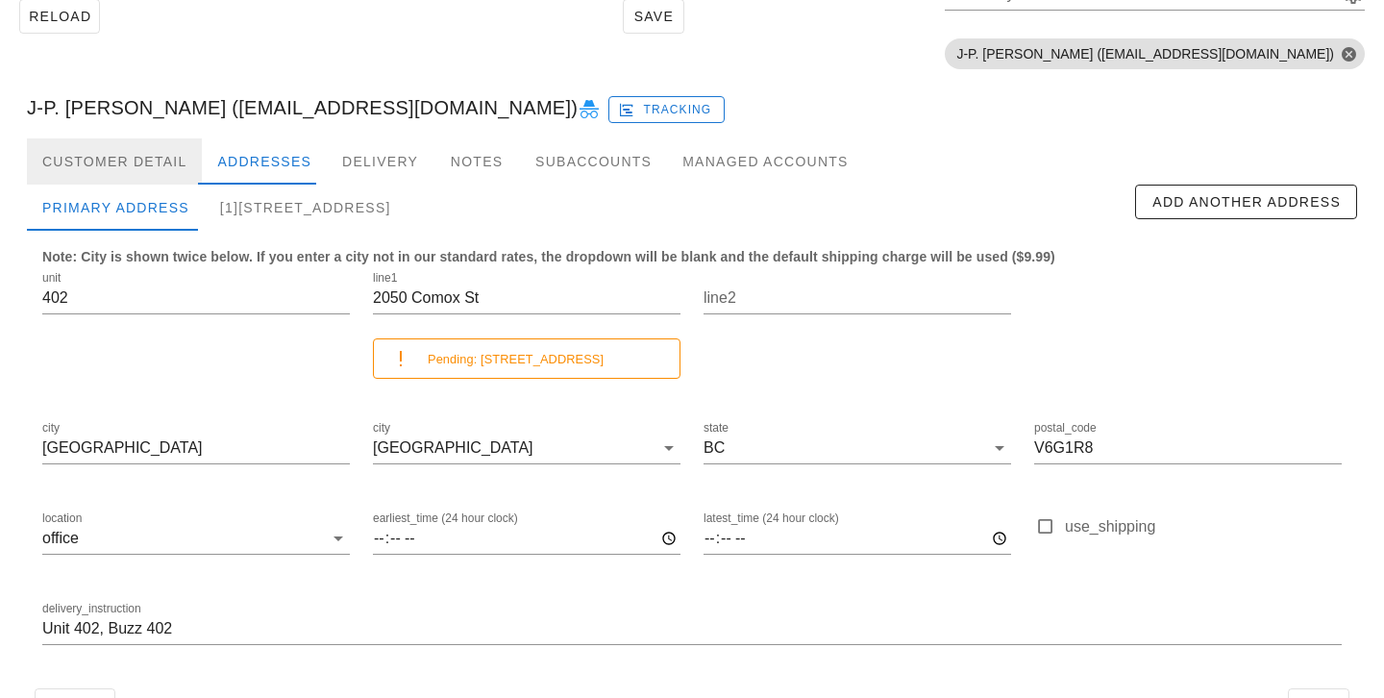
click at [166, 163] on div "Customer Detail" at bounding box center [114, 161] width 175 height 46
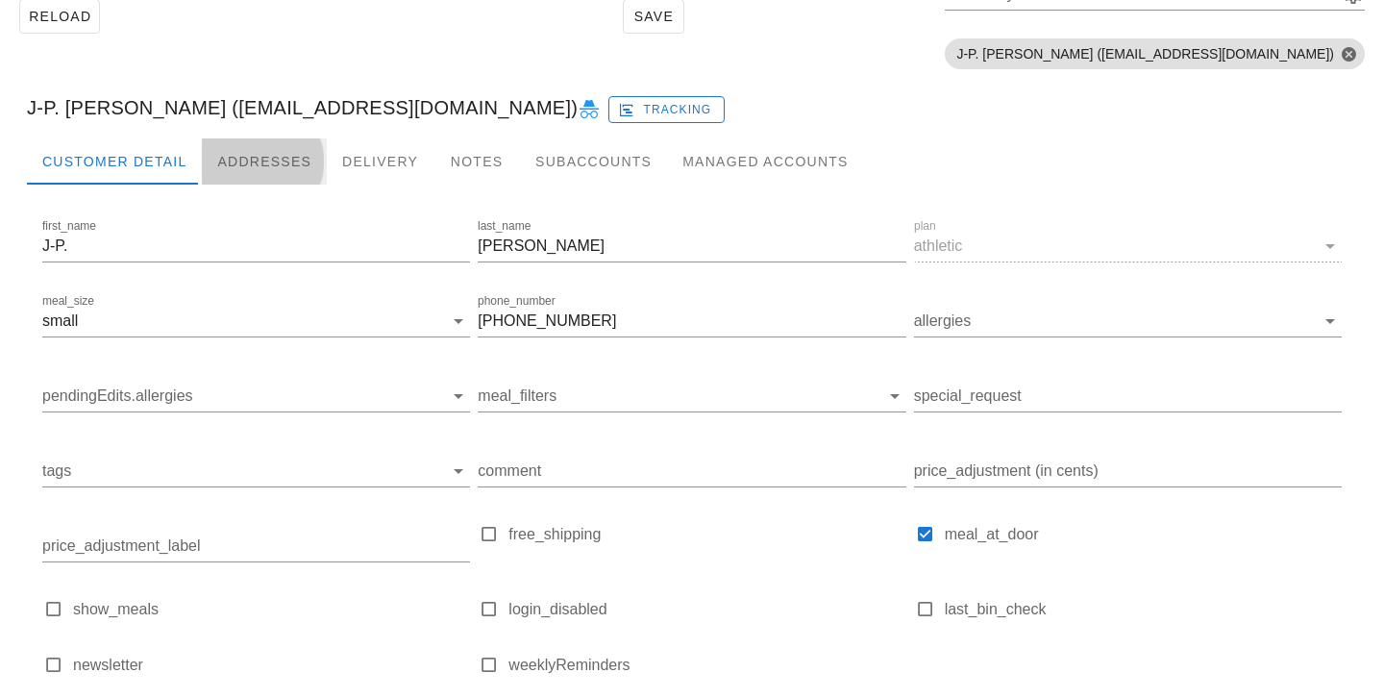
click at [232, 176] on div "Addresses" at bounding box center [264, 161] width 125 height 46
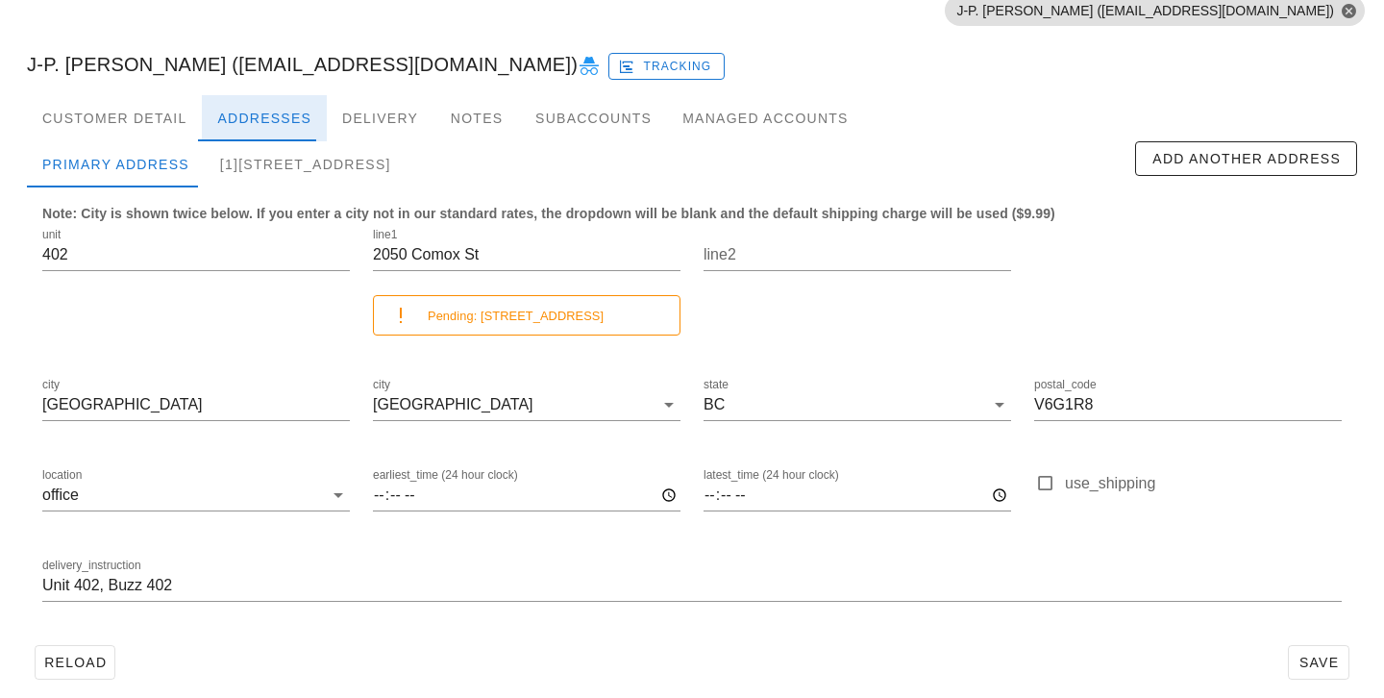
scroll to position [192, 0]
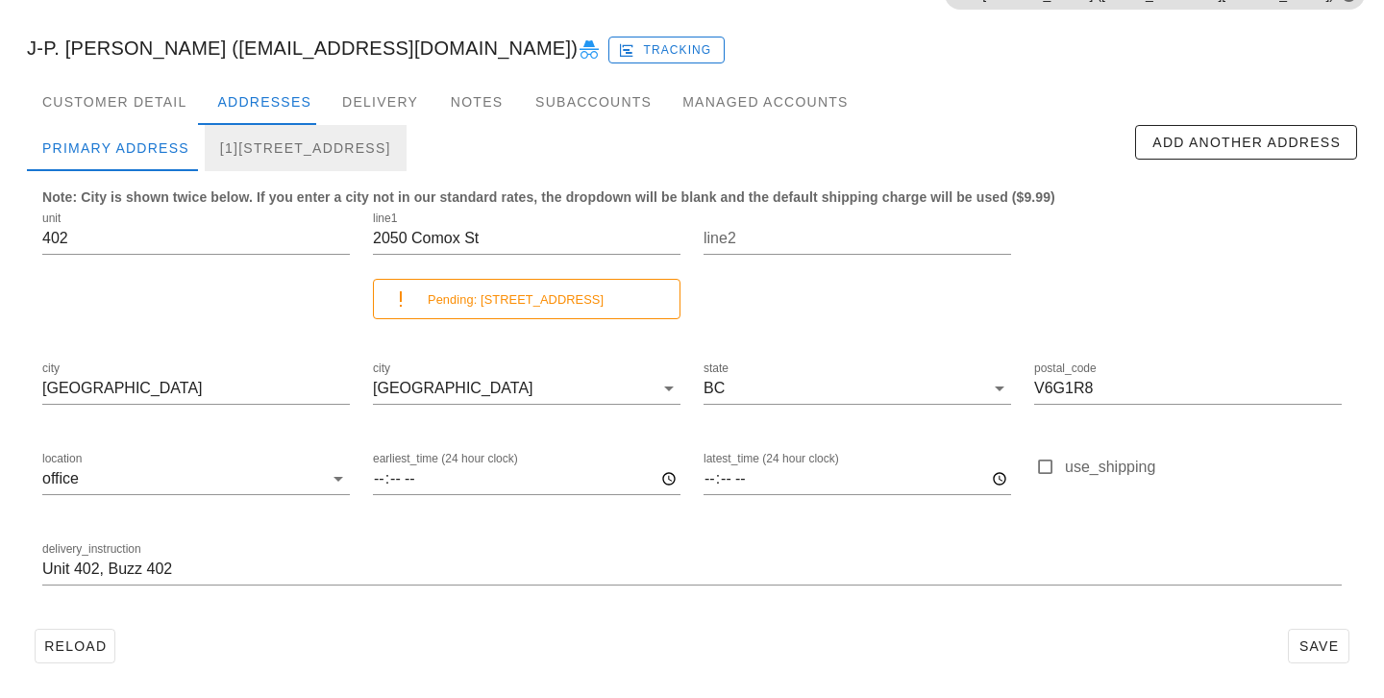
click at [246, 156] on div "[1][STREET_ADDRESS]" at bounding box center [306, 148] width 202 height 46
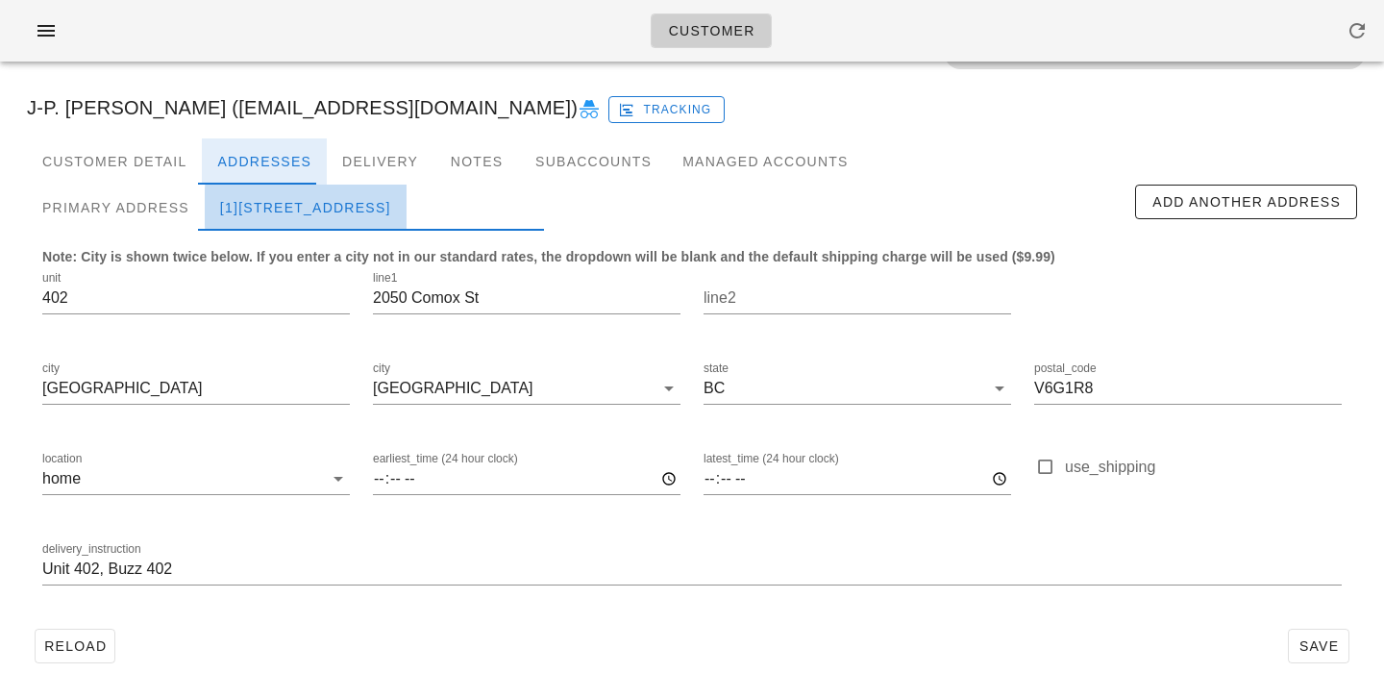
scroll to position [133, 0]
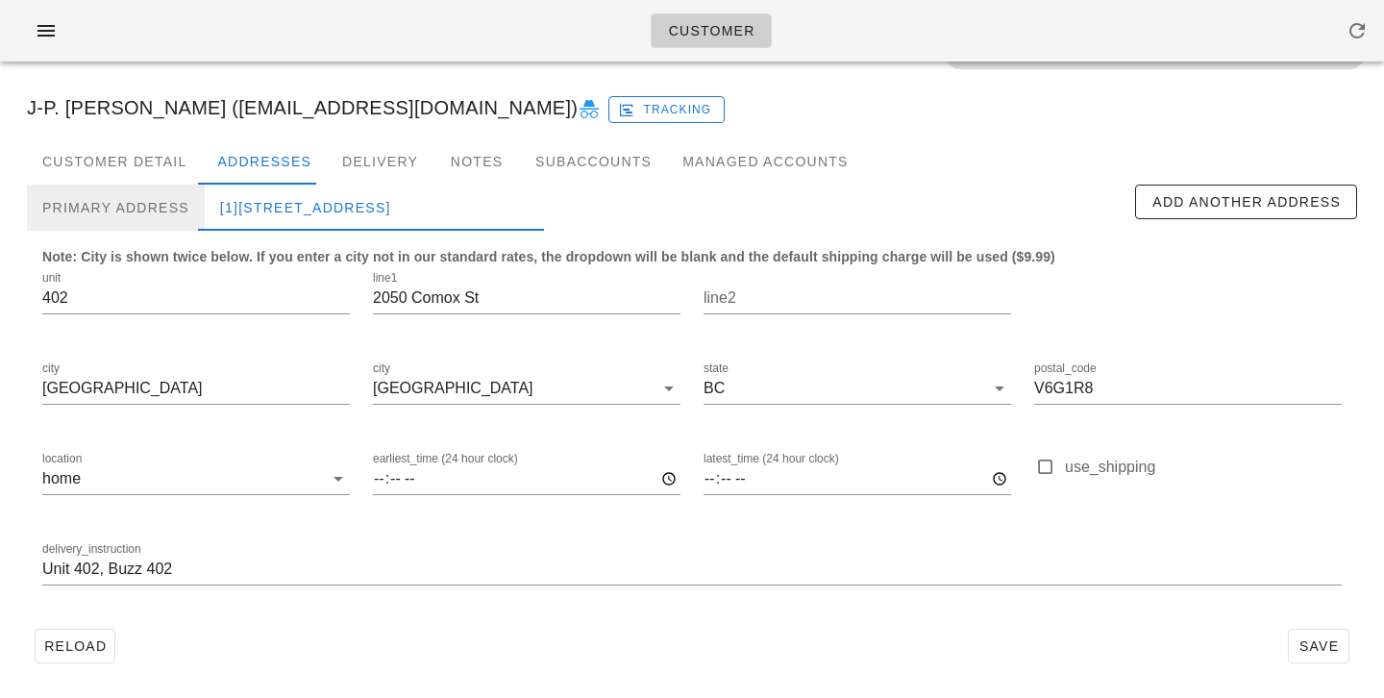
click at [162, 195] on div "Primary Address" at bounding box center [116, 208] width 178 height 46
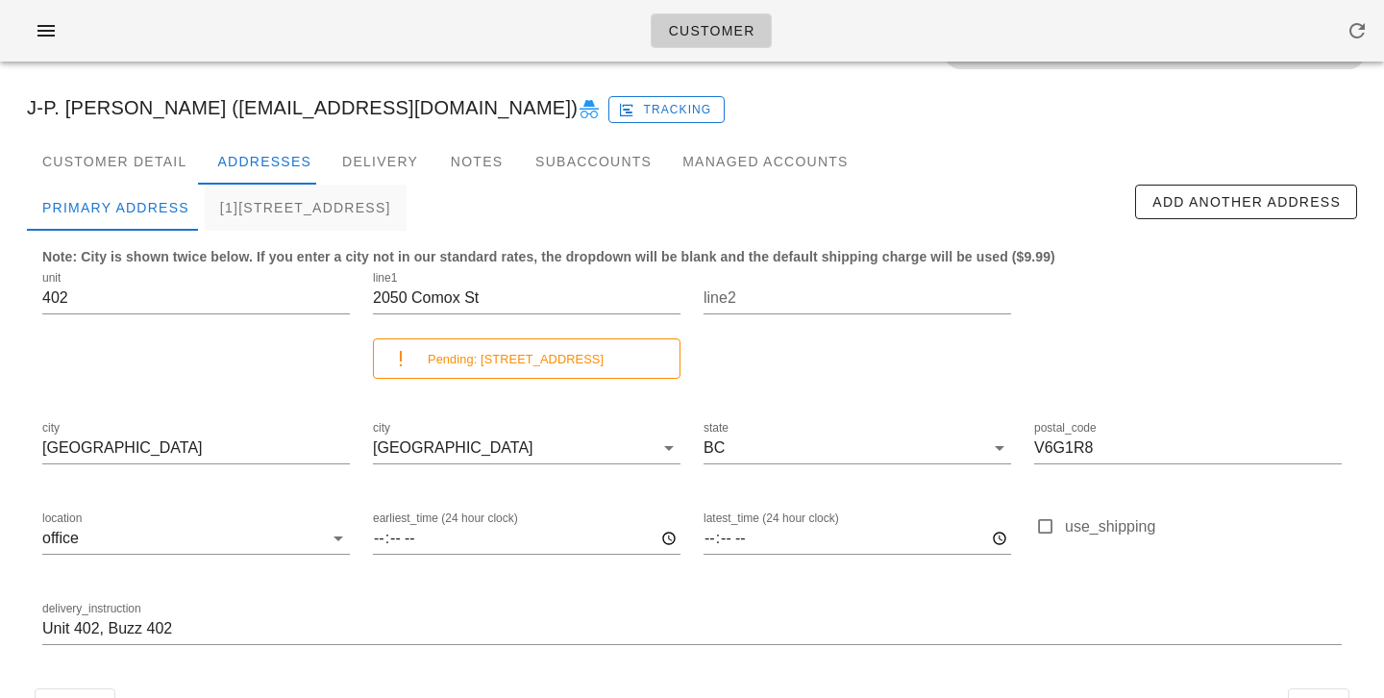
scroll to position [192, 0]
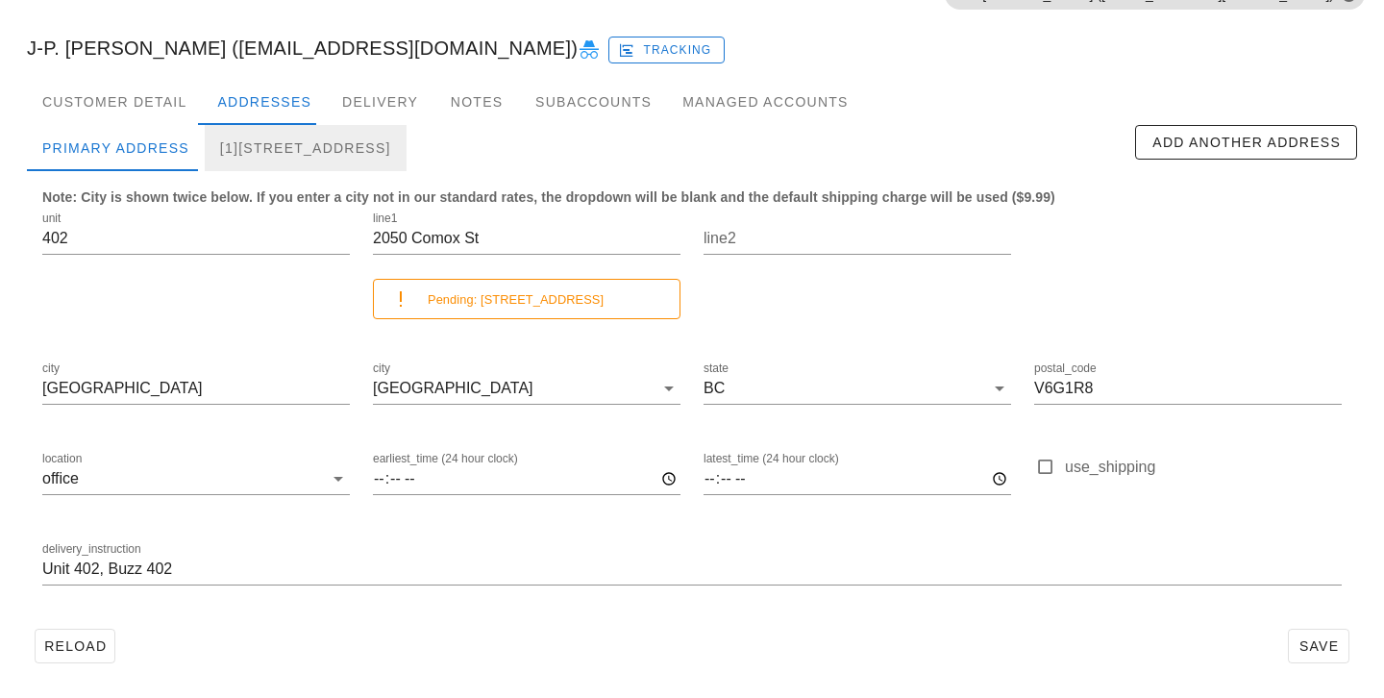
click at [361, 161] on div "[1]402-2050 Comox St, Vancouver, V6G1R8" at bounding box center [306, 148] width 202 height 46
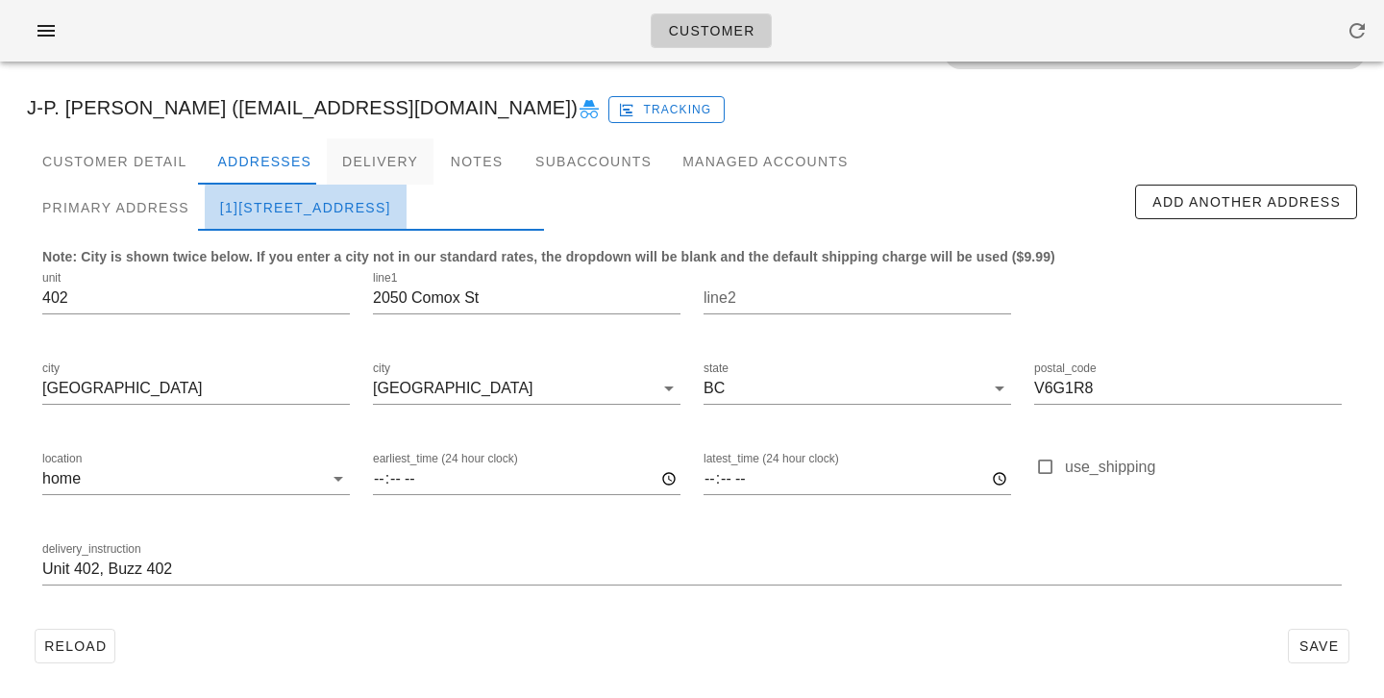
scroll to position [133, 0]
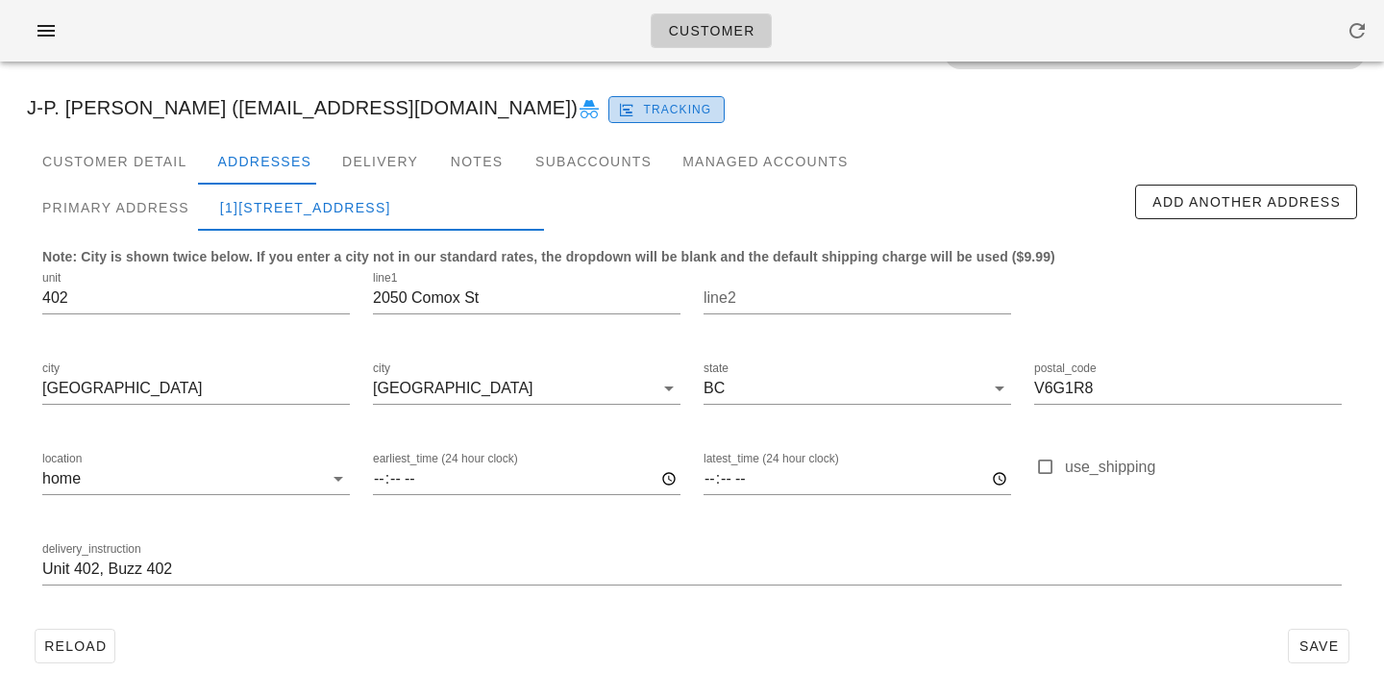
click at [622, 116] on span "Tracking" at bounding box center [667, 109] width 90 height 17
click at [389, 174] on div "Delivery" at bounding box center [380, 161] width 107 height 46
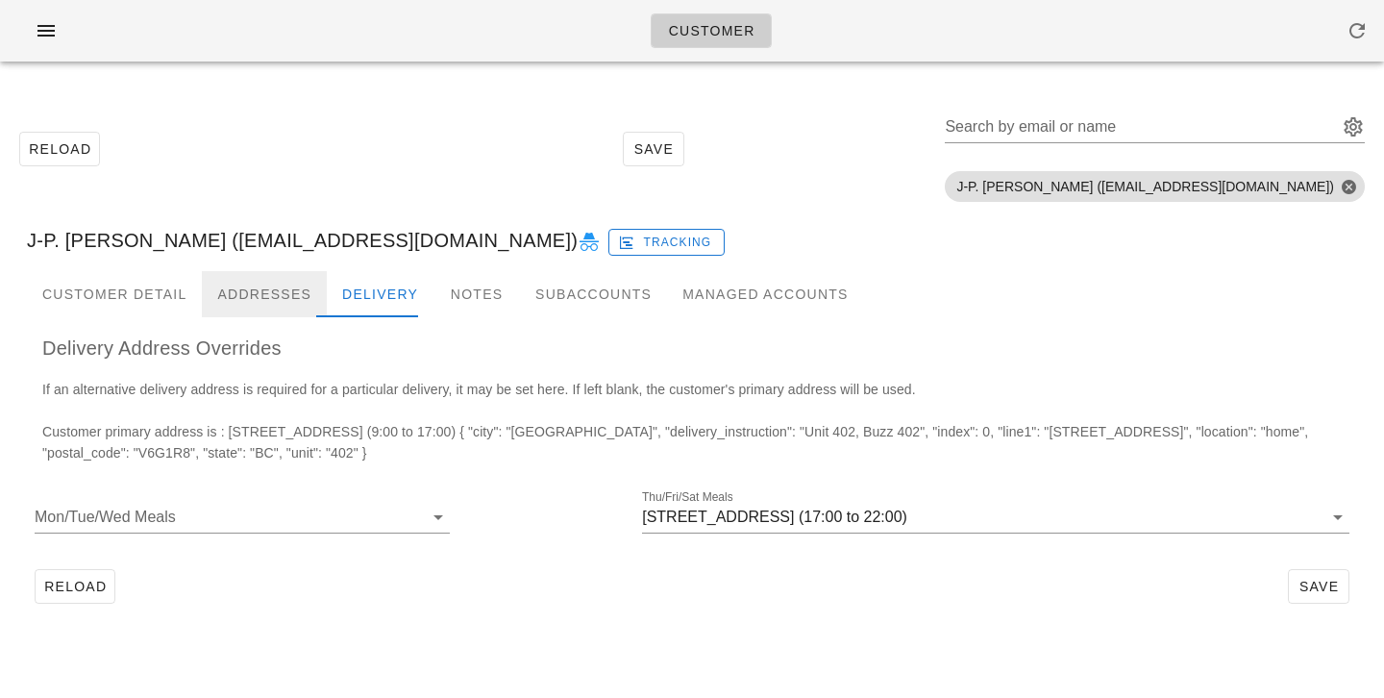
click at [273, 281] on div "Addresses" at bounding box center [264, 294] width 125 height 46
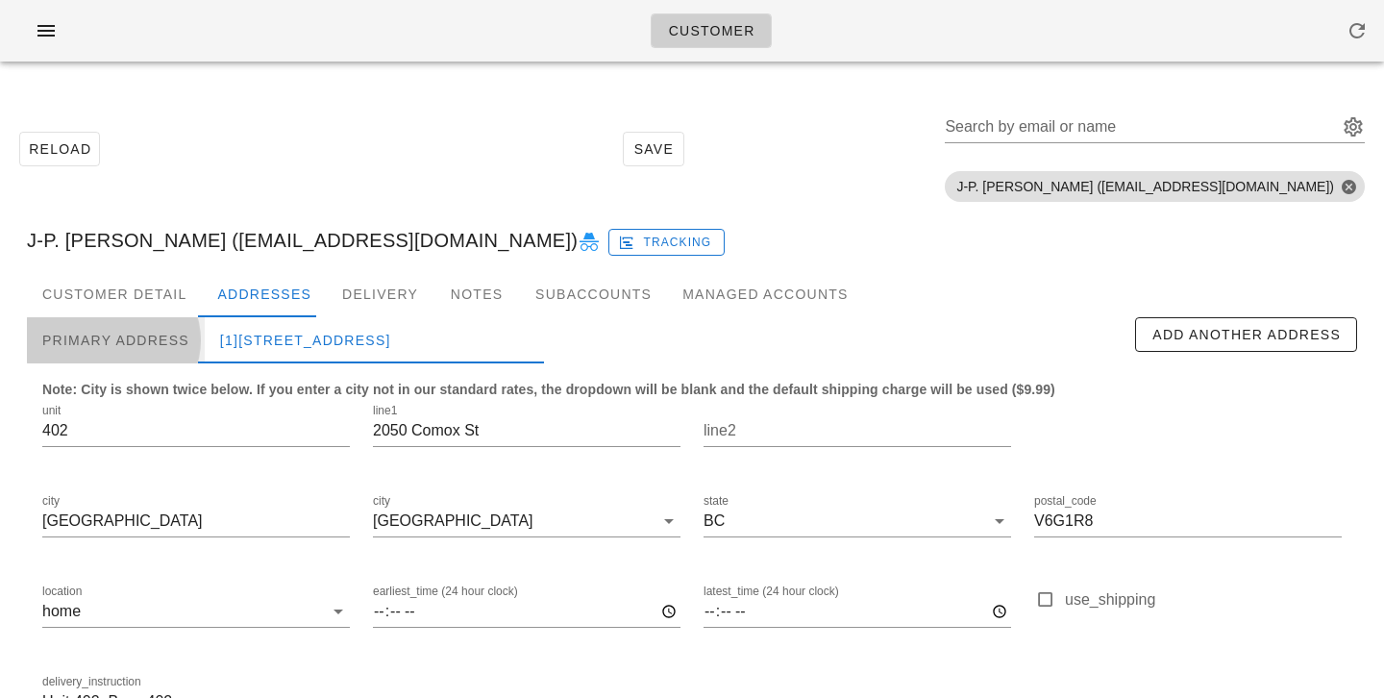
click at [180, 335] on div "Primary Address" at bounding box center [116, 340] width 178 height 46
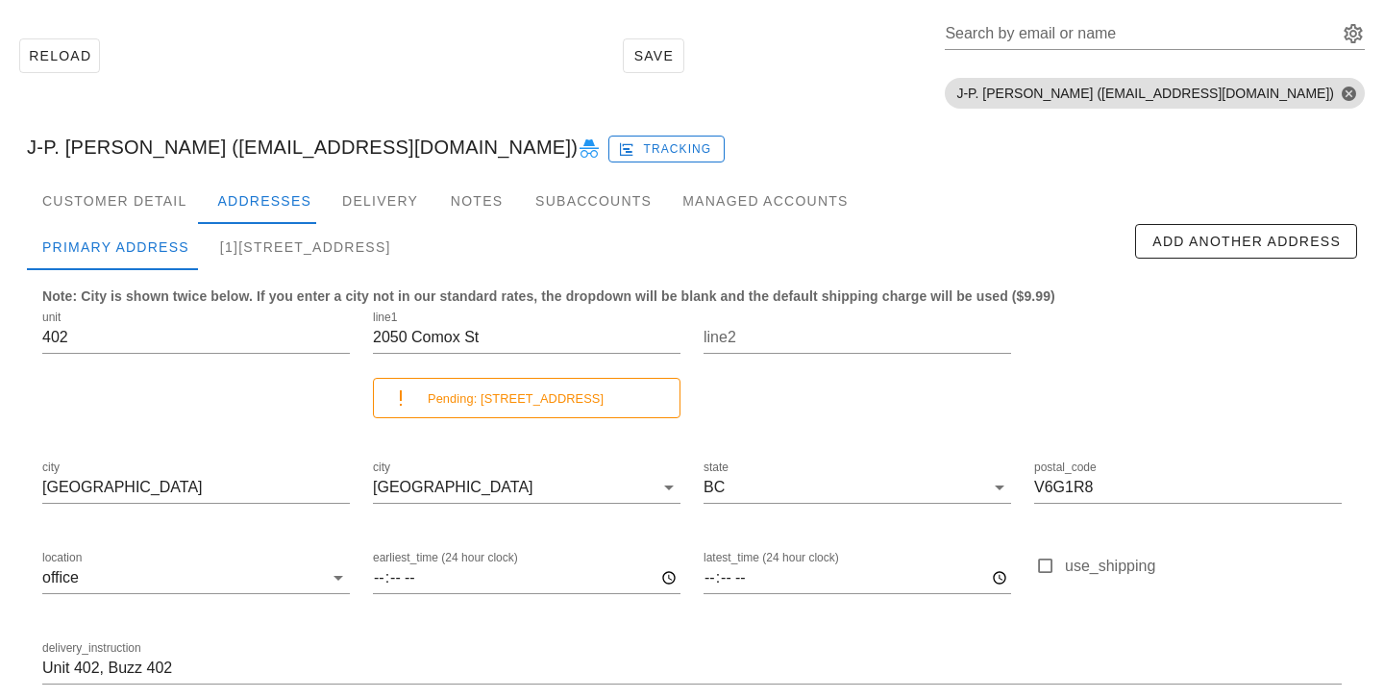
scroll to position [192, 0]
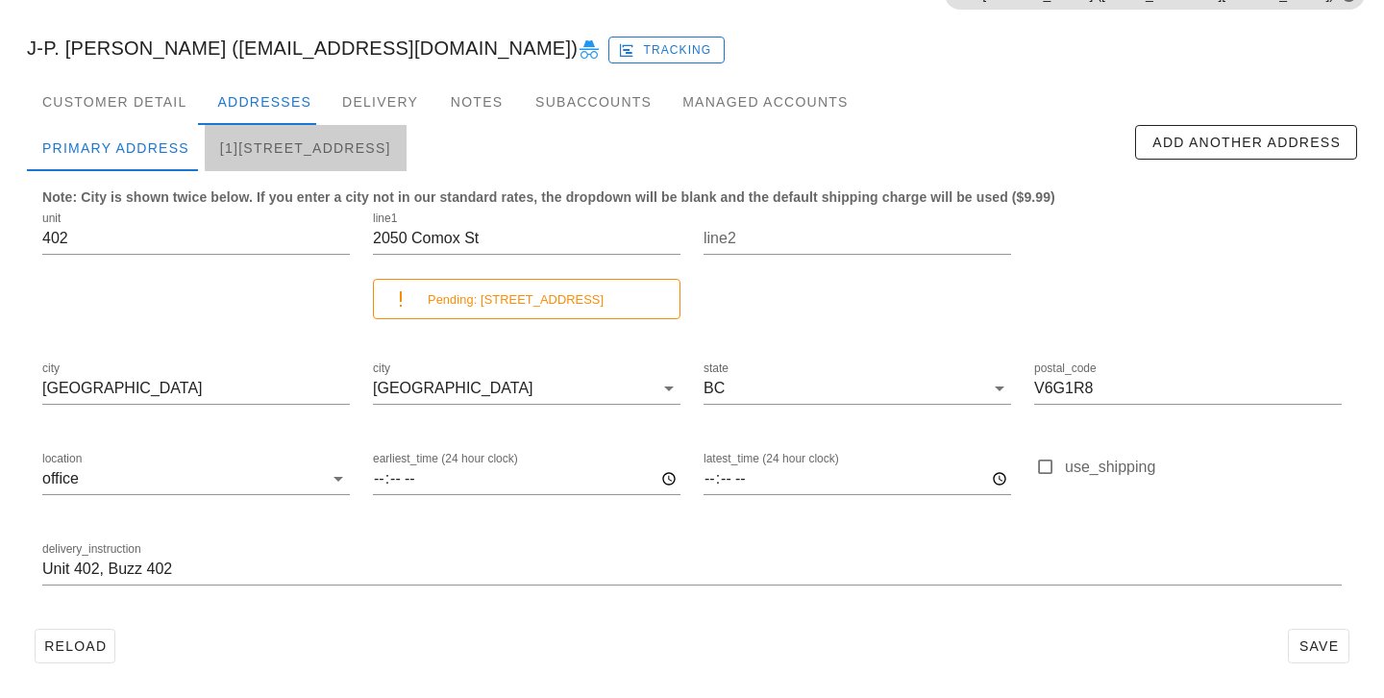
click at [315, 169] on div "[1]402-2050 Comox St, Vancouver, V6G1R8" at bounding box center [306, 148] width 202 height 46
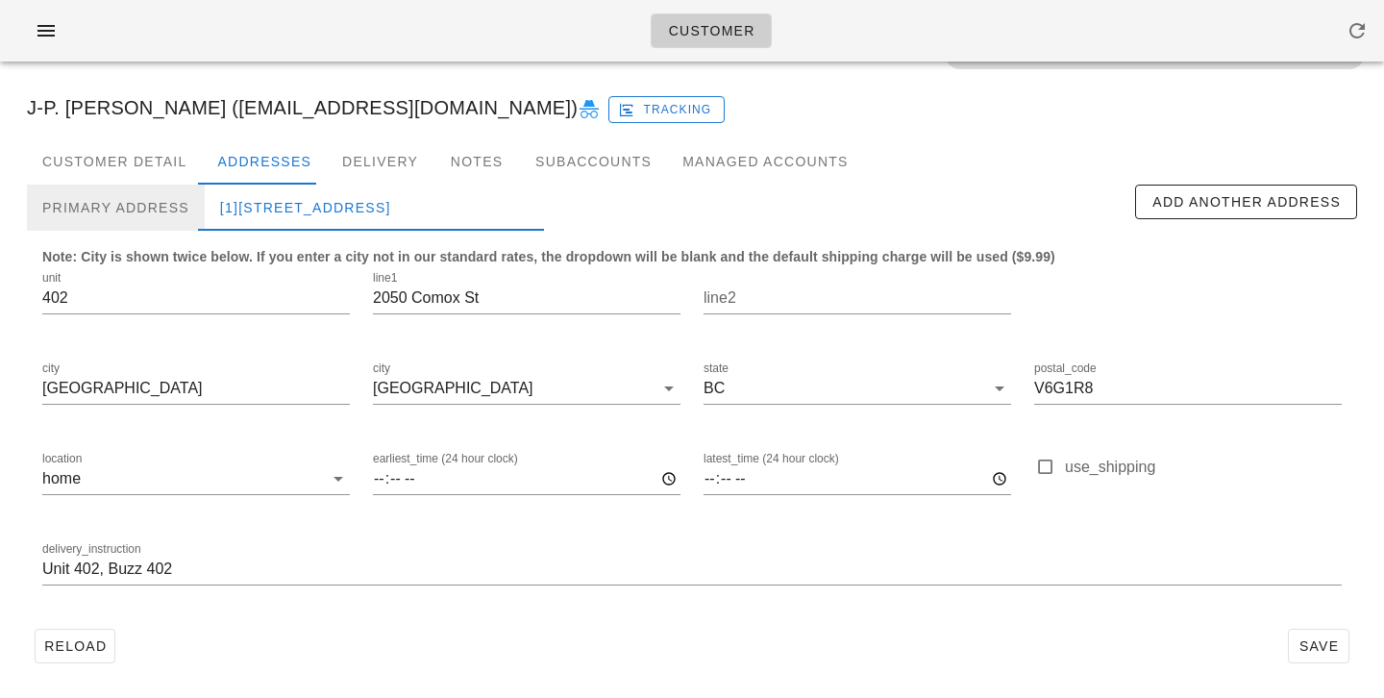
click at [184, 209] on div "Primary Address" at bounding box center [116, 208] width 178 height 46
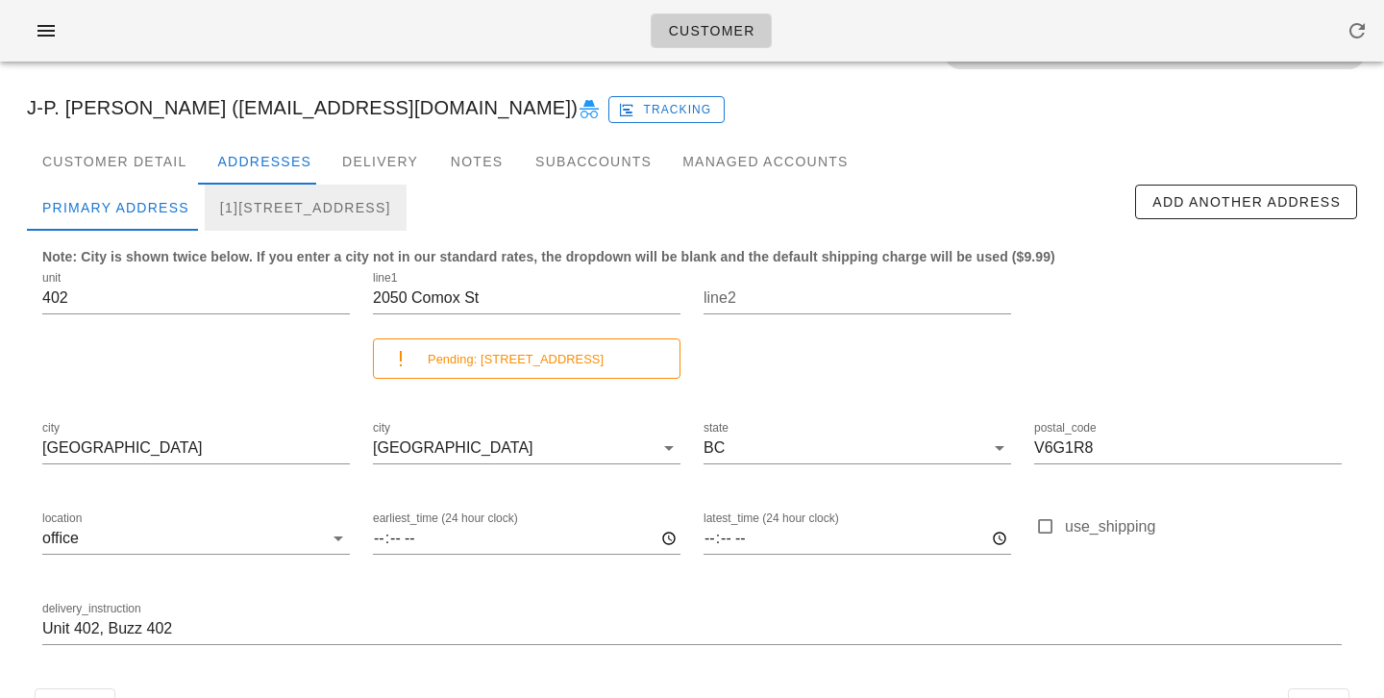
click at [297, 209] on div "[1]402-2050 Comox St, Vancouver, V6G1R8" at bounding box center [306, 208] width 202 height 46
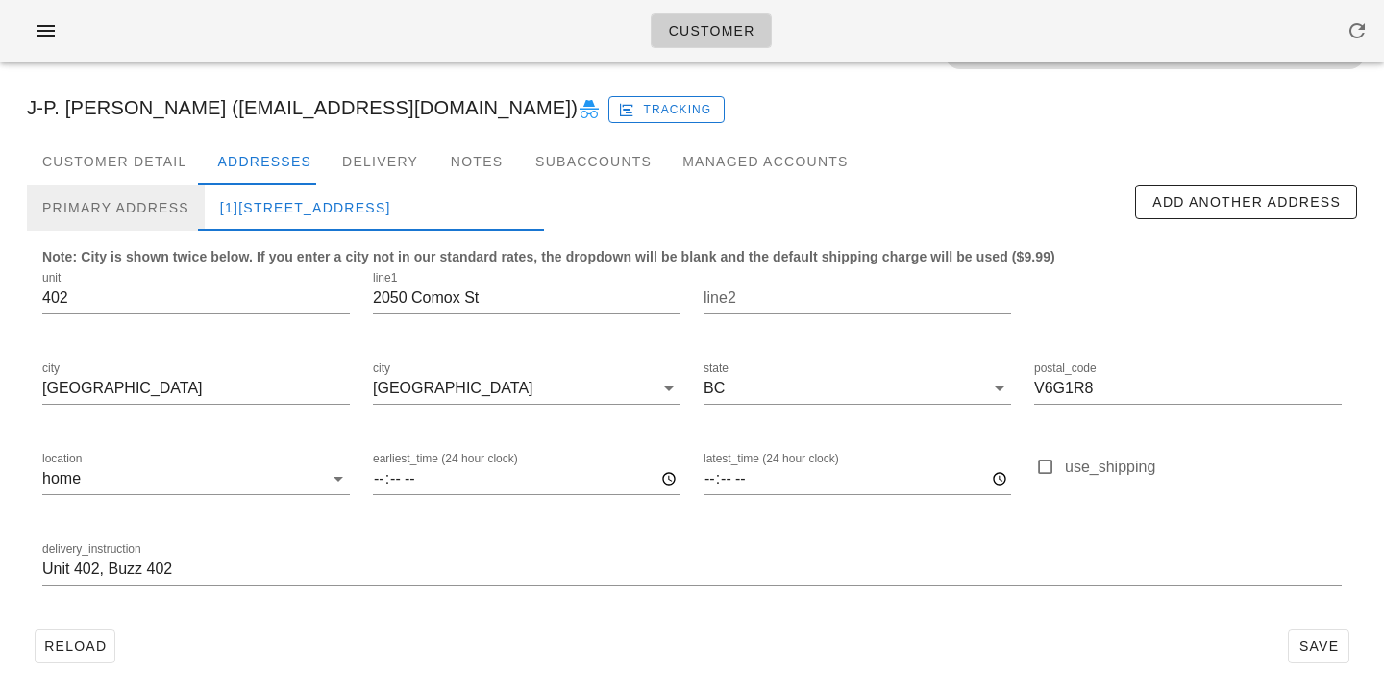
click at [192, 206] on div "Primary Address" at bounding box center [116, 208] width 178 height 46
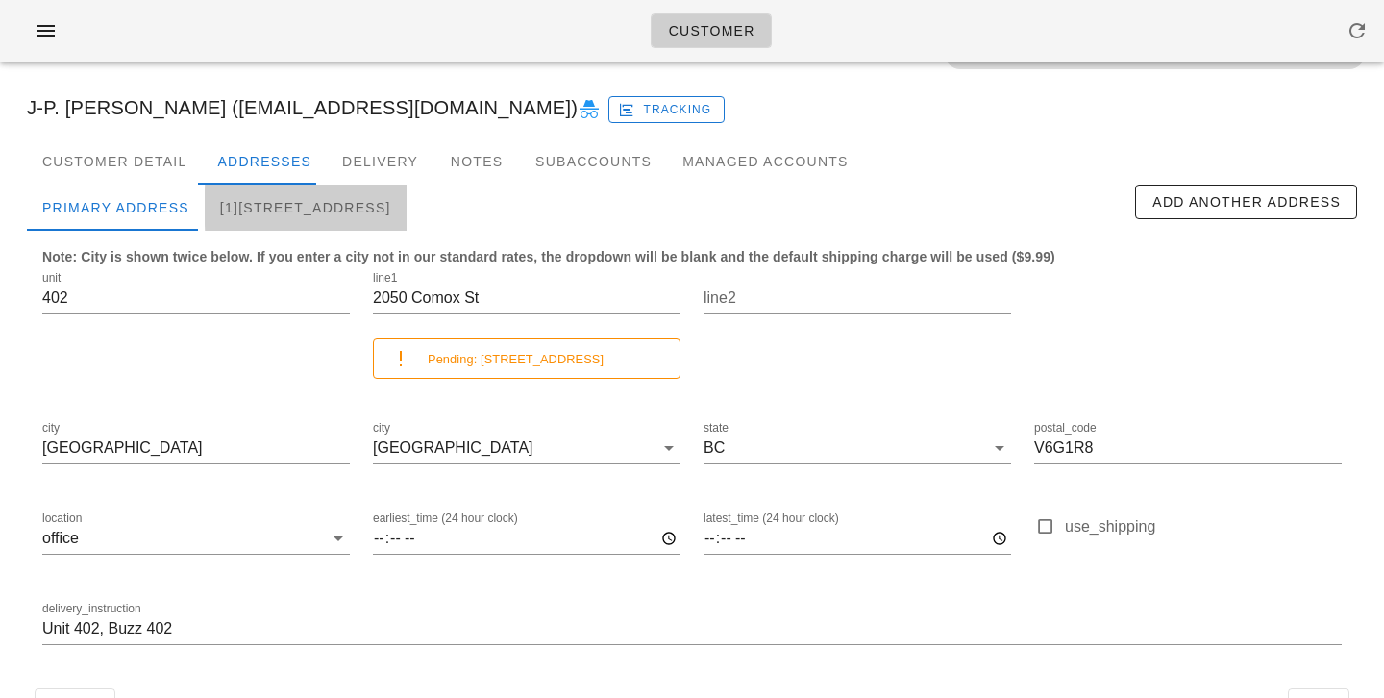
click at [322, 218] on div "[1]402-2050 Comox St, Vancouver, V6G1R8" at bounding box center [306, 208] width 202 height 46
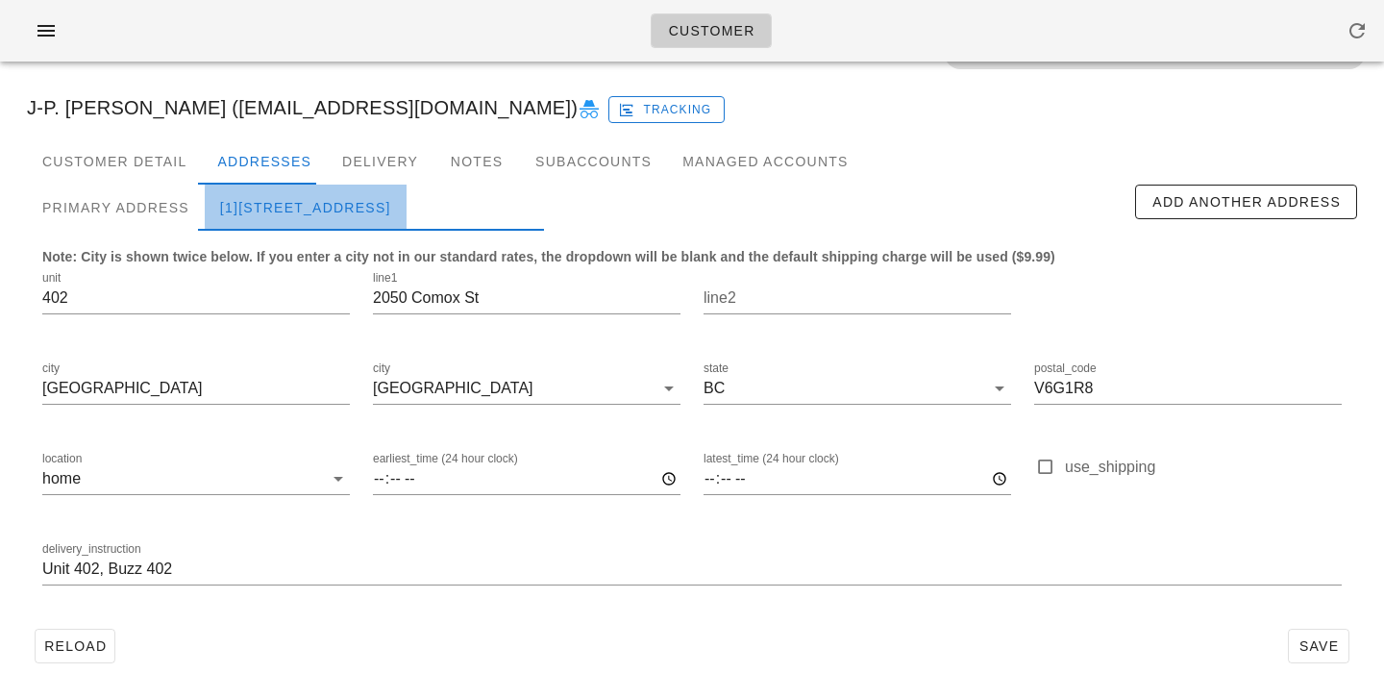
click at [217, 216] on div "[1]402-2050 Comox St, Vancouver, V6G1R8" at bounding box center [306, 208] width 202 height 46
click at [206, 210] on div "[1]402-2050 Comox St, Vancouver, V6G1R8" at bounding box center [306, 208] width 202 height 46
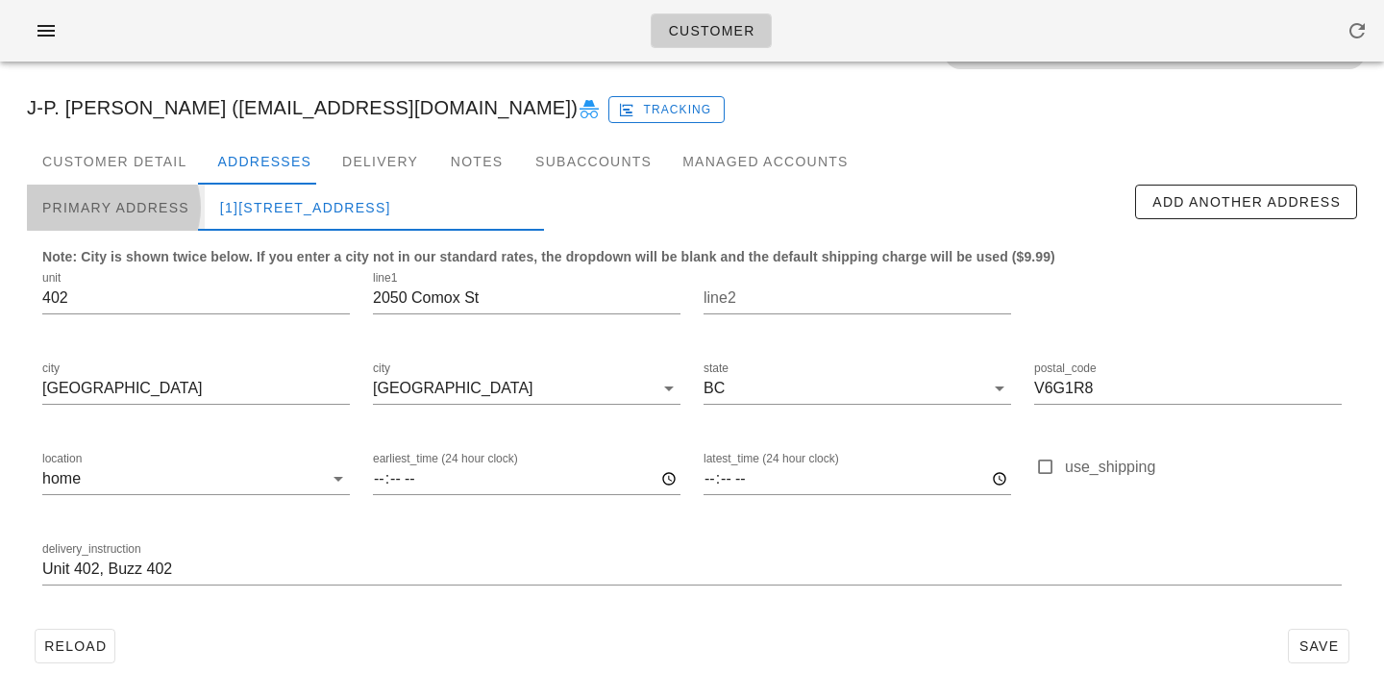
click at [165, 210] on div "Primary Address" at bounding box center [116, 208] width 178 height 46
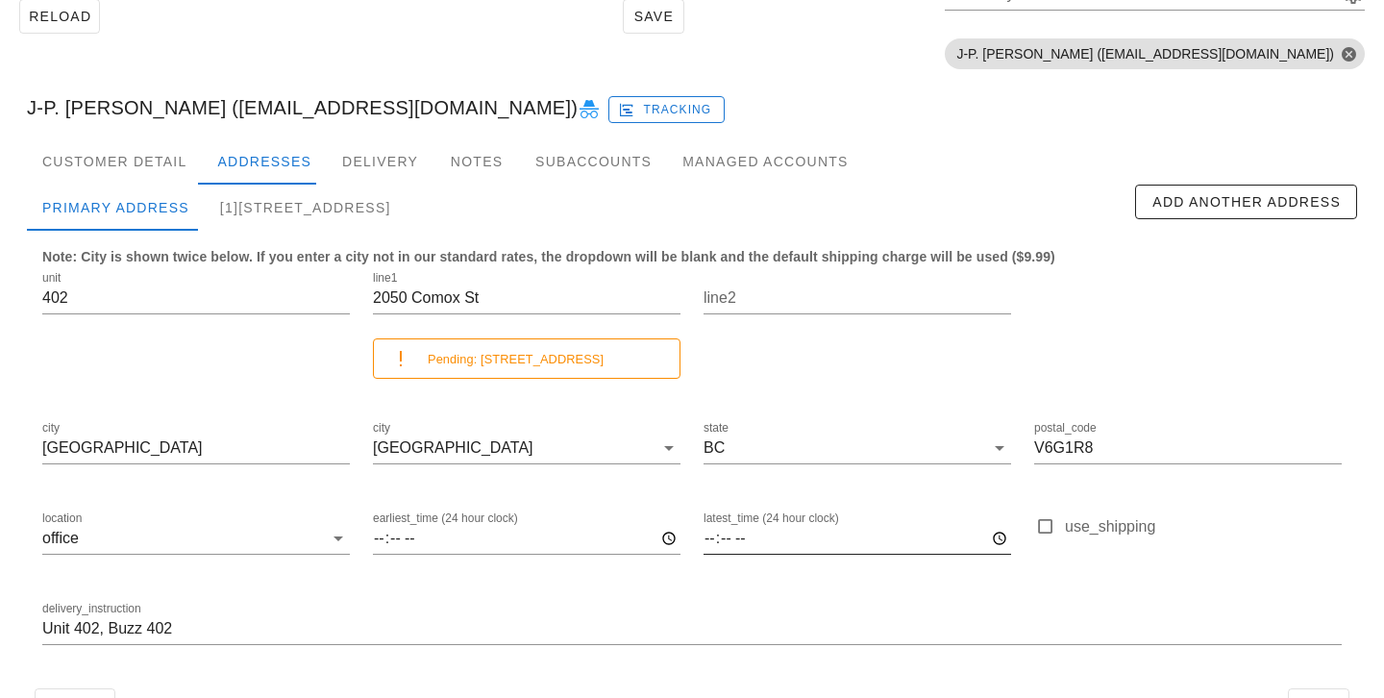
scroll to position [192, 0]
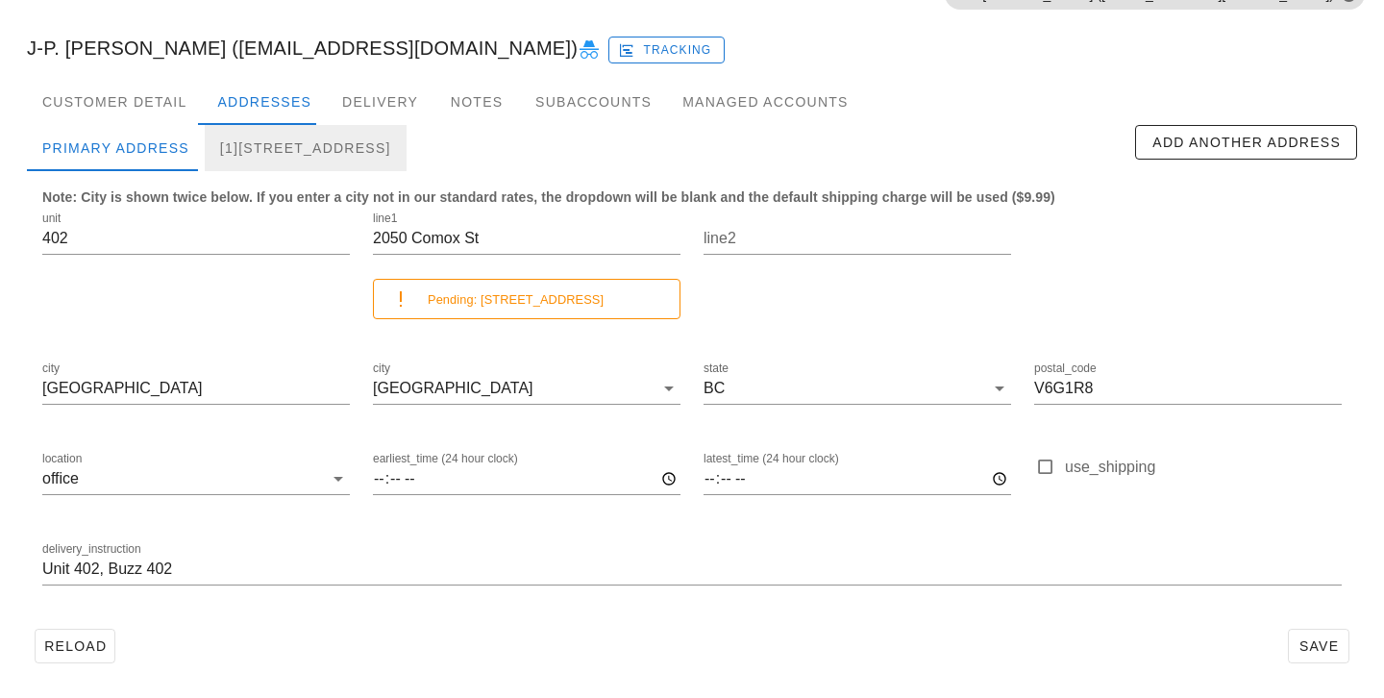
click at [407, 139] on div "[1]402-2050 Comox St, Vancouver, V6G1R8" at bounding box center [306, 148] width 202 height 46
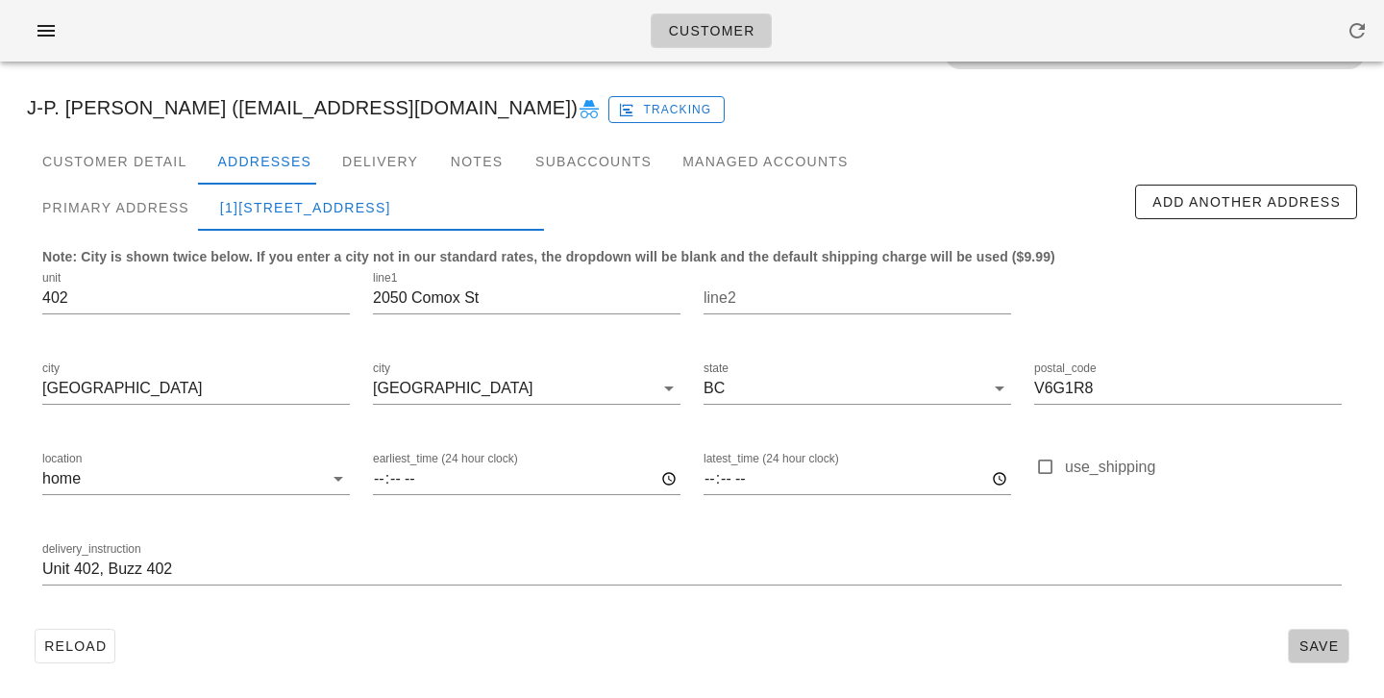
click at [1296, 642] on span "Save" at bounding box center [1318, 645] width 44 height 15
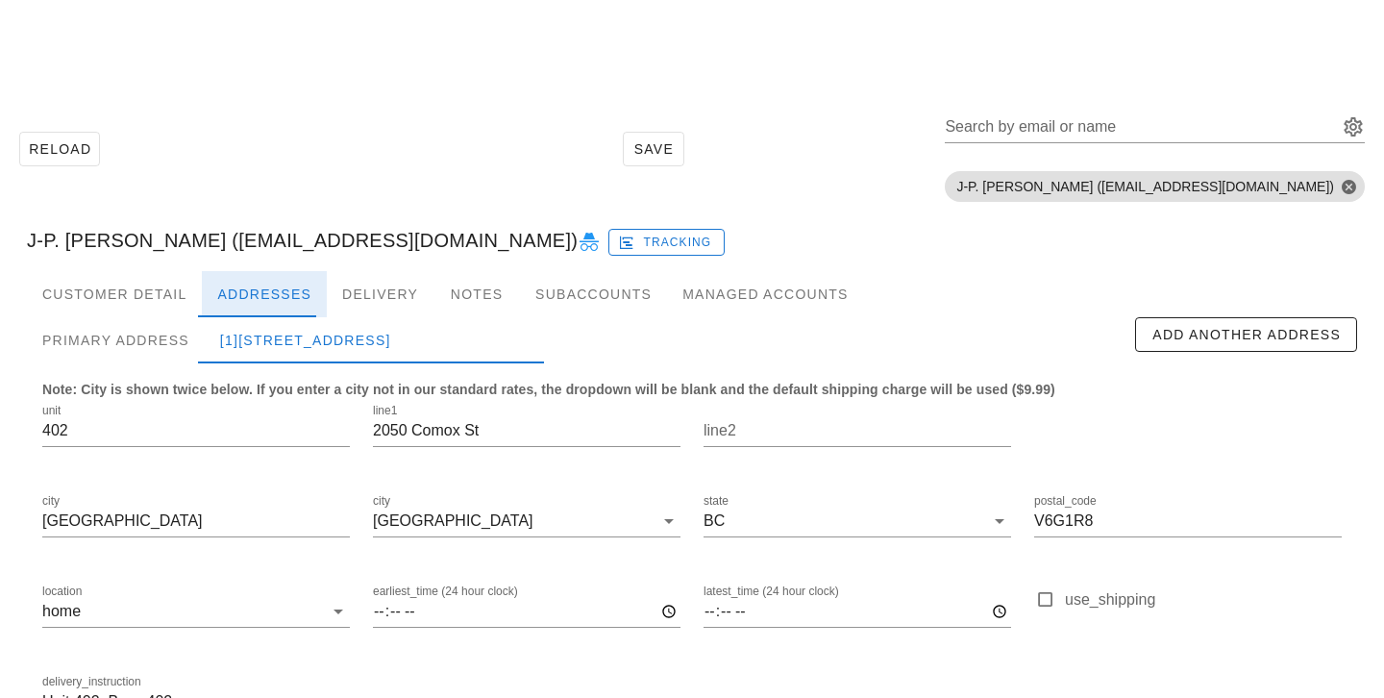
scroll to position [133, 0]
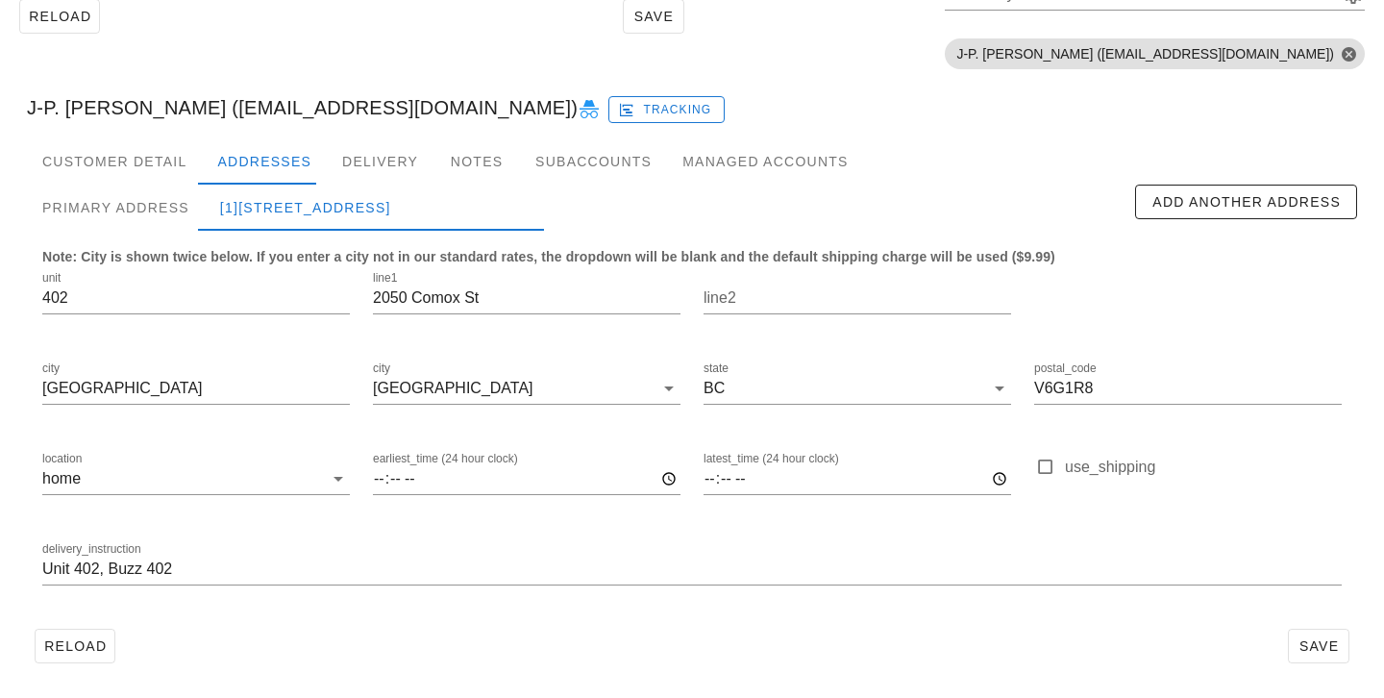
click at [332, 630] on div "Reload Save" at bounding box center [692, 646] width 1330 height 50
click at [393, 152] on div "Delivery" at bounding box center [380, 161] width 107 height 46
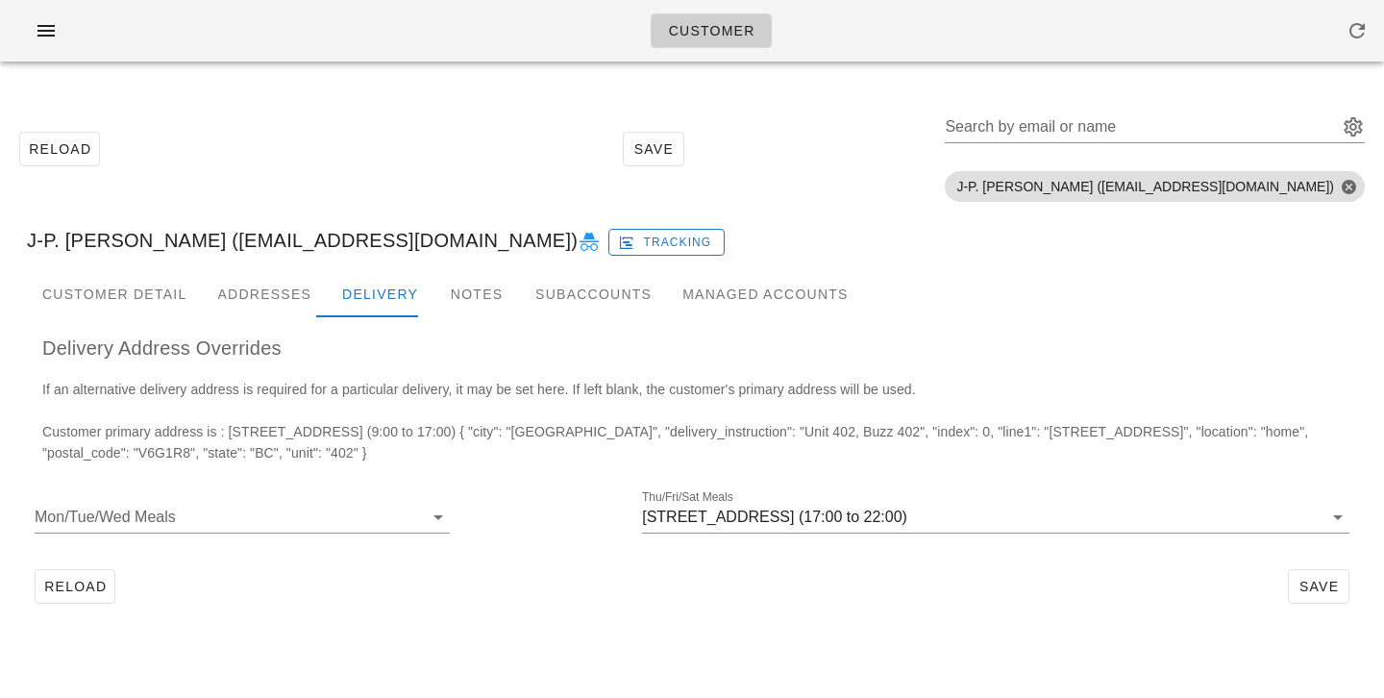
click at [574, 571] on div "Reload Save" at bounding box center [692, 586] width 1330 height 50
